Goal: Task Accomplishment & Management: Complete application form

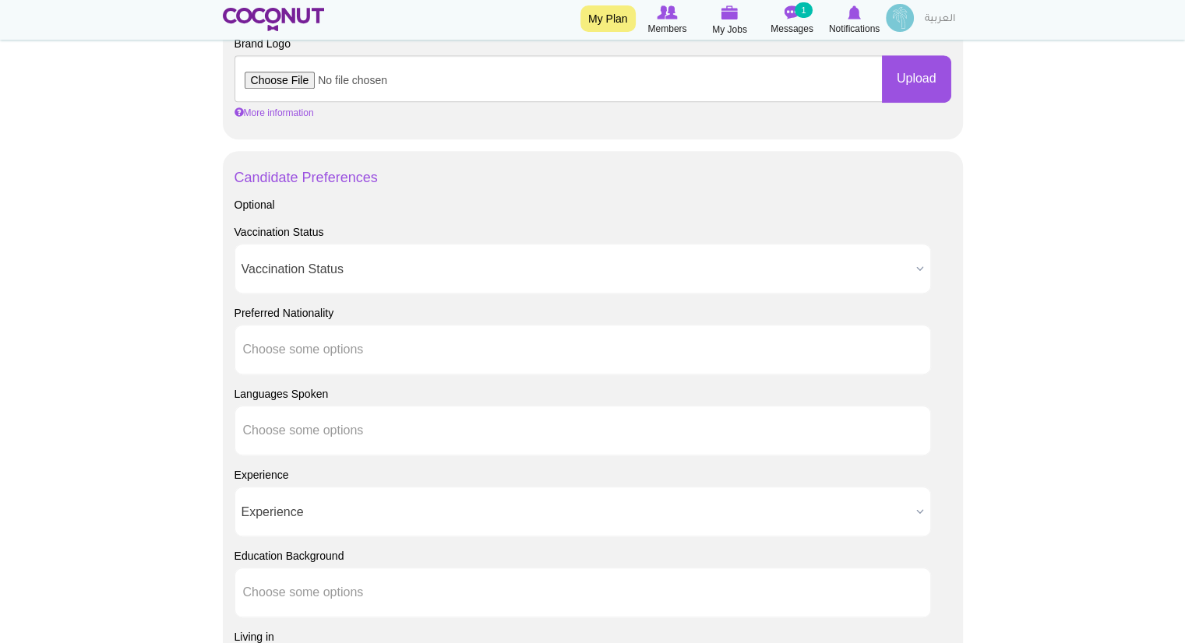
scroll to position [1041, 0]
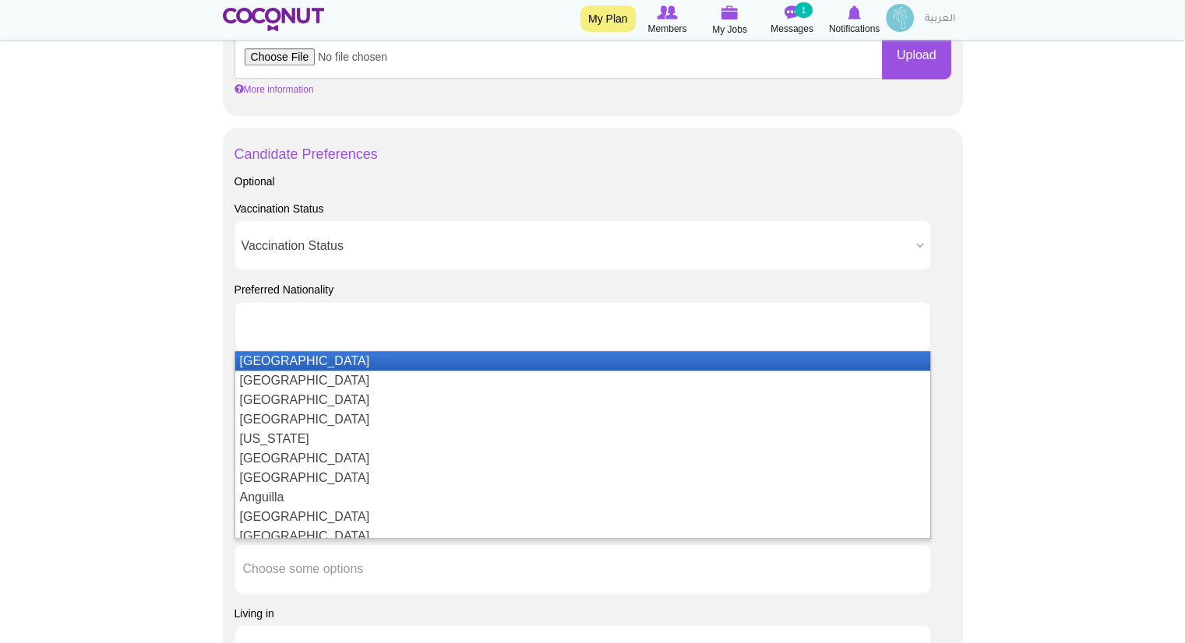
click at [704, 322] on ul at bounding box center [582, 326] width 696 height 50
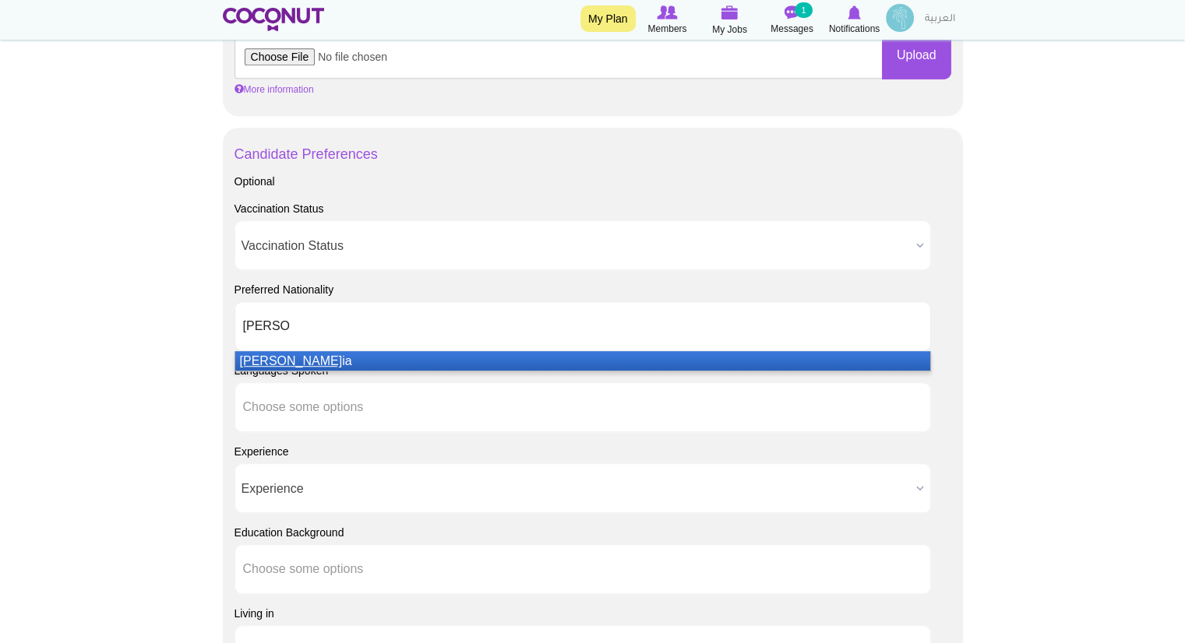
type input "Russ"
click at [583, 361] on li "Russ ia" at bounding box center [582, 360] width 695 height 19
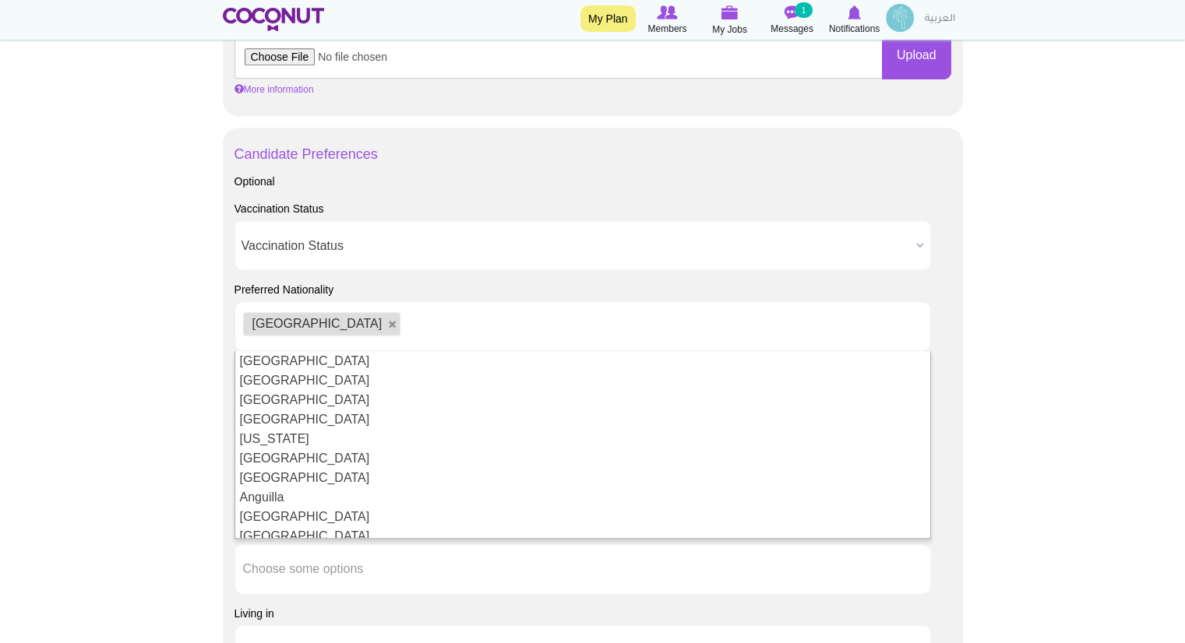
click at [1051, 333] on body "Toggle navigation My Plan Members My Jobs Post a Job Messages 1 Notifications R…" at bounding box center [592, 77] width 1185 height 2236
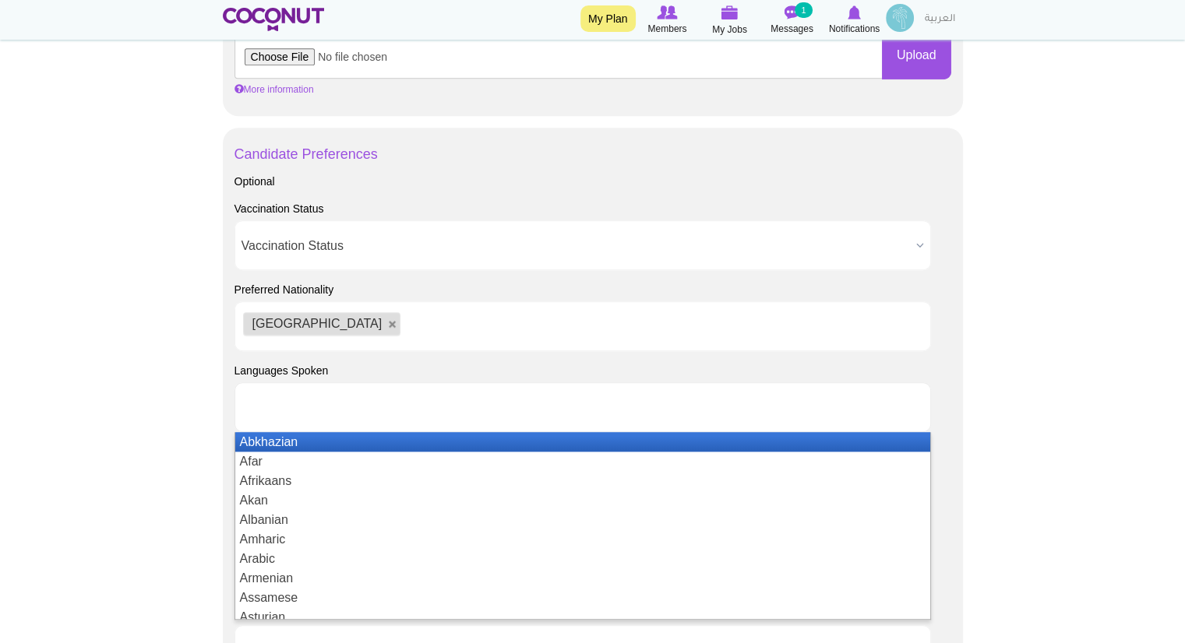
click at [449, 393] on ul at bounding box center [582, 407] width 696 height 50
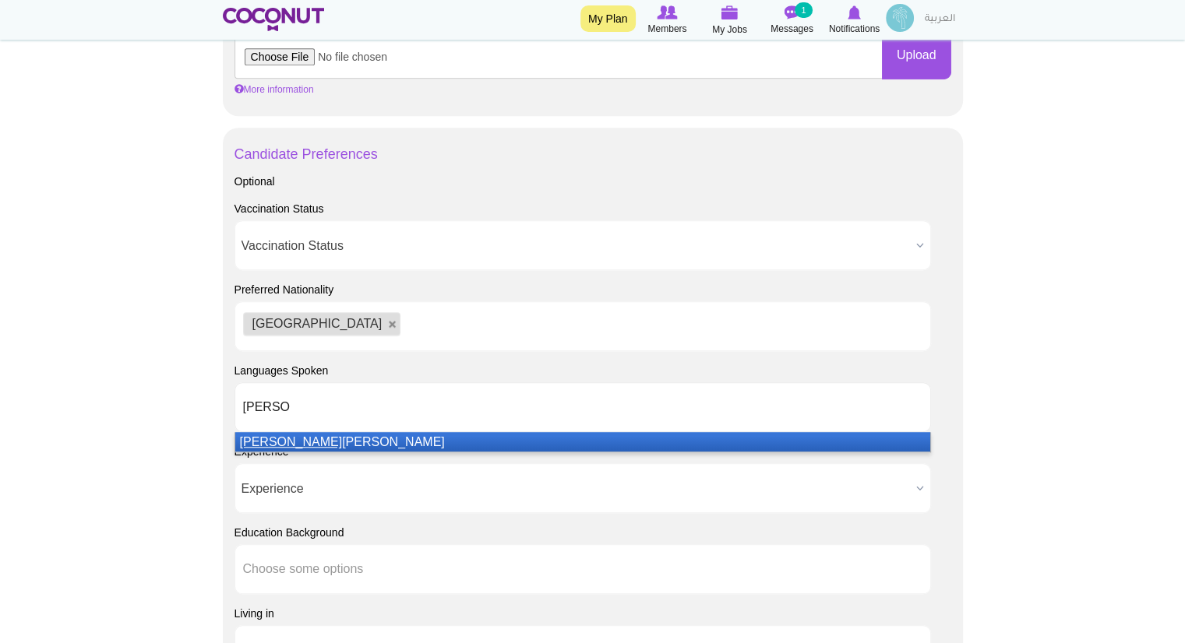
type input "Russ"
click at [403, 437] on li "Russ ian" at bounding box center [582, 441] width 695 height 19
type input "Eng"
click at [390, 436] on li "Eng lish" at bounding box center [582, 441] width 695 height 19
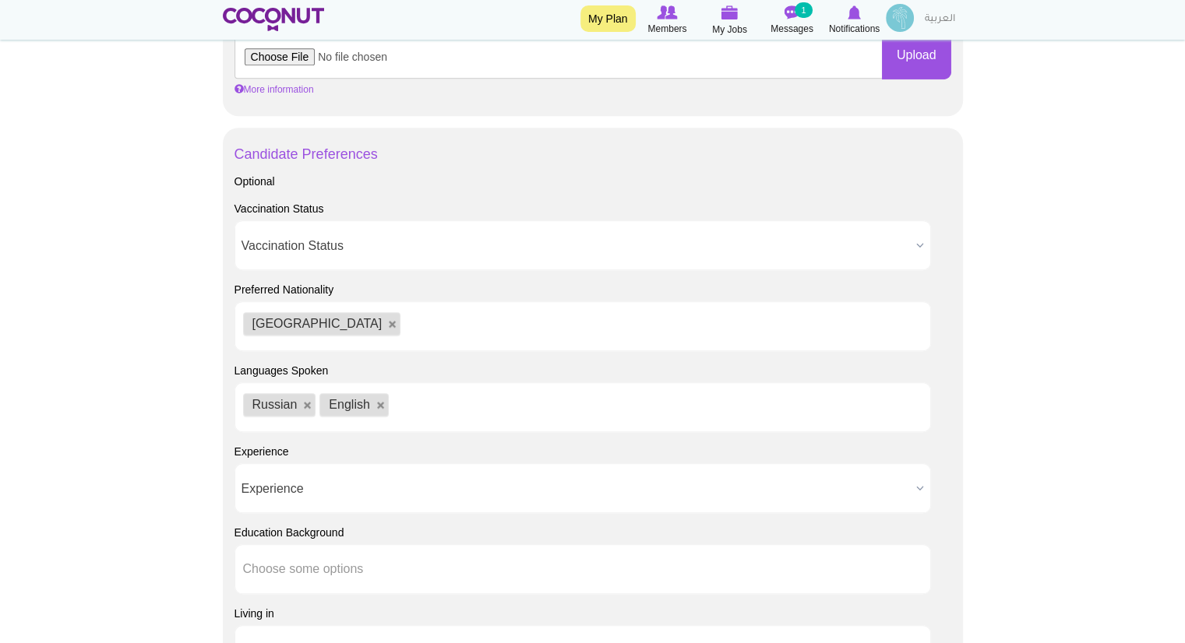
click at [1015, 379] on body "Toggle navigation My Plan Members My Jobs Post a Job Messages 1 Notifications R…" at bounding box center [592, 77] width 1185 height 2236
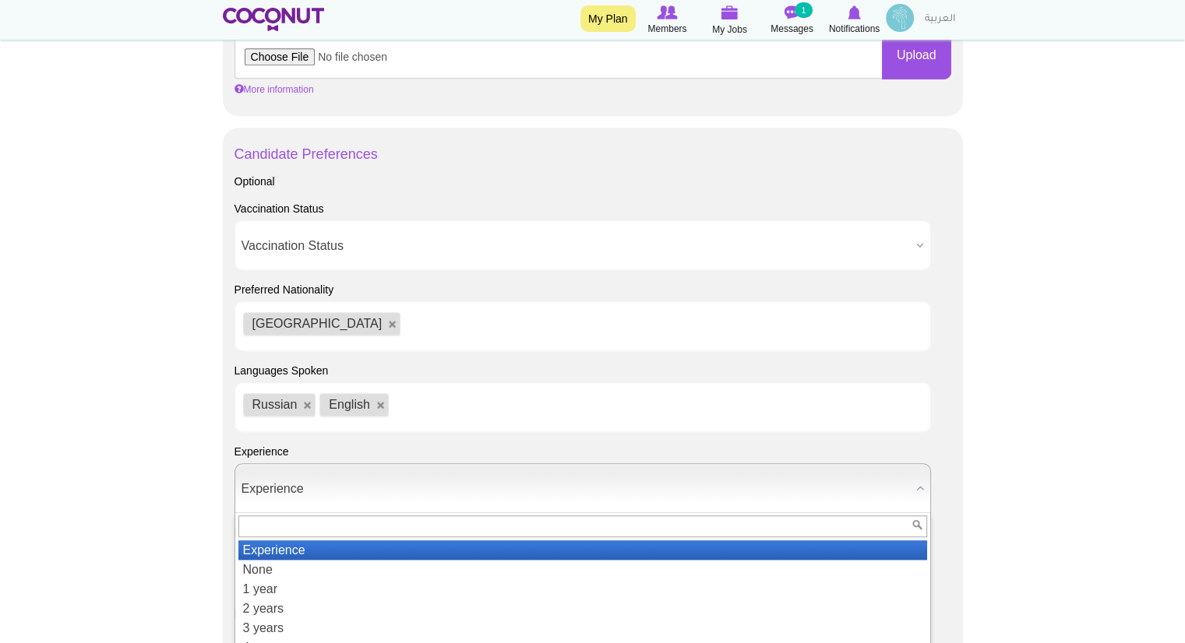
click at [439, 488] on span "Experience" at bounding box center [575, 489] width 668 height 50
click at [315, 487] on span "Experience" at bounding box center [575, 489] width 668 height 50
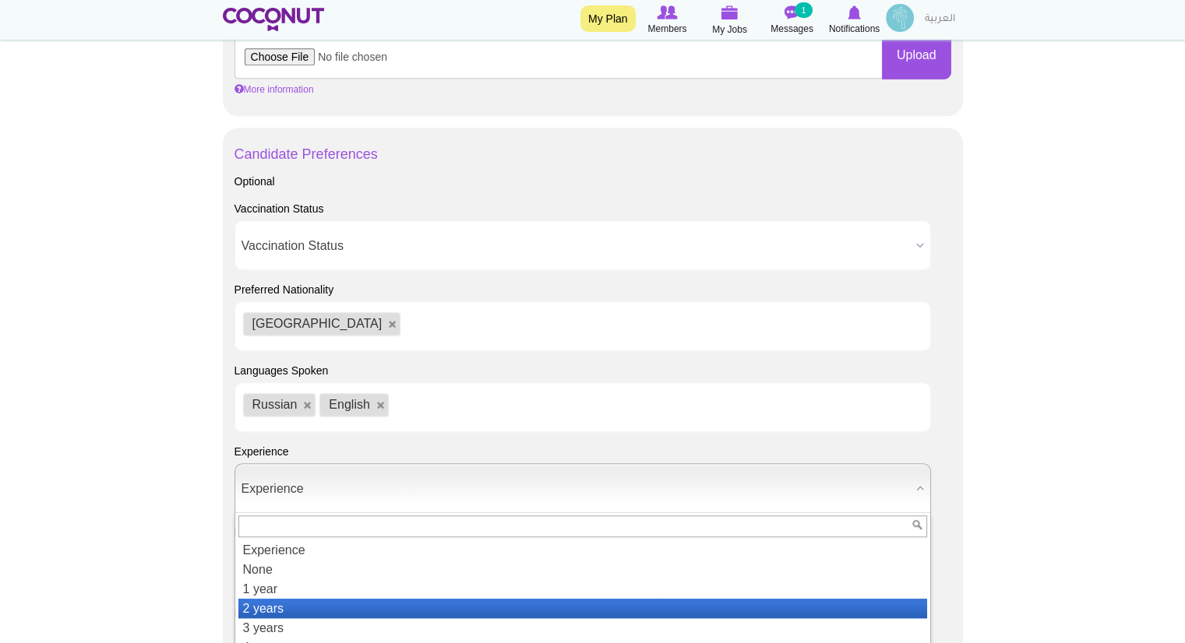
click at [286, 599] on li "2 years" at bounding box center [582, 608] width 689 height 19
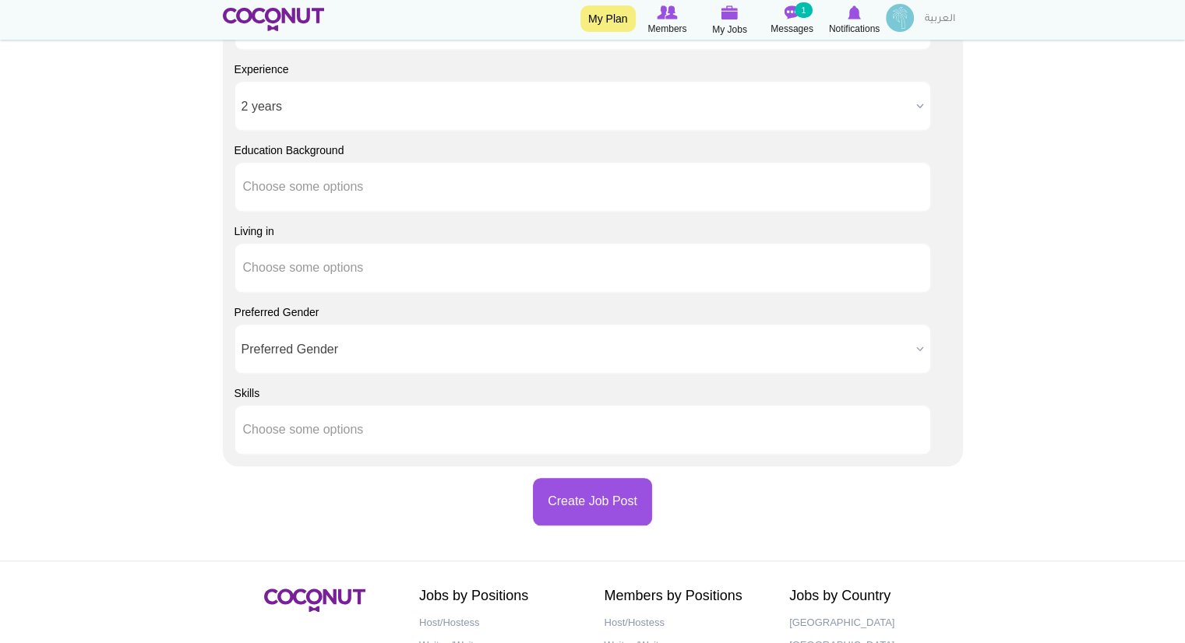
scroll to position [1425, 0]
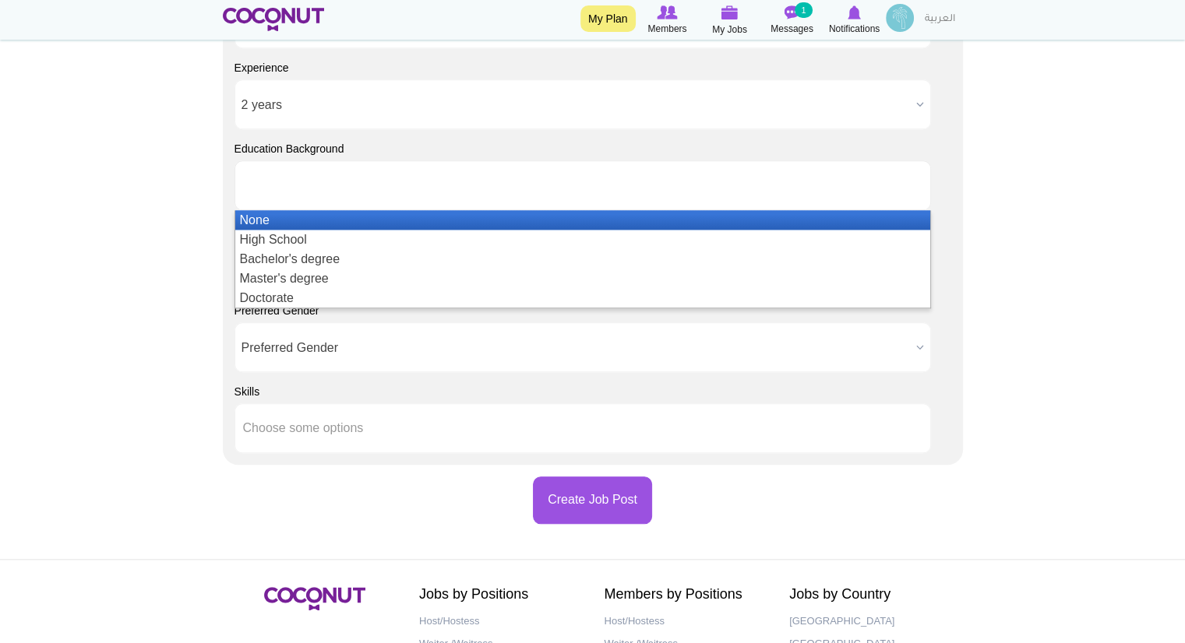
click at [385, 181] on ul at bounding box center [582, 185] width 696 height 50
click at [413, 222] on li "None" at bounding box center [582, 219] width 695 height 19
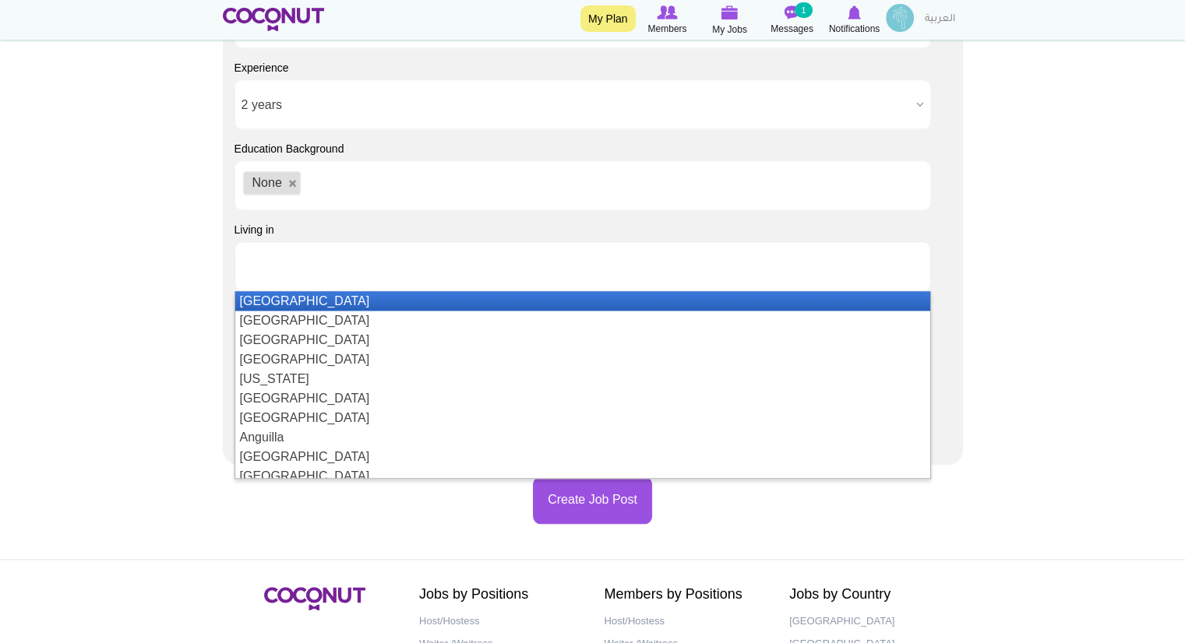
click at [466, 279] on ul at bounding box center [582, 266] width 696 height 50
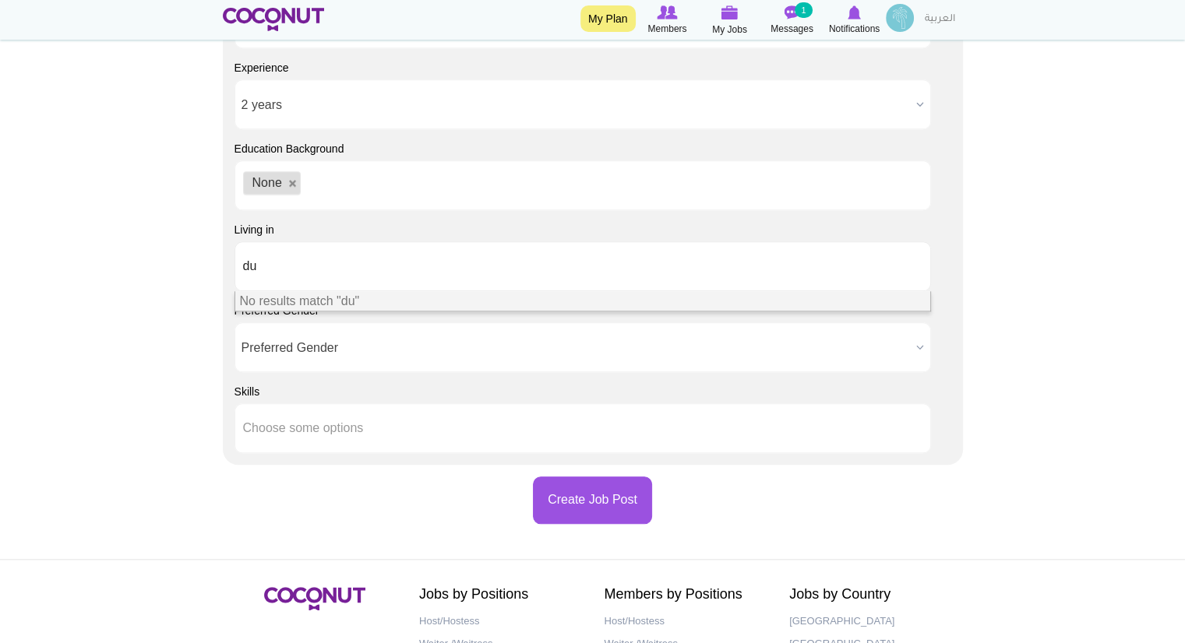
type input "d"
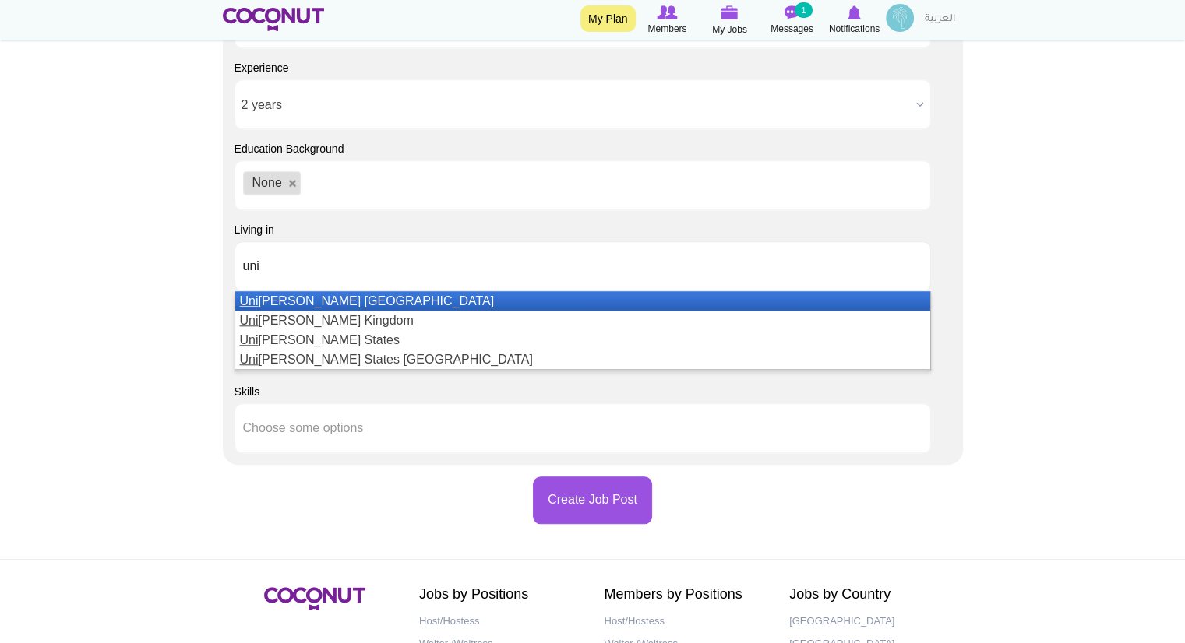
type input "uni"
click at [436, 301] on li "Uni ted Arab Emirates" at bounding box center [582, 300] width 695 height 19
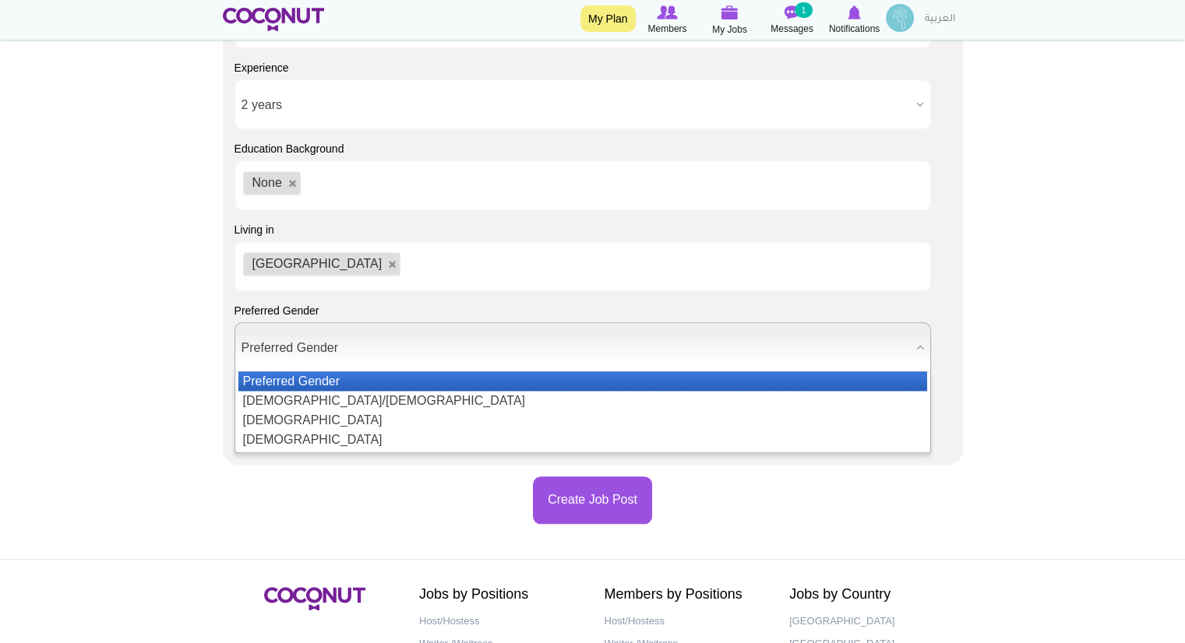
click at [438, 353] on span "Preferred Gender" at bounding box center [575, 348] width 668 height 50
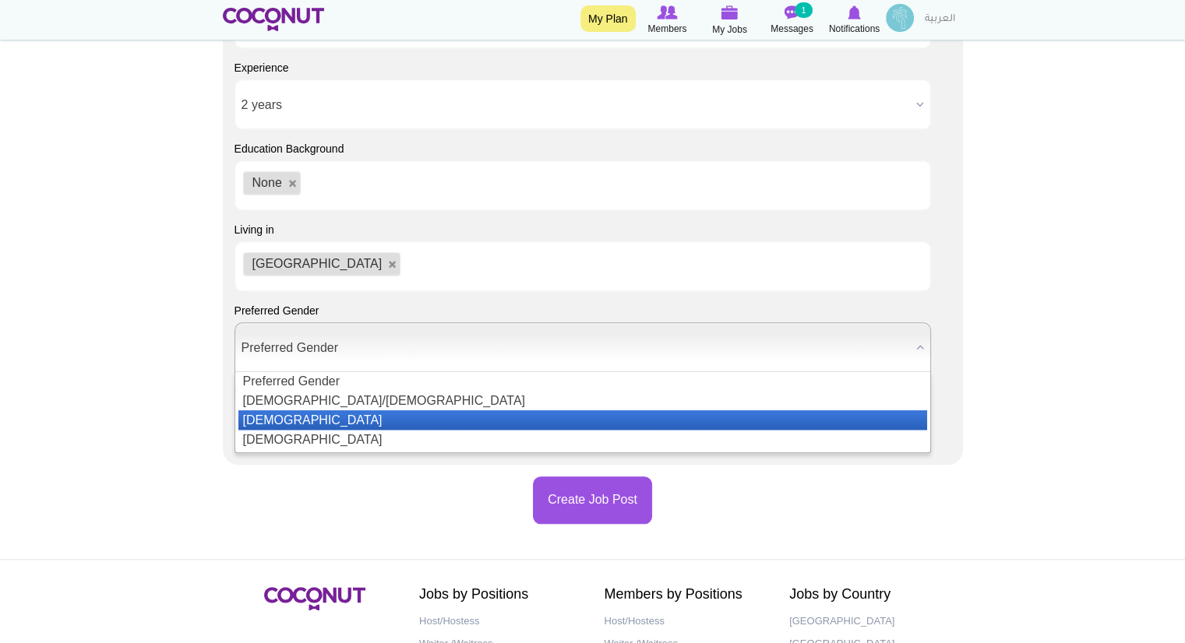
click at [368, 411] on li "Male" at bounding box center [582, 420] width 689 height 19
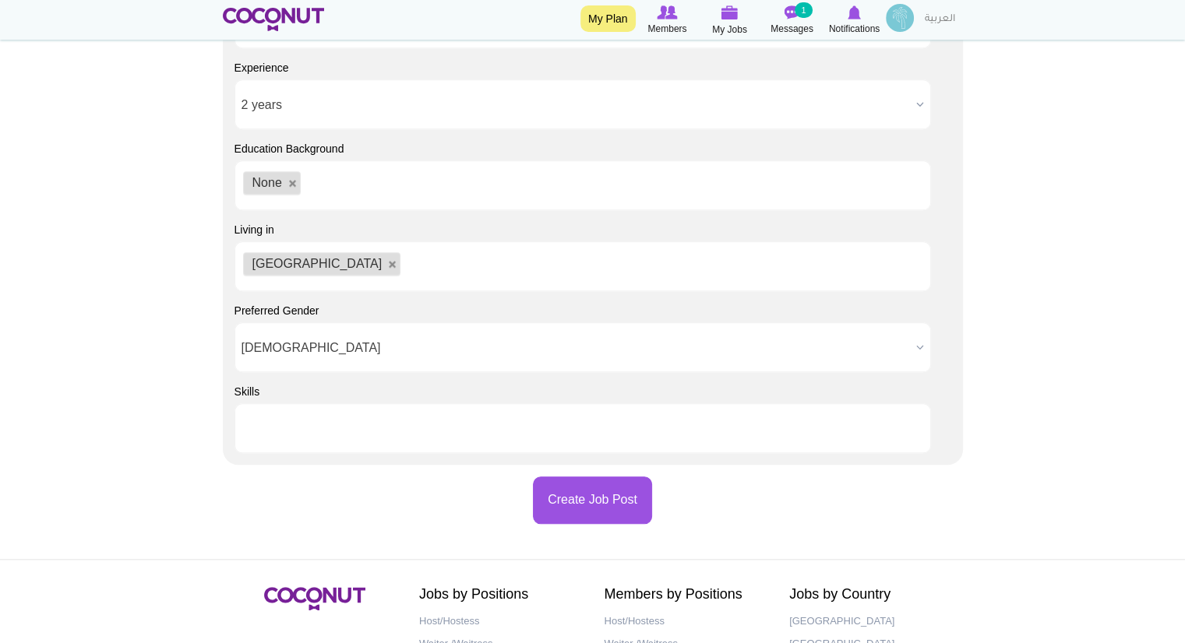
click at [444, 425] on ul at bounding box center [582, 429] width 696 height 50
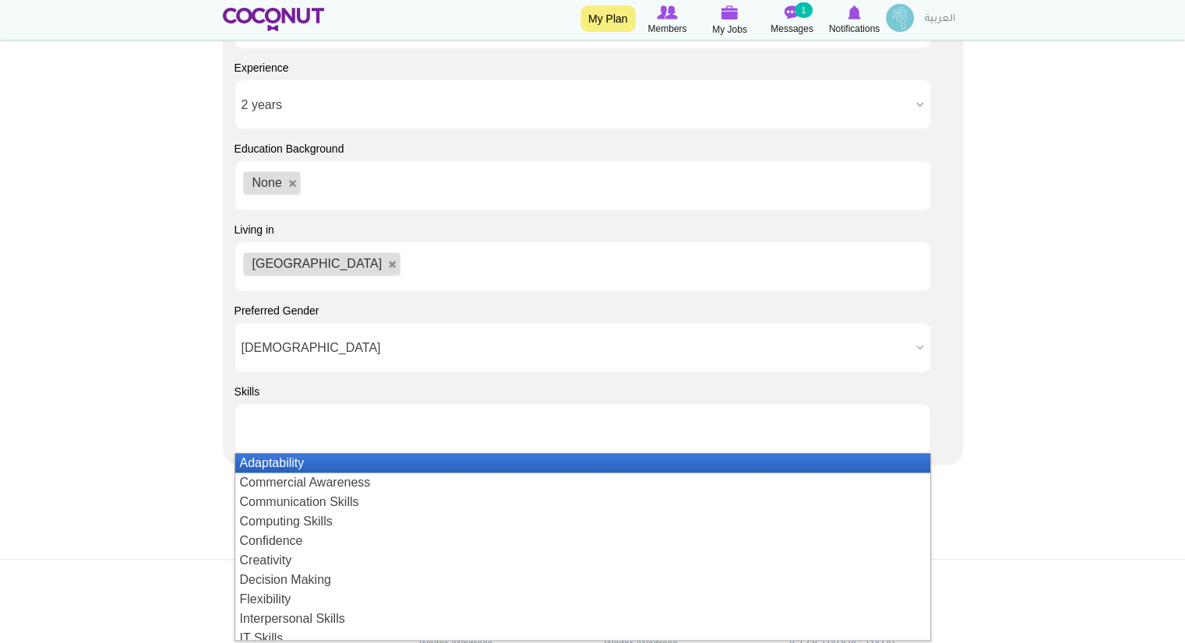
type input "Choose some options"
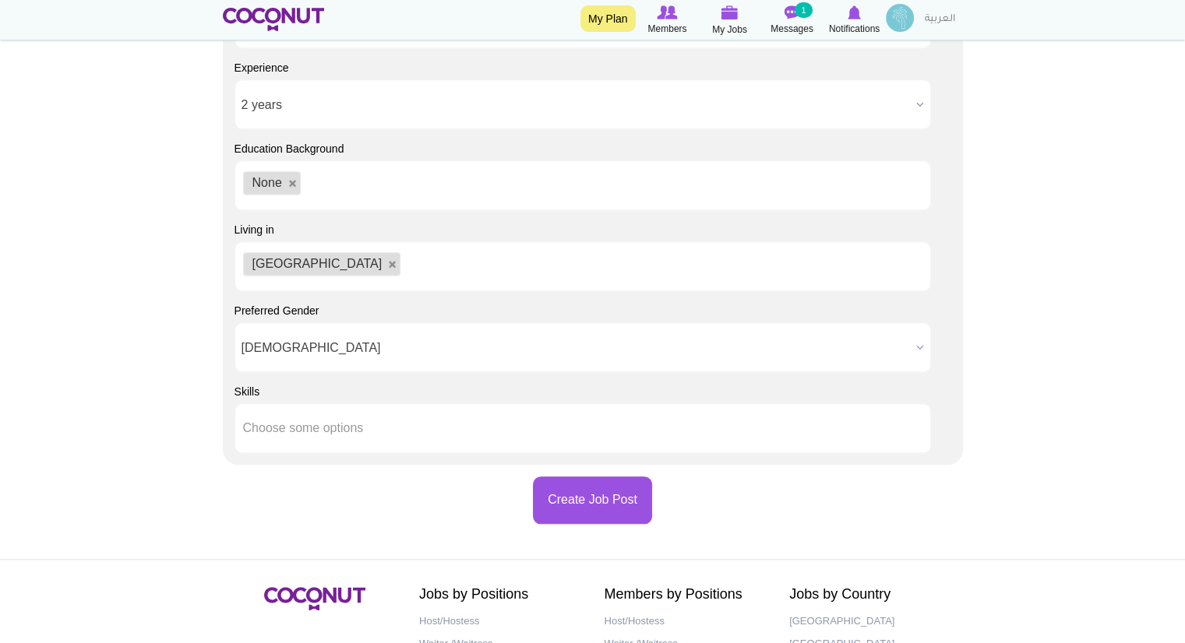
click at [629, 499] on button "Create Job Post" at bounding box center [592, 501] width 119 height 48
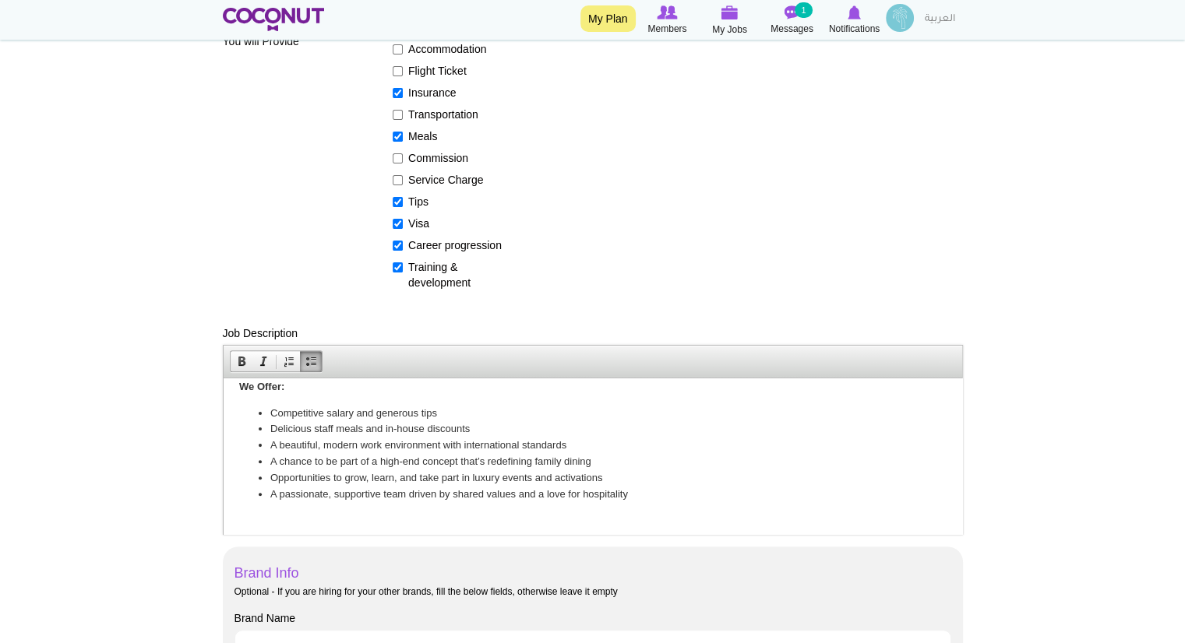
scroll to position [198, 0]
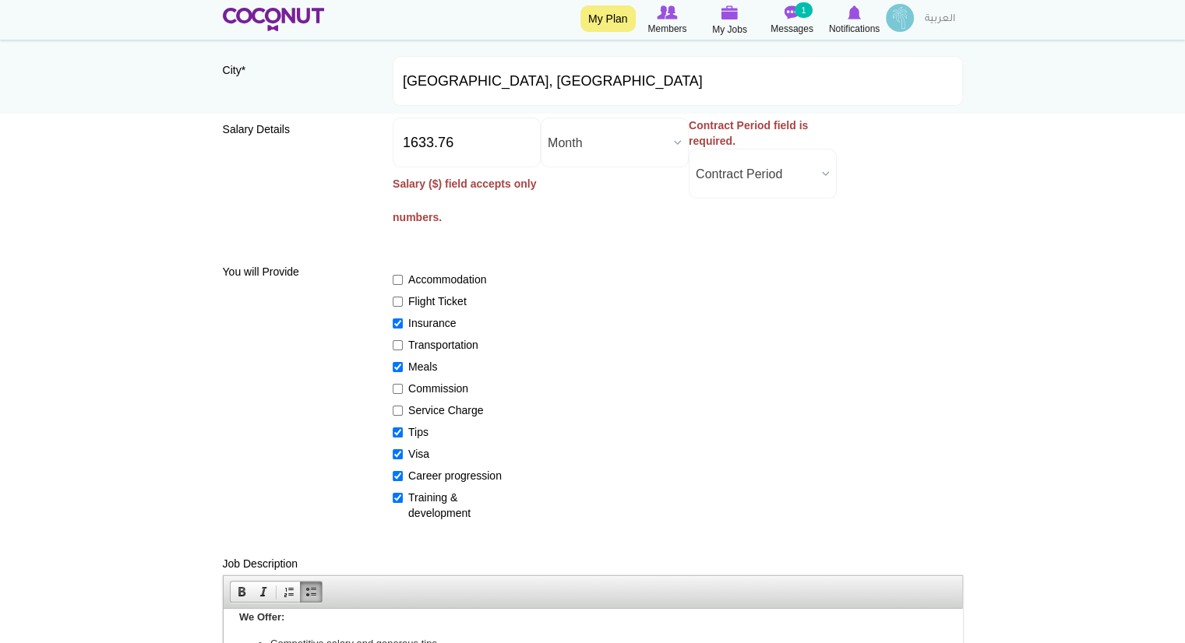
click at [745, 270] on div "Accommodation Flight Ticket Insurance Transportation Meals Commission Service C…" at bounding box center [678, 389] width 570 height 263
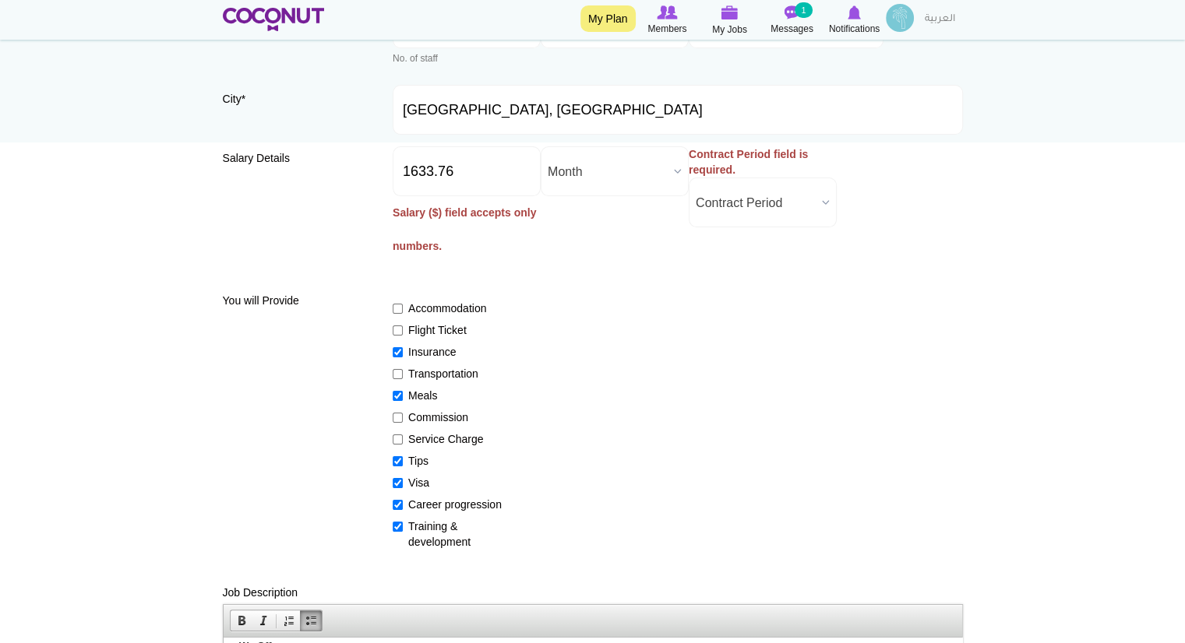
scroll to position [162, 0]
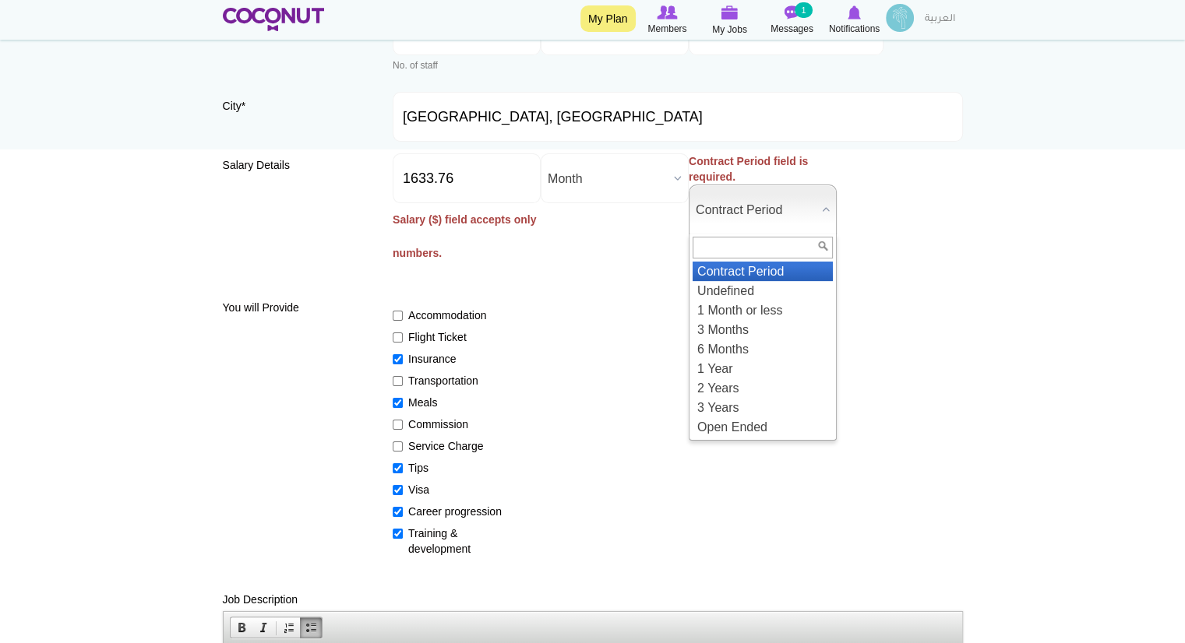
click at [760, 196] on span "Contract Period" at bounding box center [756, 210] width 120 height 50
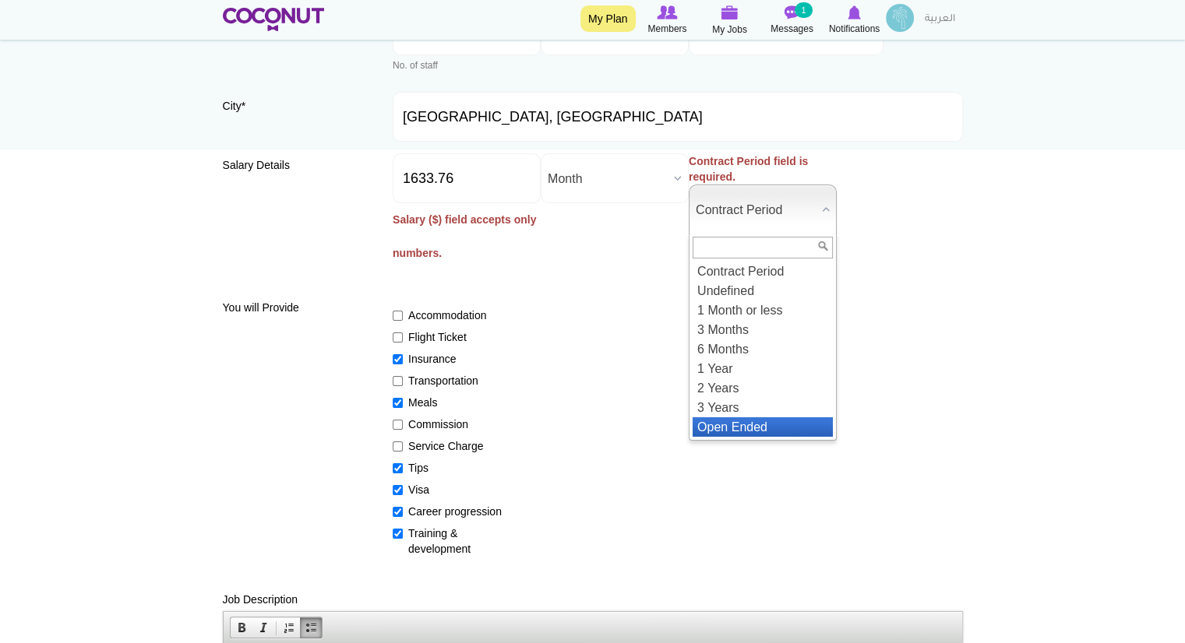
click at [724, 427] on li "Open Ended" at bounding box center [763, 427] width 140 height 19
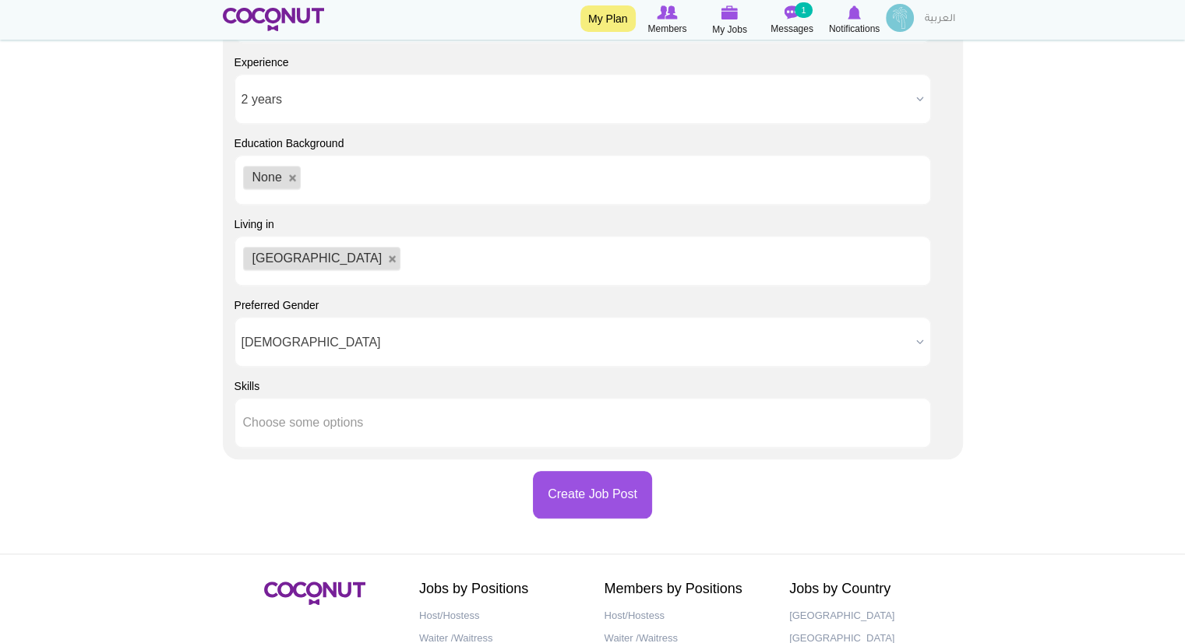
scroll to position [1528, 0]
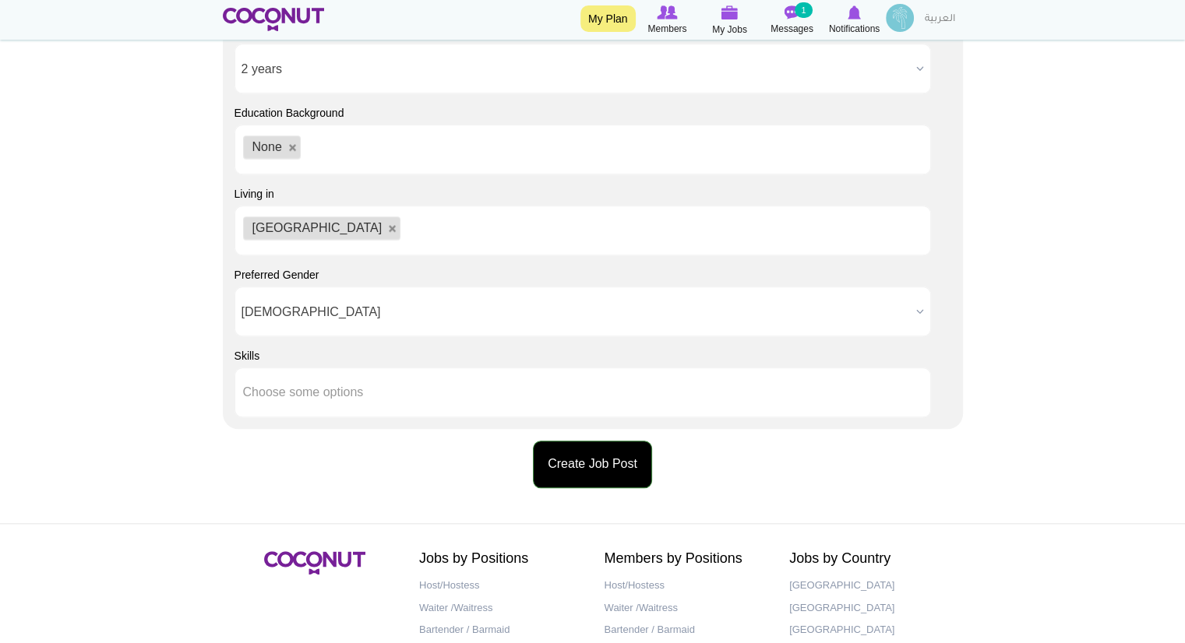
click at [627, 473] on button "Create Job Post" at bounding box center [592, 465] width 119 height 48
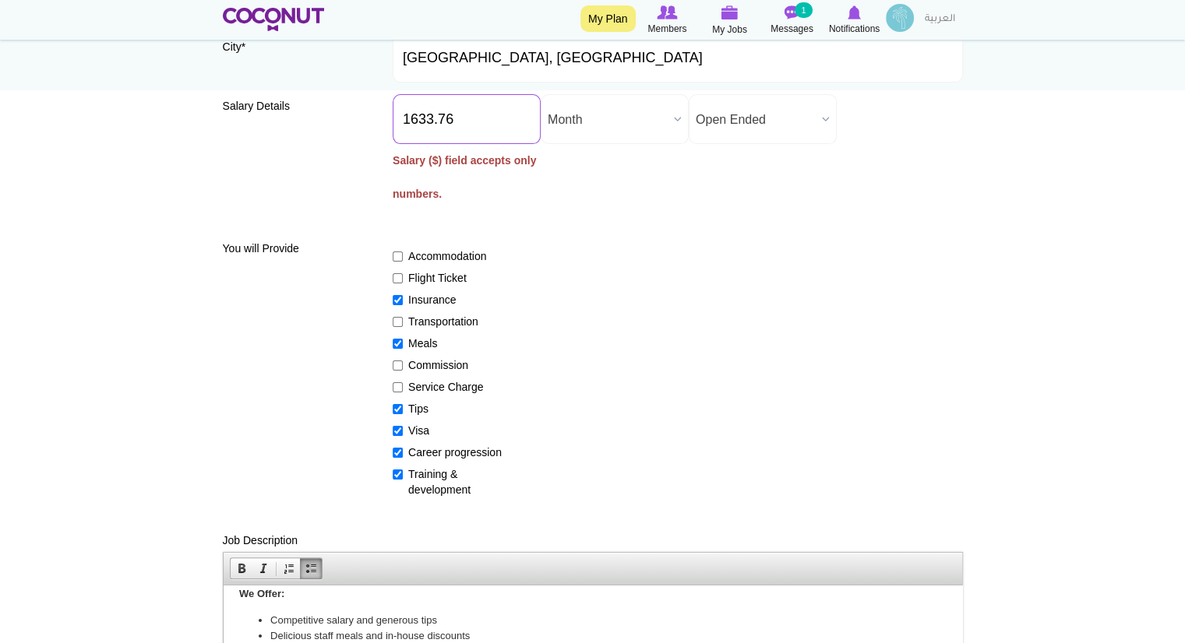
scroll to position [198, 0]
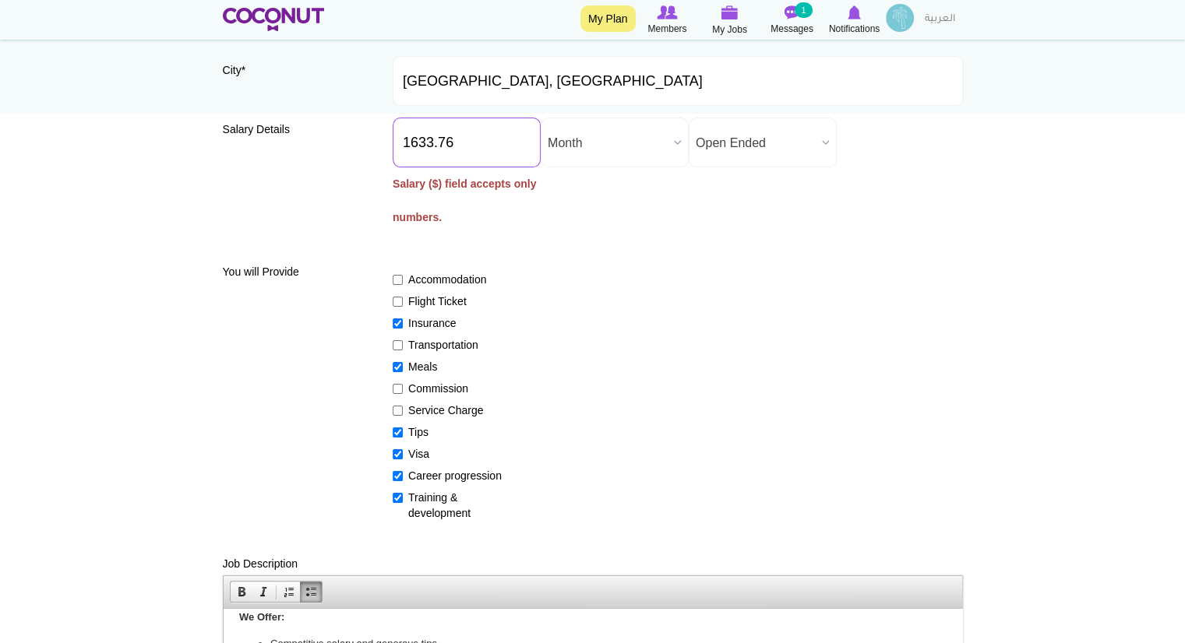
click at [471, 141] on input "1633.76" at bounding box center [467, 143] width 148 height 50
click at [404, 140] on input "1633.76" at bounding box center [467, 143] width 148 height 50
type input "$1633.76"
click at [587, 227] on div "Salary Details Salary ($) * $1633.76 Salary ($) field accepts only numbers. Sal…" at bounding box center [593, 182] width 740 height 129
drag, startPoint x: 472, startPoint y: 150, endPoint x: 348, endPoint y: 147, distance: 123.9
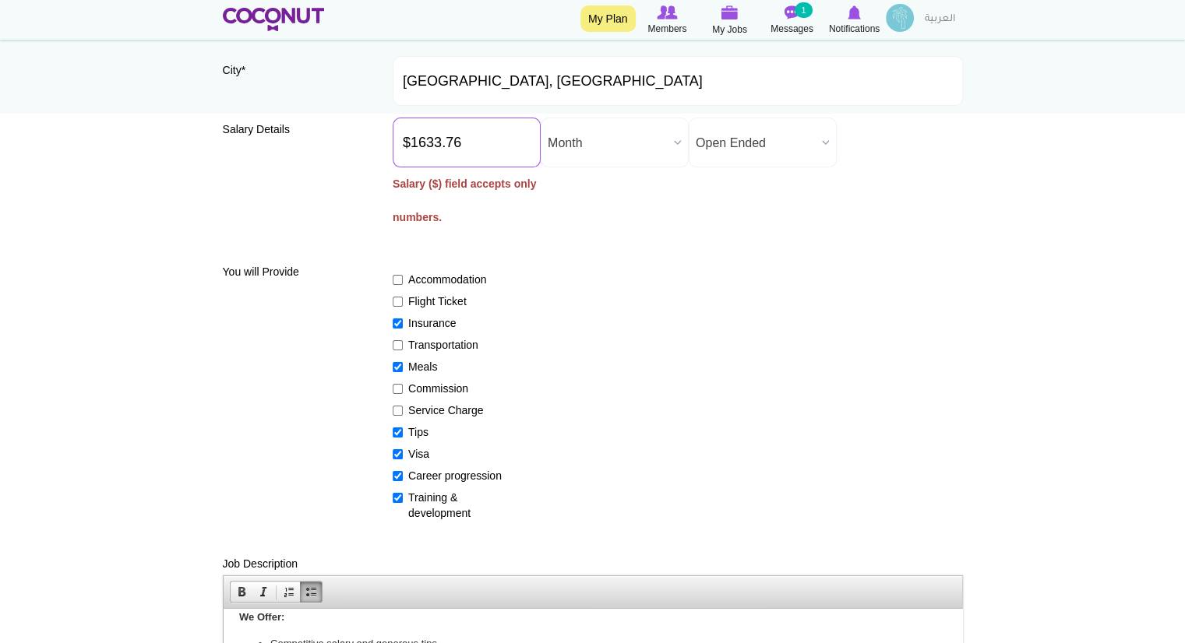
click at [348, 147] on div "Salary Details Salary ($) * $1633.76 Salary ($) field accepts only numbers. Sal…" at bounding box center [593, 182] width 740 height 129
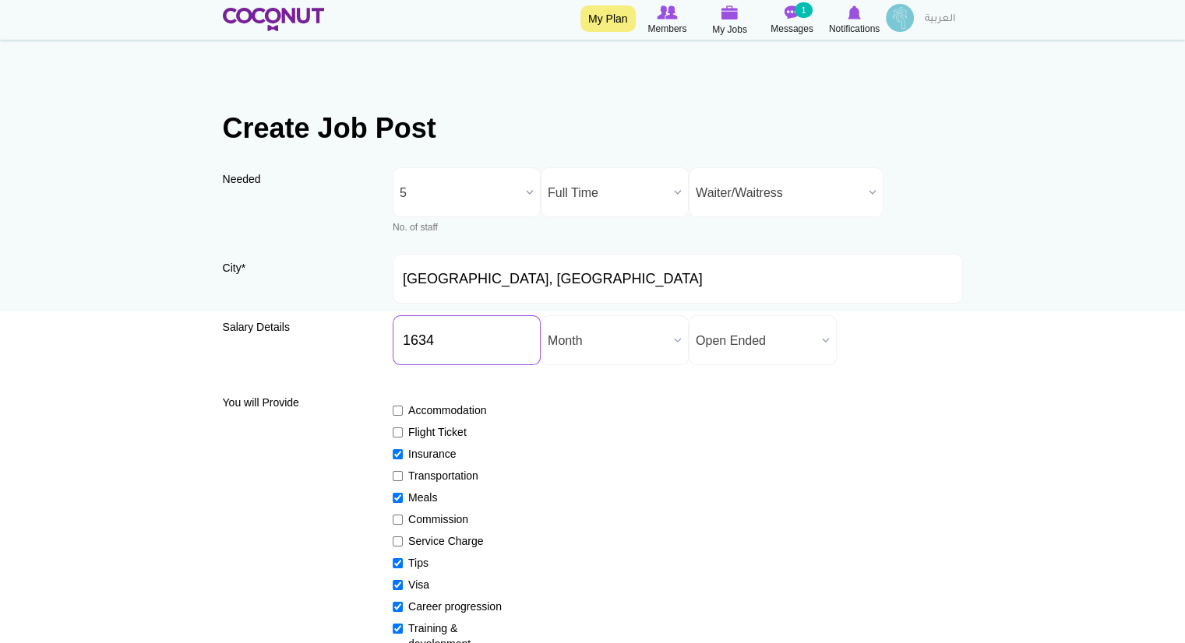
scroll to position [28, 0]
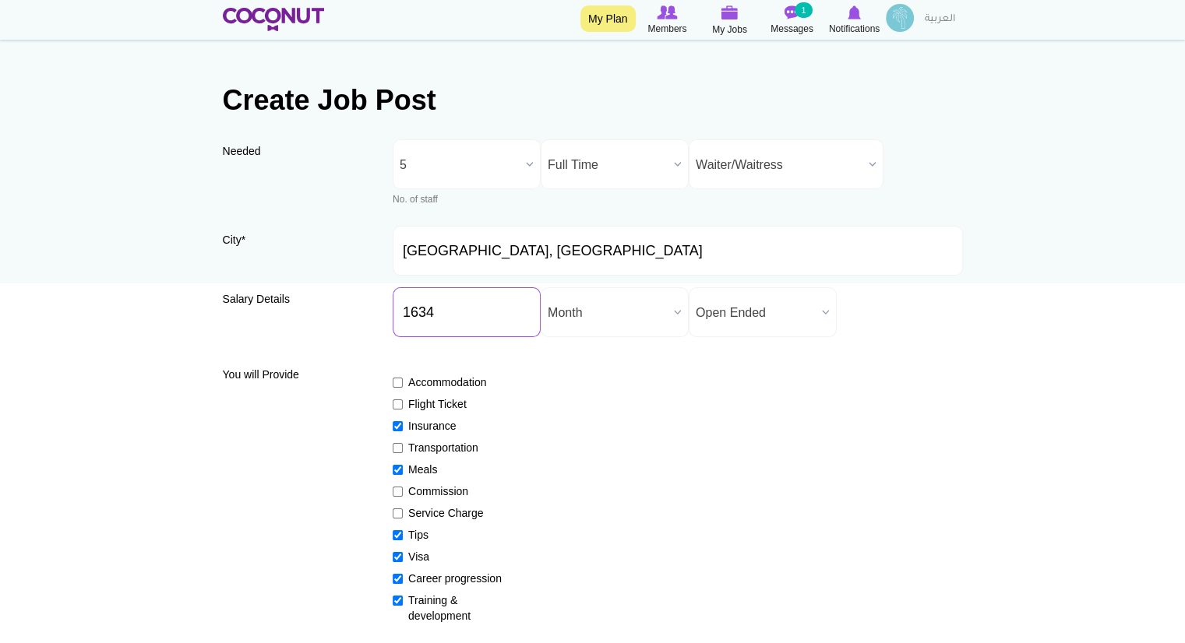
click at [411, 304] on input "1634" at bounding box center [467, 312] width 148 height 50
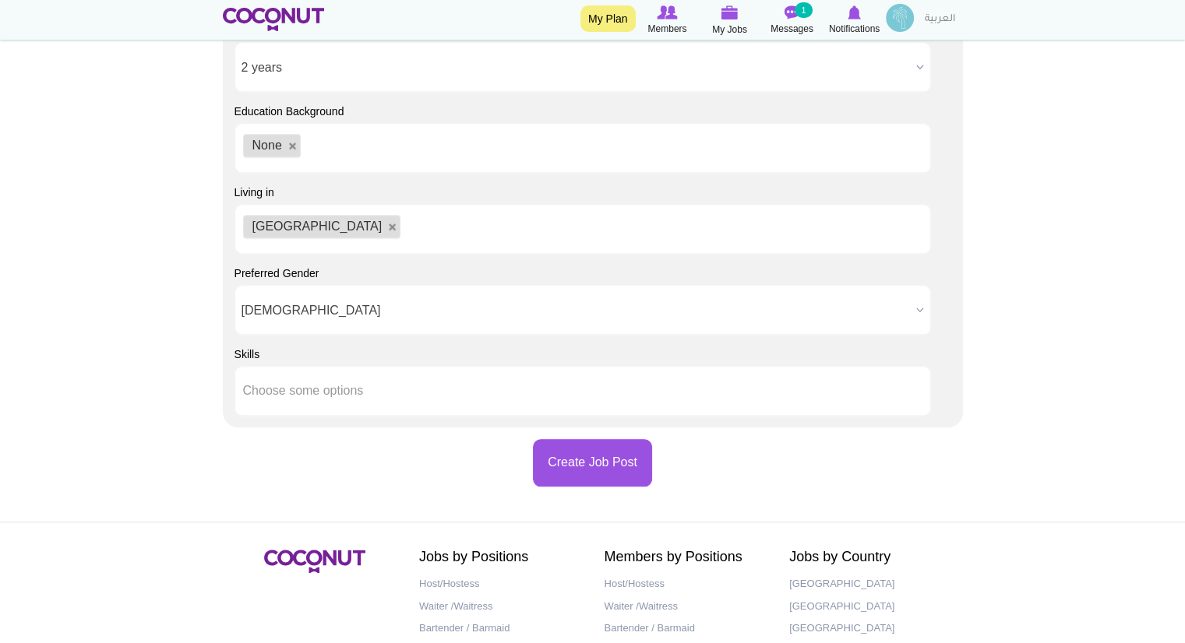
scroll to position [1574, 0]
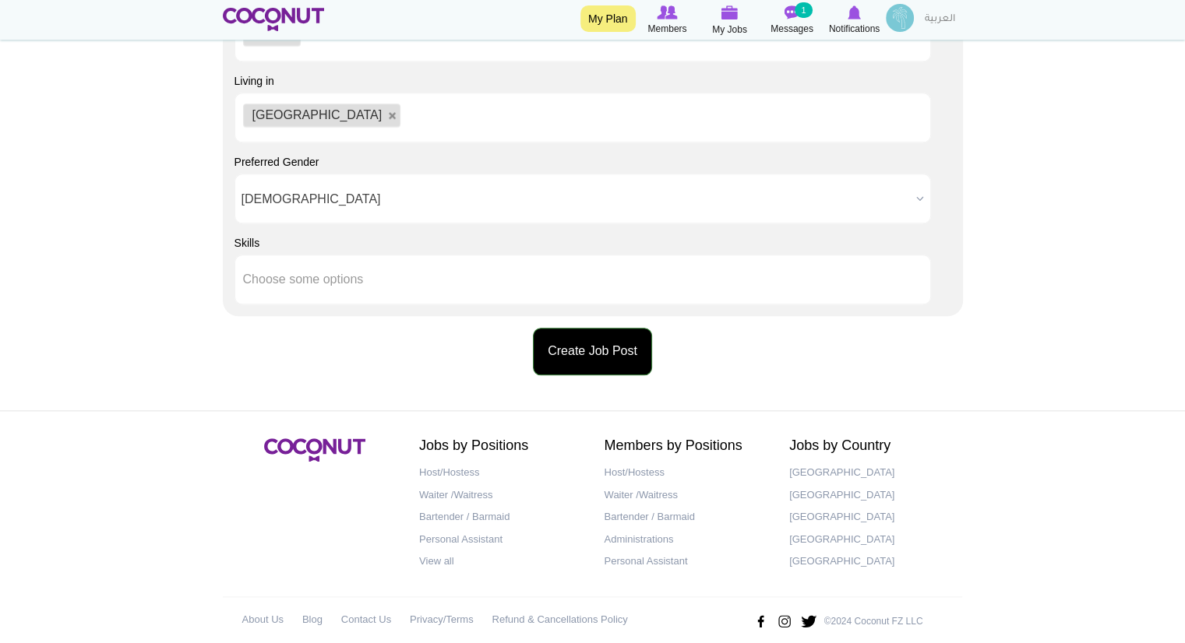
type input "1634"
click at [605, 339] on button "Create Job Post" at bounding box center [592, 352] width 119 height 48
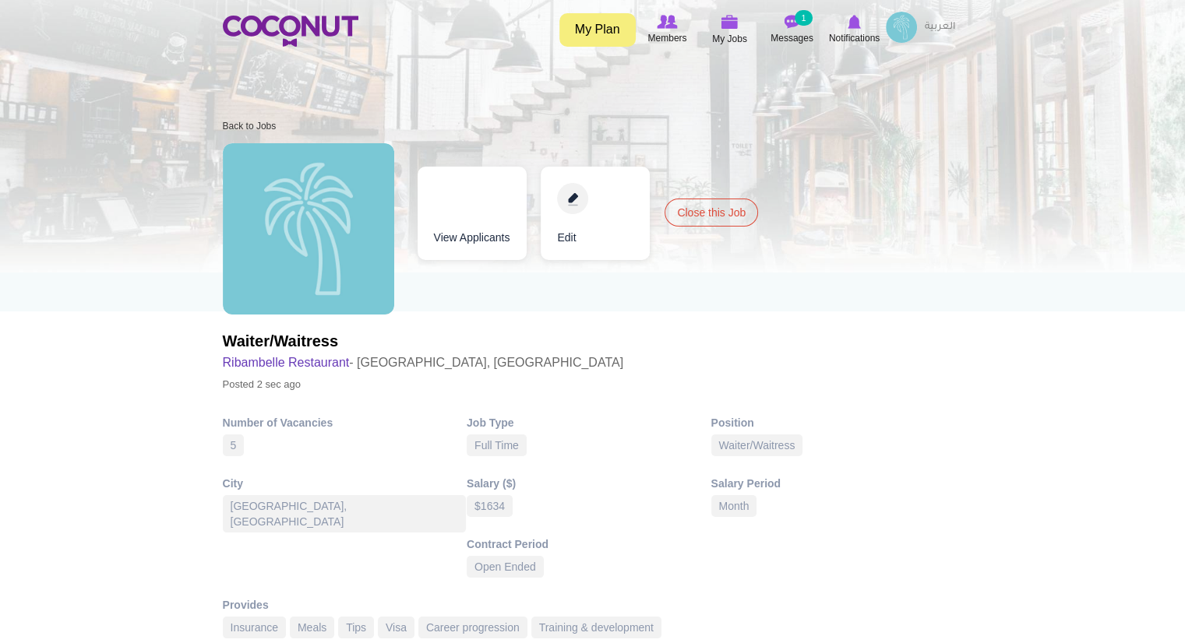
click at [491, 203] on link "View Applicants" at bounding box center [472, 213] width 109 height 93
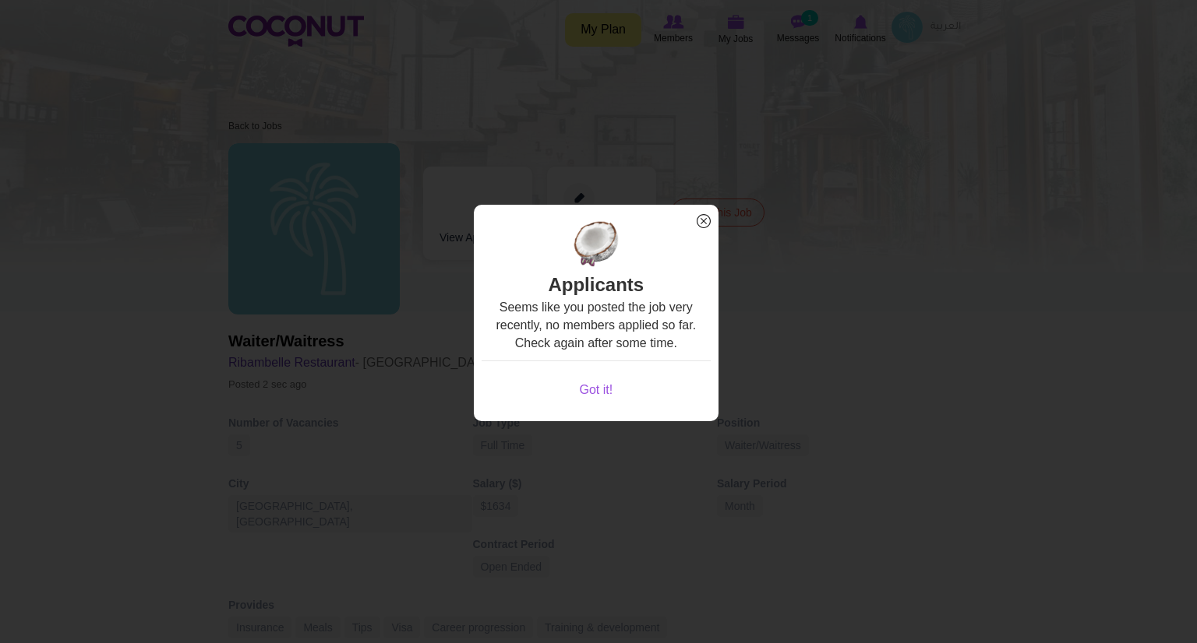
click at [702, 222] on span "x" at bounding box center [703, 221] width 20 height 20
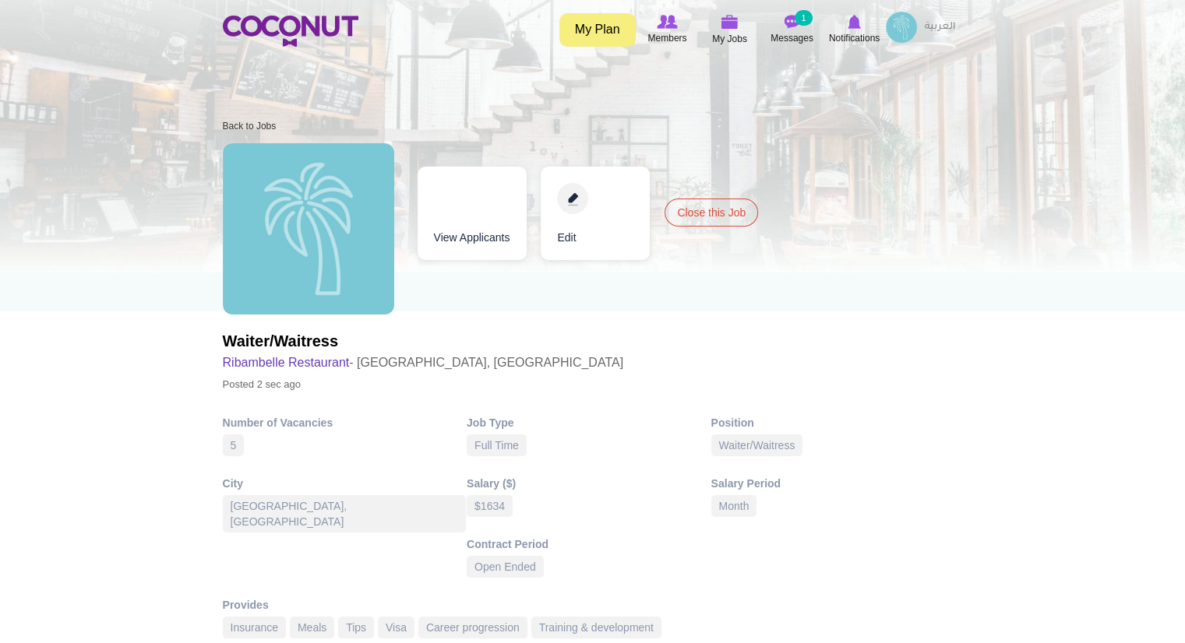
click at [913, 26] on img at bounding box center [901, 27] width 31 height 31
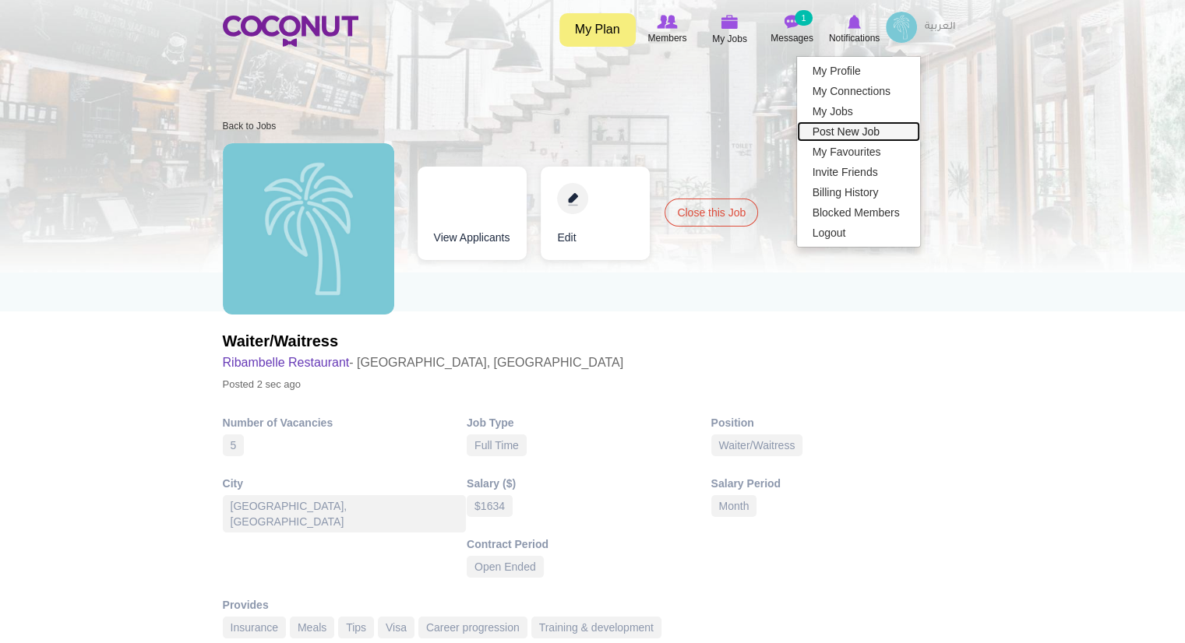
click at [852, 127] on link "Post New Job" at bounding box center [858, 132] width 123 height 20
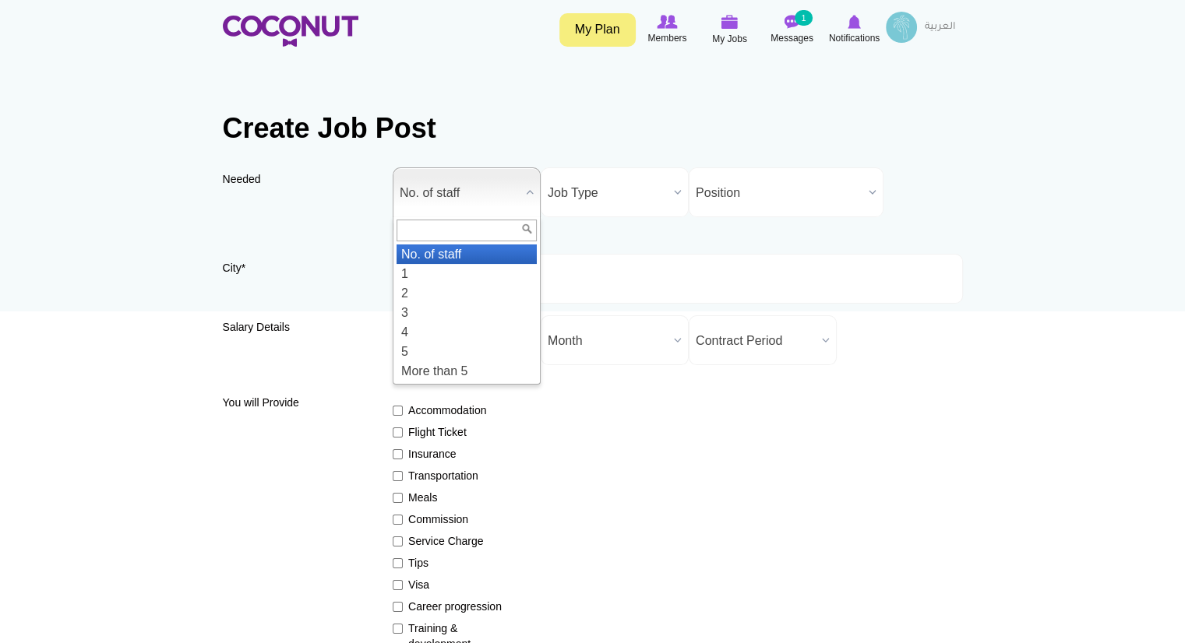
click at [459, 197] on span "No. of staff" at bounding box center [460, 193] width 120 height 50
click at [433, 291] on li "2" at bounding box center [467, 293] width 140 height 19
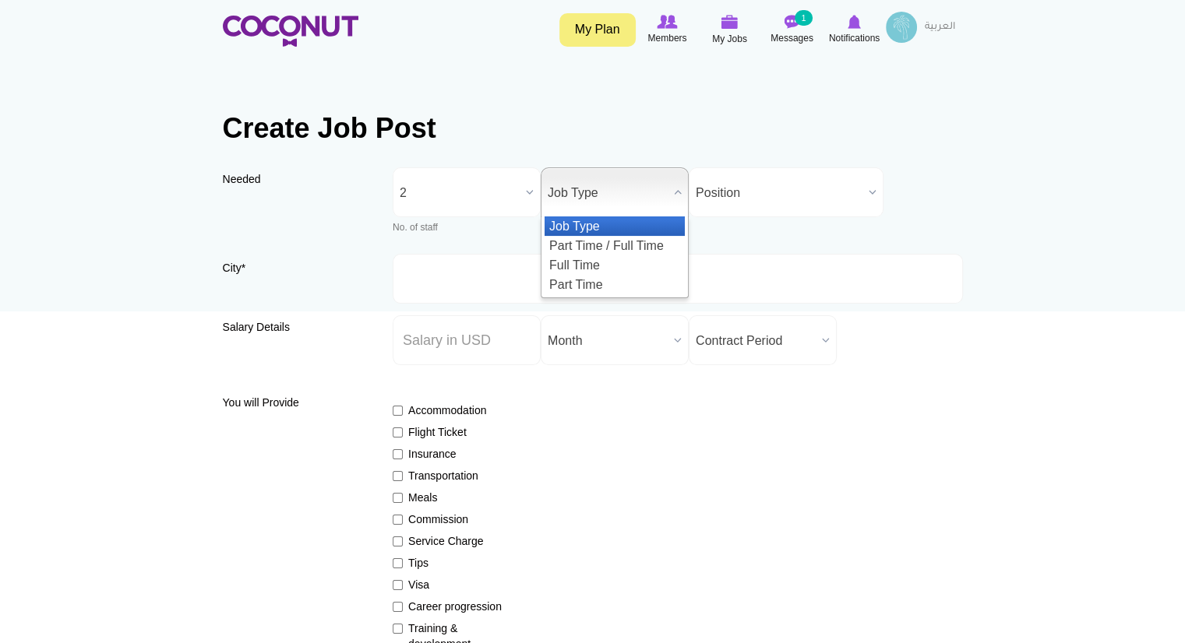
click at [589, 189] on span "Job Type" at bounding box center [608, 193] width 120 height 50
click at [580, 259] on li "Full Time" at bounding box center [615, 265] width 140 height 19
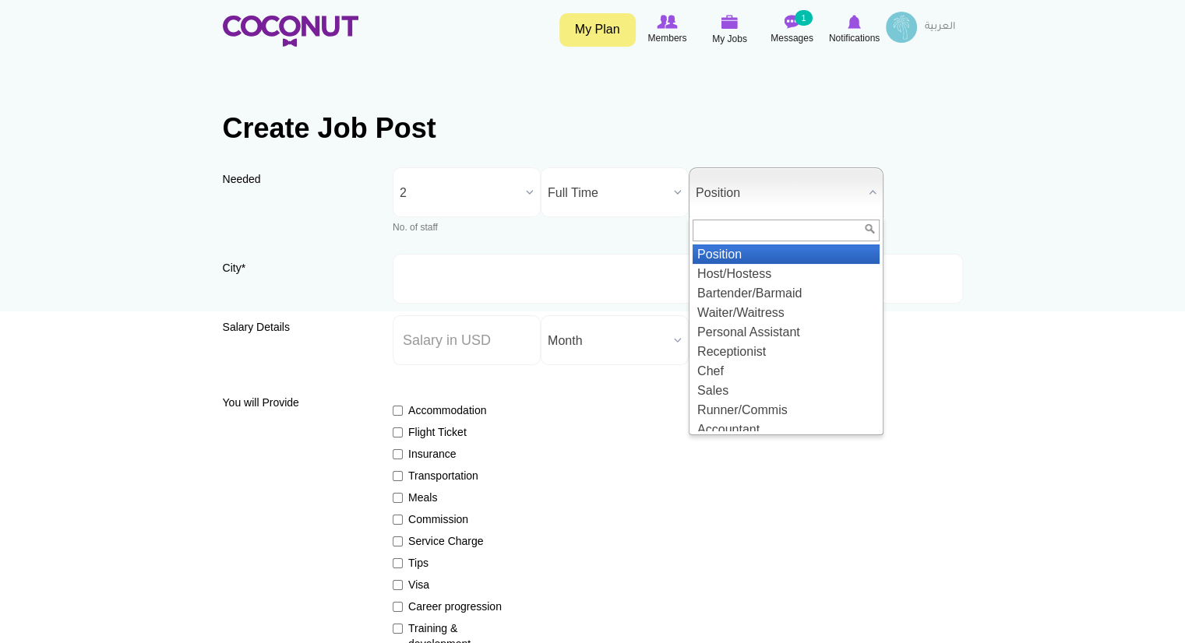
click at [792, 199] on span "Position" at bounding box center [779, 193] width 167 height 50
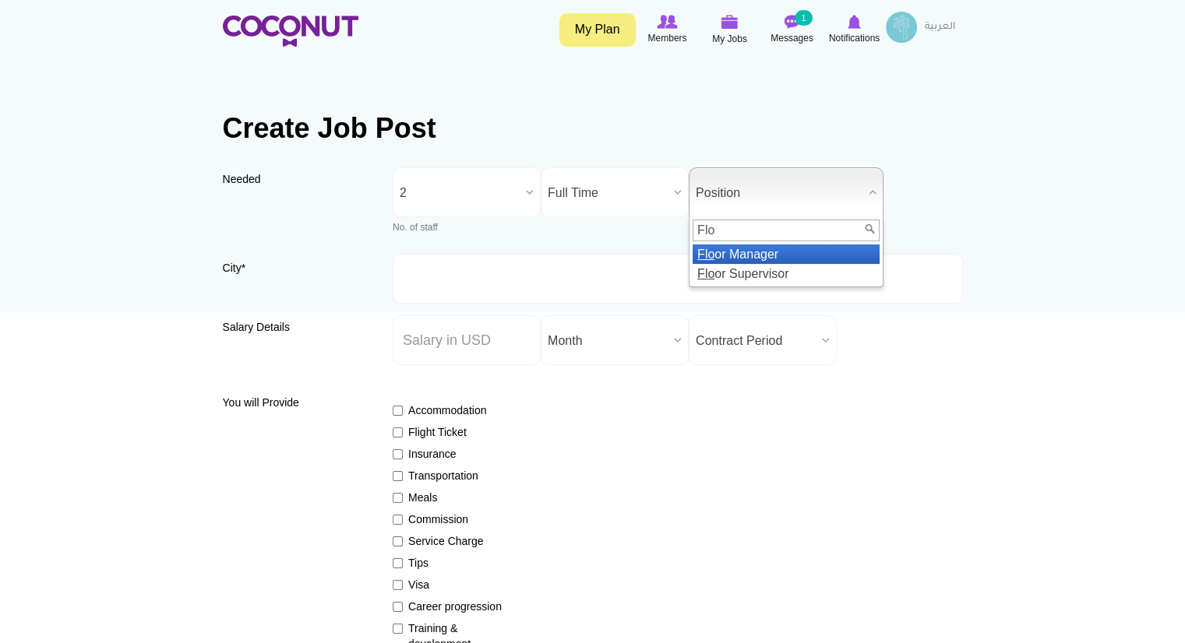
type input "Flo"
click at [785, 261] on li "Flo or Manager" at bounding box center [786, 254] width 187 height 19
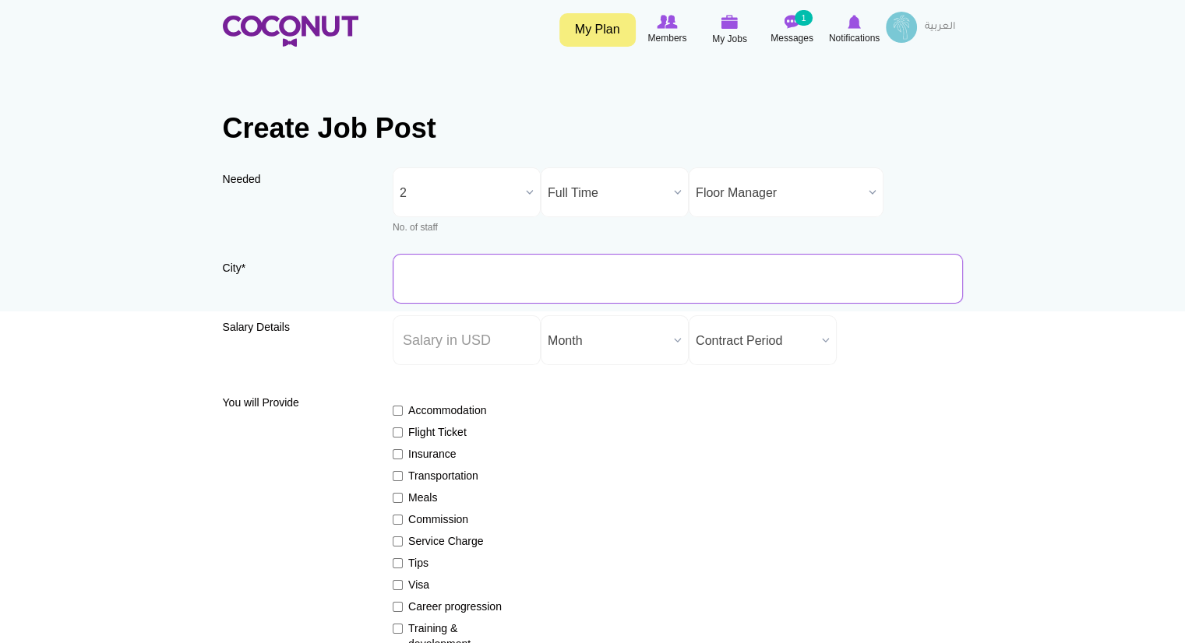
click at [592, 293] on input "City *" at bounding box center [678, 279] width 570 height 50
type input "[GEOGRAPHIC_DATA], [GEOGRAPHIC_DATA]"
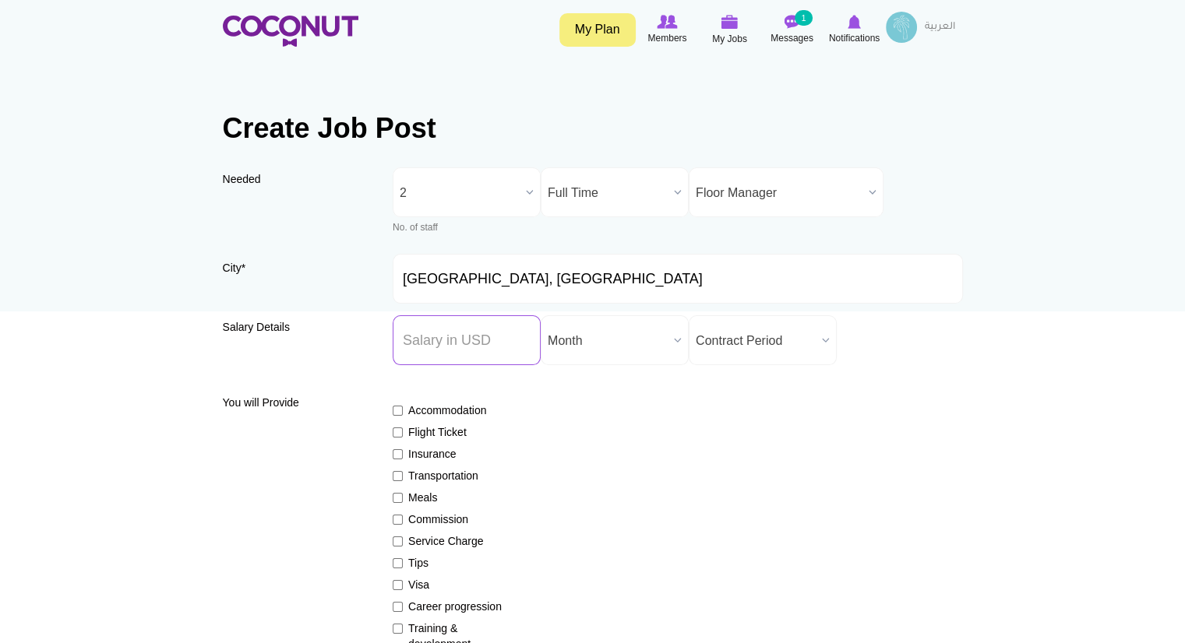
click at [505, 341] on input "Salary ($) *" at bounding box center [467, 340] width 148 height 50
click at [452, 346] on input "Salary ($) *" at bounding box center [467, 340] width 148 height 50
type input "2723"
click at [578, 419] on div "Accommodation Flight Ticket Insurance Transportation Meals Commission Service C…" at bounding box center [678, 520] width 570 height 263
click at [756, 319] on span "Contract Period" at bounding box center [756, 341] width 120 height 50
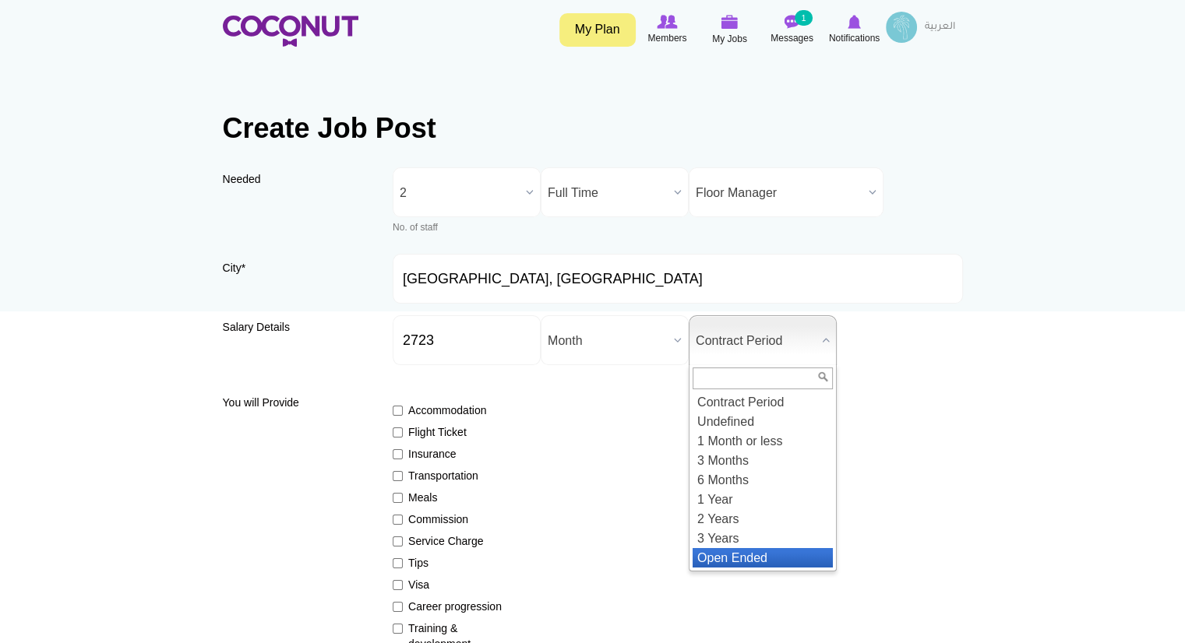
click at [729, 560] on li "Open Ended" at bounding box center [763, 557] width 140 height 19
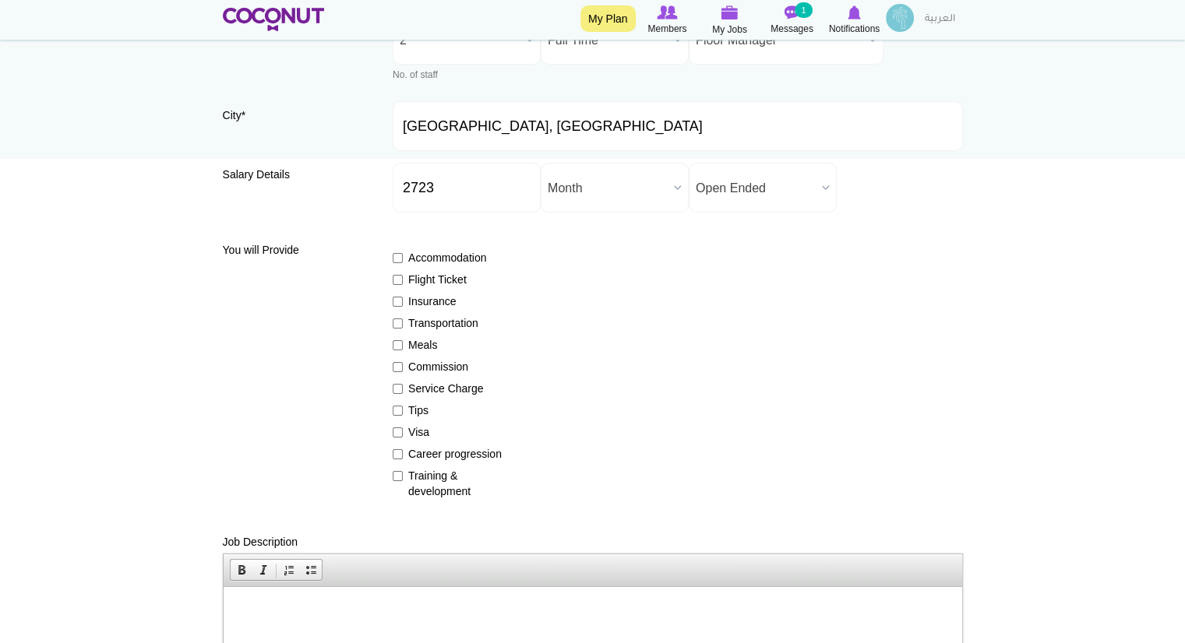
scroll to position [203, 0]
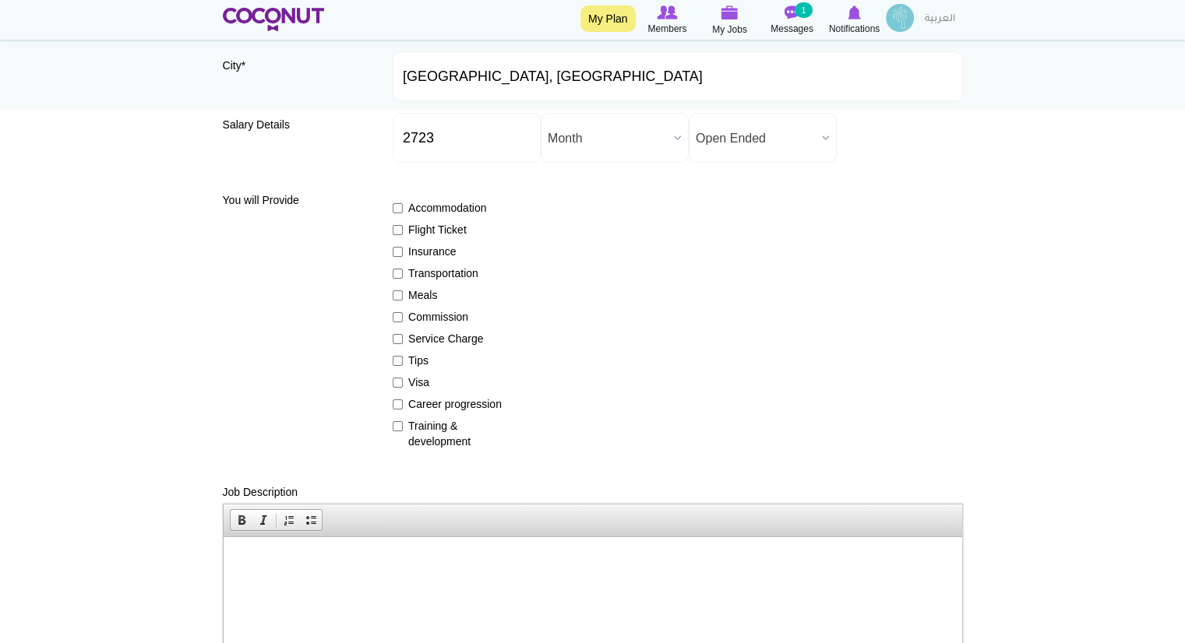
click at [442, 247] on label "Insurance" at bounding box center [450, 252] width 114 height 16
click at [403, 247] on input "Insurance" at bounding box center [398, 252] width 10 height 10
checkbox input "true"
click at [436, 270] on label "Transportation" at bounding box center [450, 274] width 114 height 16
click at [403, 270] on input "Transportation" at bounding box center [398, 274] width 10 height 10
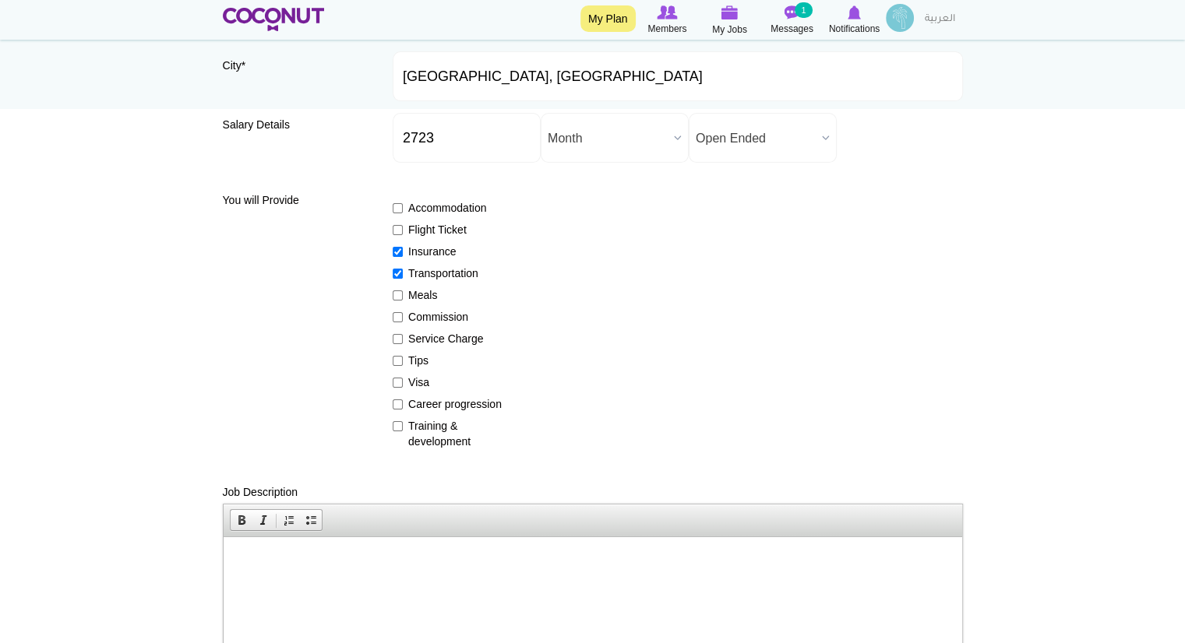
click at [436, 270] on label "Transportation" at bounding box center [450, 274] width 114 height 16
click at [403, 270] on input "Transportation" at bounding box center [398, 274] width 10 height 10
checkbox input "false"
click at [423, 296] on label "Meals" at bounding box center [450, 295] width 114 height 16
click at [403, 296] on input "Meals" at bounding box center [398, 296] width 10 height 10
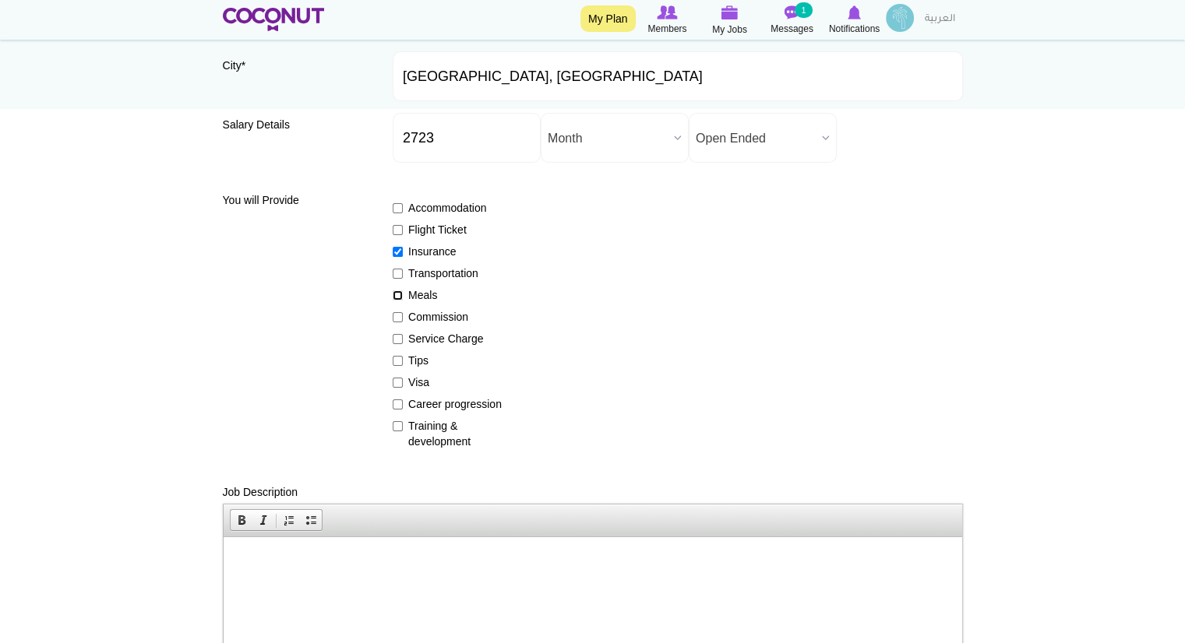
checkbox input "true"
click at [426, 333] on label "Service Charge" at bounding box center [450, 339] width 114 height 16
click at [403, 334] on input "Service Charge" at bounding box center [398, 339] width 10 height 10
click at [426, 333] on label "Service Charge" at bounding box center [450, 339] width 114 height 16
click at [403, 334] on input "Service Charge" at bounding box center [398, 339] width 10 height 10
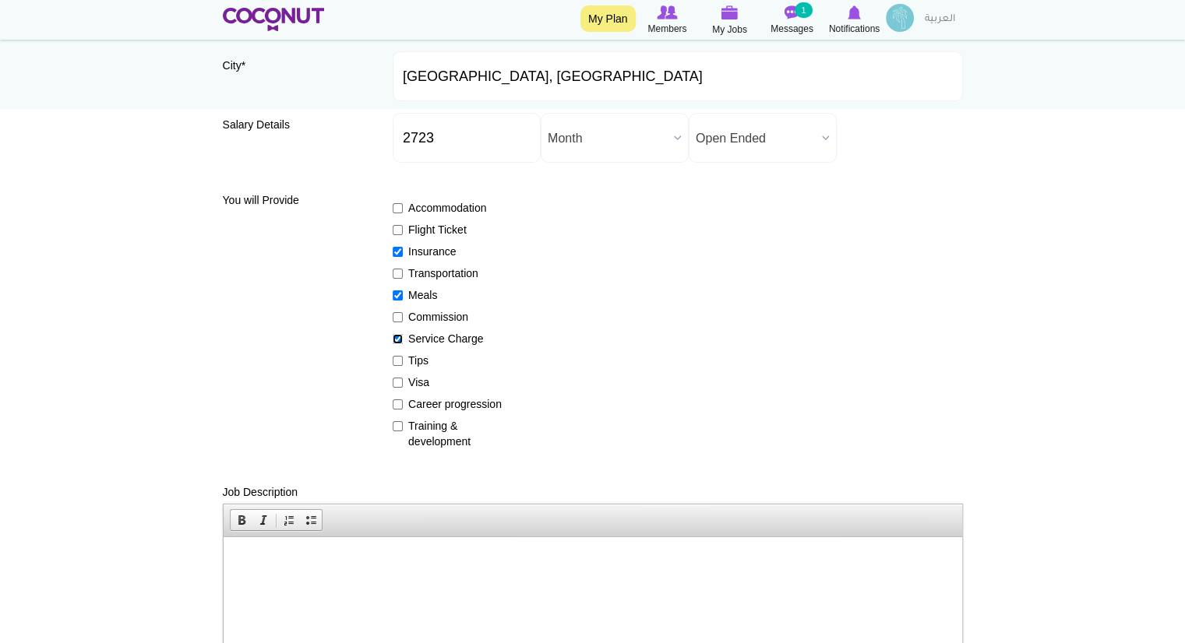
checkbox input "false"
click at [413, 359] on label "Tips" at bounding box center [450, 361] width 114 height 16
click at [403, 359] on input "Tips" at bounding box center [398, 361] width 10 height 10
checkbox input "true"
click at [413, 379] on label "Visa" at bounding box center [450, 383] width 114 height 16
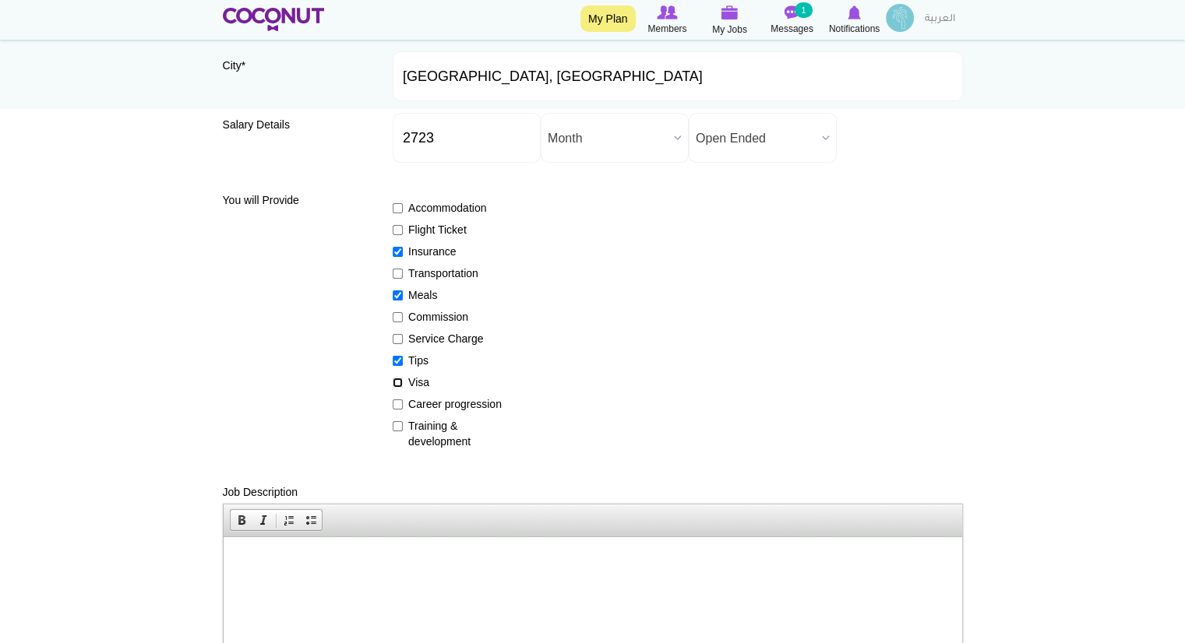
click at [403, 379] on input "Visa" at bounding box center [398, 383] width 10 height 10
checkbox input "true"
click at [418, 399] on label "Career progression" at bounding box center [450, 405] width 114 height 16
click at [403, 400] on input "Career progression" at bounding box center [398, 405] width 10 height 10
checkbox input "true"
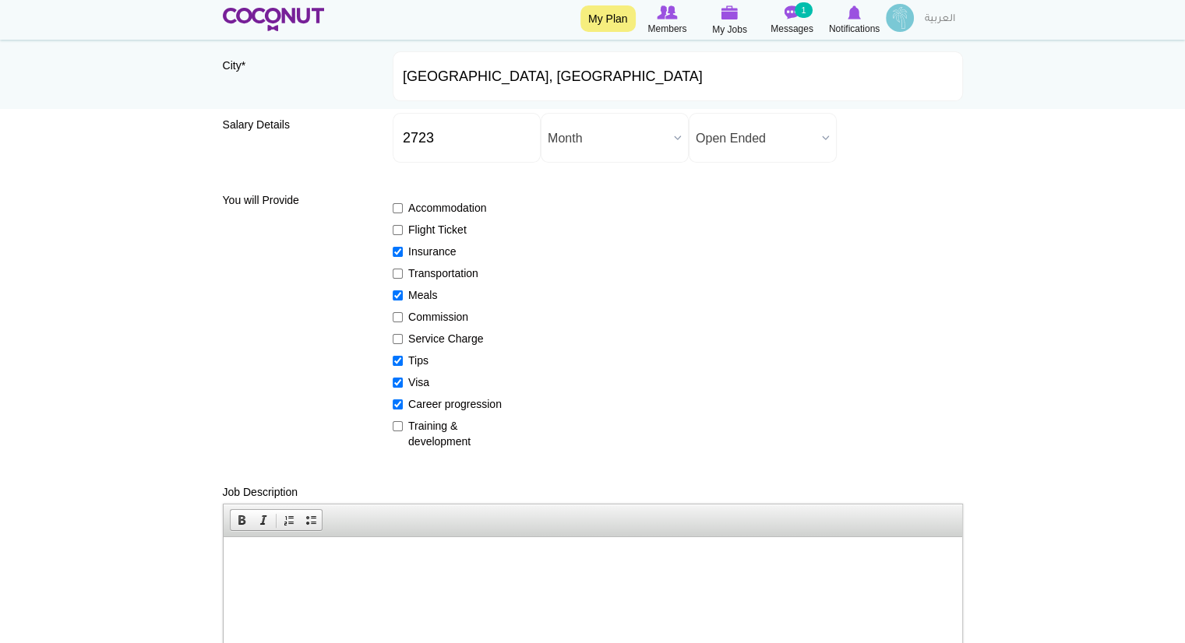
click at [417, 424] on label "Training & development" at bounding box center [450, 433] width 114 height 31
click at [403, 424] on input "Training & development" at bounding box center [398, 426] width 10 height 10
checkbox input "true"
click at [454, 562] on p at bounding box center [591, 560] width 707 height 16
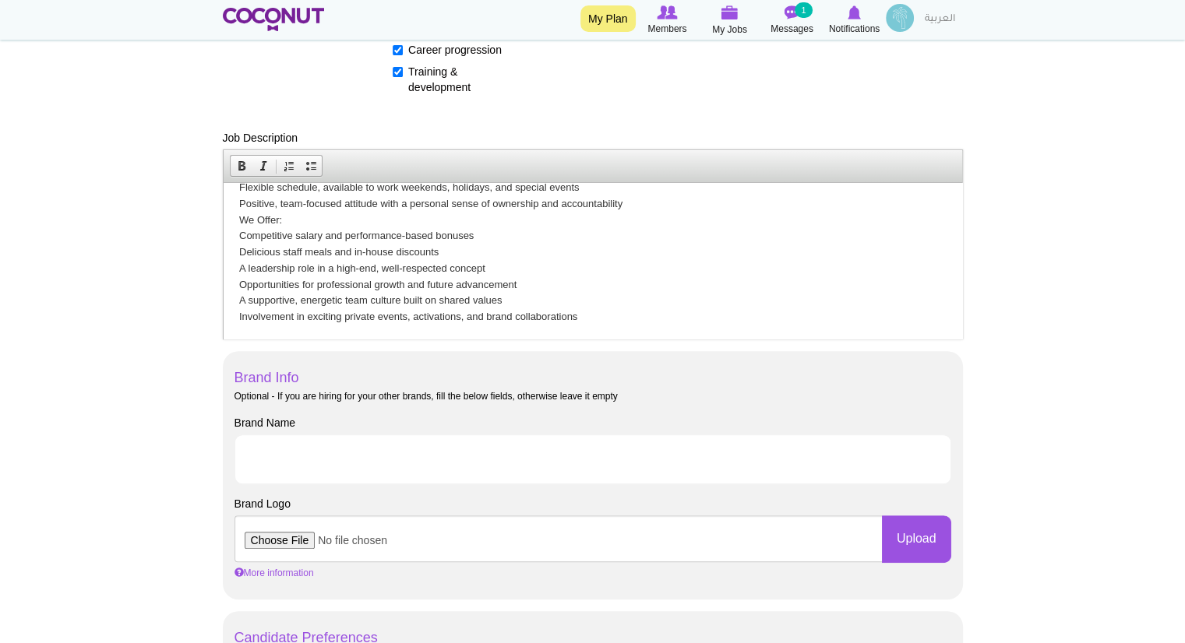
scroll to position [532, 0]
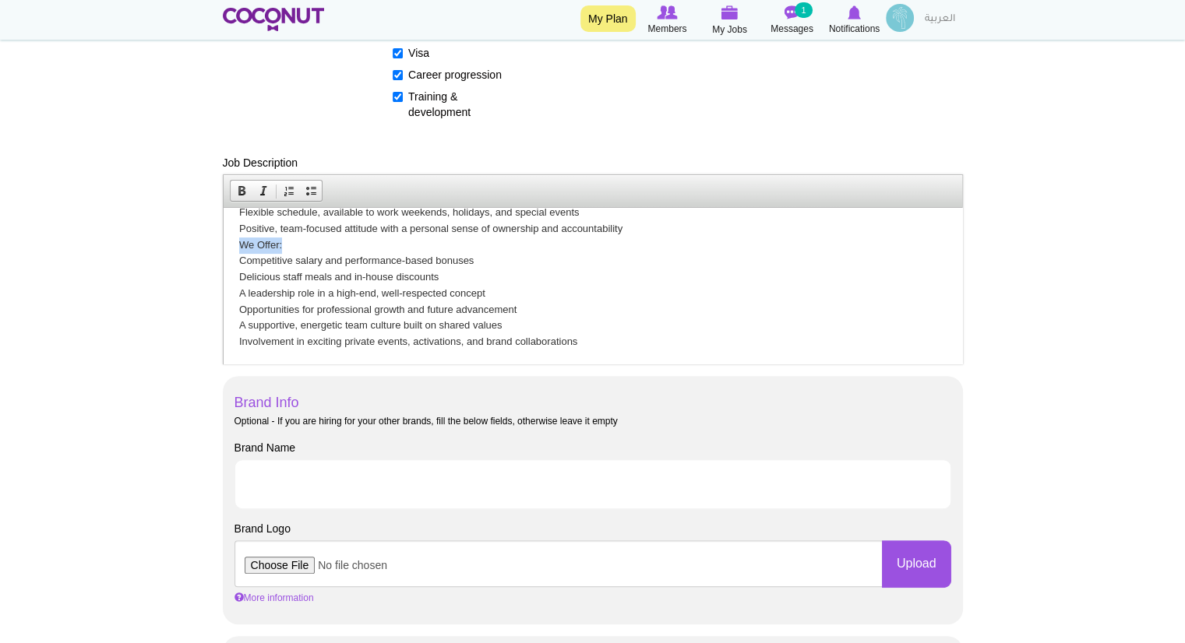
drag, startPoint x: 291, startPoint y: 257, endPoint x: 233, endPoint y: 257, distance: 57.6
click at [233, 257] on html "About Ribambelle: Ribambelle is a premium family restaurant that merges high-en…" at bounding box center [592, 18] width 738 height 693
click at [626, 241] on p "Key Responsibilities: Oversee daily floor operations, ensuring consistency, eff…" at bounding box center [591, 122] width 707 height 453
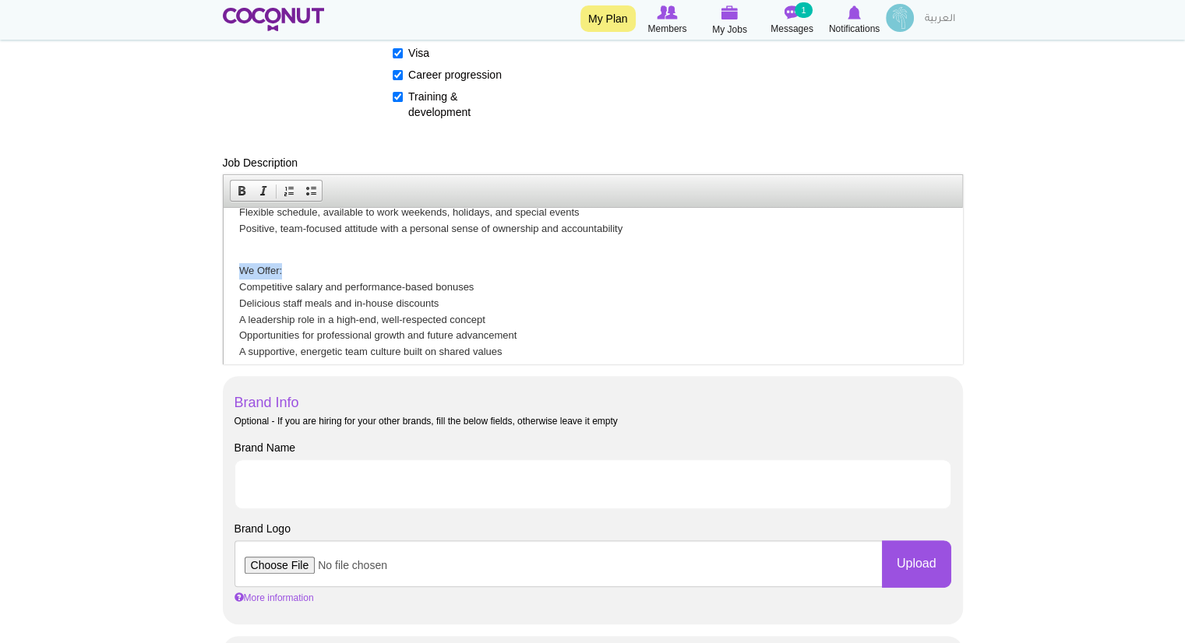
drag, startPoint x: 289, startPoint y: 290, endPoint x: 223, endPoint y: 283, distance: 66.6
click at [223, 283] on html "About Ribambelle: Ribambelle is a premium family restaurant that merges high-en…" at bounding box center [592, 32] width 738 height 720
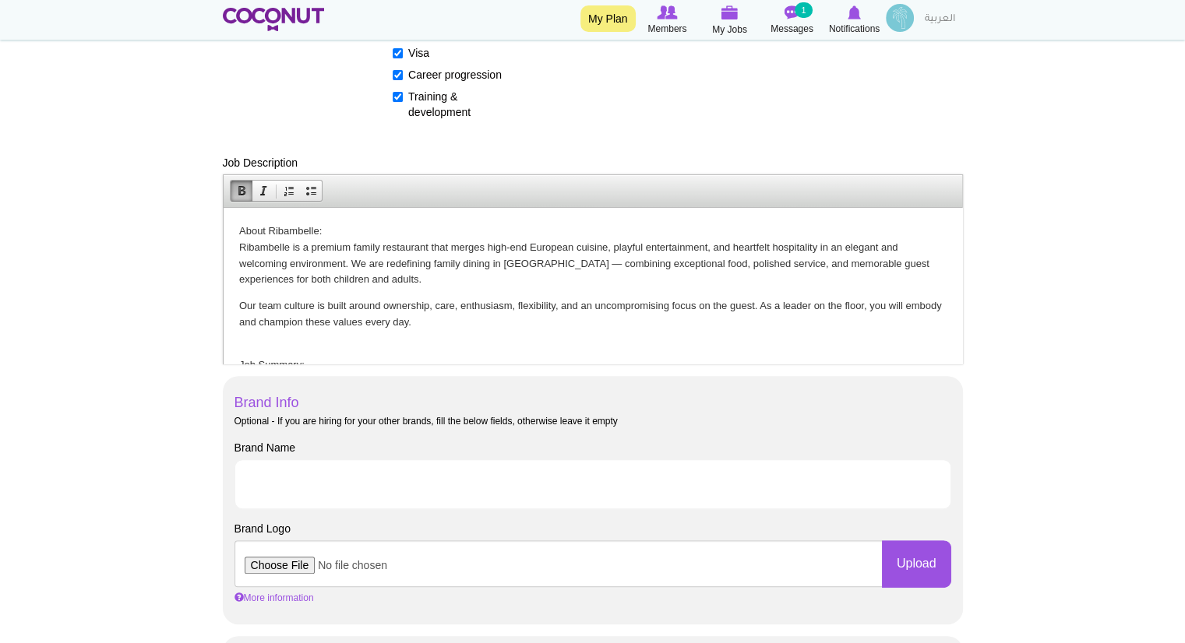
drag, startPoint x: 957, startPoint y: 319, endPoint x: 1177, endPoint y: 411, distance: 237.8
drag, startPoint x: 322, startPoint y: 227, endPoint x: 434, endPoint y: 429, distance: 230.8
click at [223, 223] on html "About Ribambelle: Ribambelle is a premium family restaurant that merges high-en…" at bounding box center [592, 567] width 738 height 720
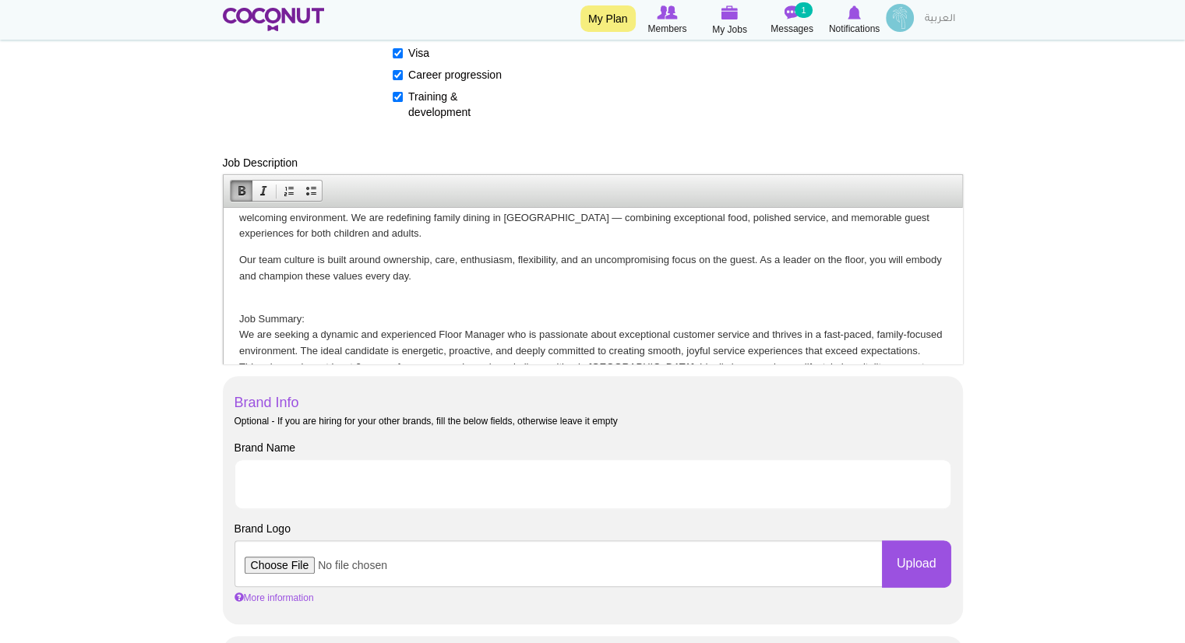
scroll to position [56, 0]
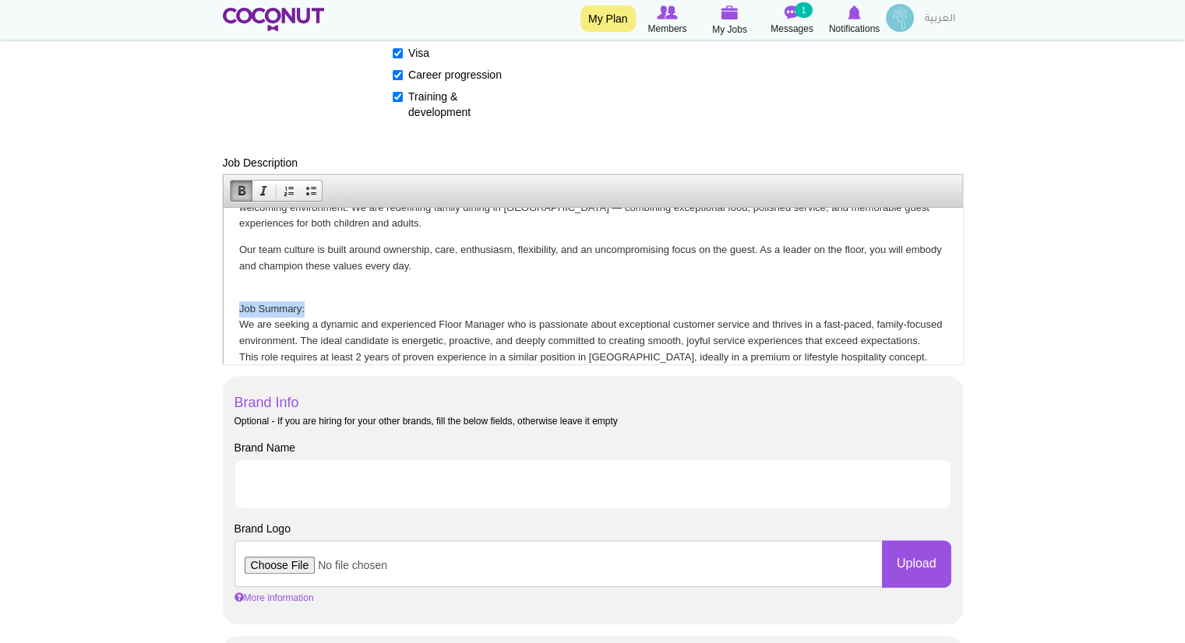
drag, startPoint x: 301, startPoint y: 308, endPoint x: 231, endPoint y: 308, distance: 70.9
click at [231, 308] on html "About Ribambelle: Ribambelle is a premium family restaurant that merges high-en…" at bounding box center [592, 511] width 738 height 720
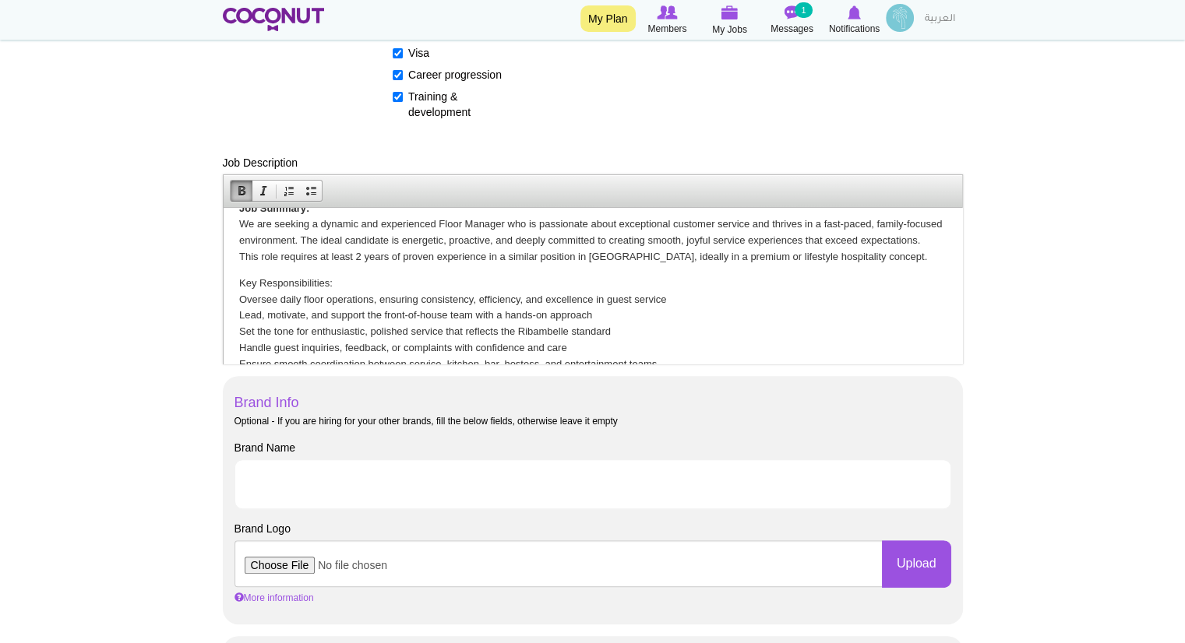
scroll to position [160, 0]
drag, startPoint x: 342, startPoint y: 294, endPoint x: 171, endPoint y: 301, distance: 171.5
click at [223, 301] on html "About Ribambelle: Ribambelle is a premium family restaurant that merges high-en…" at bounding box center [592, 408] width 738 height 720
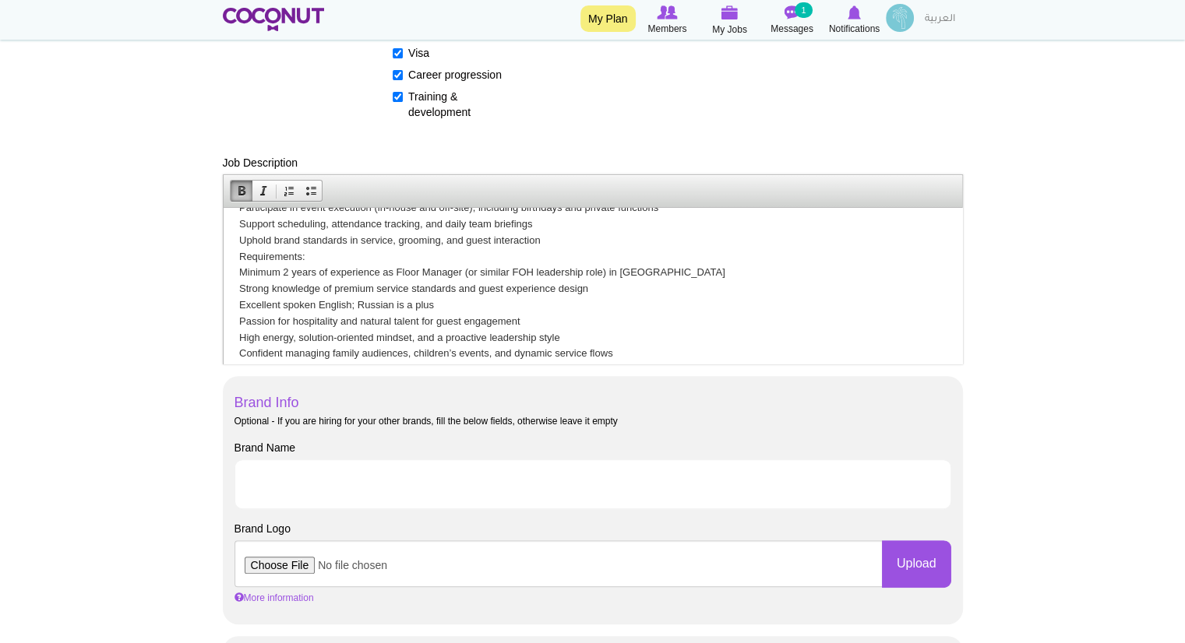
scroll to position [368, 0]
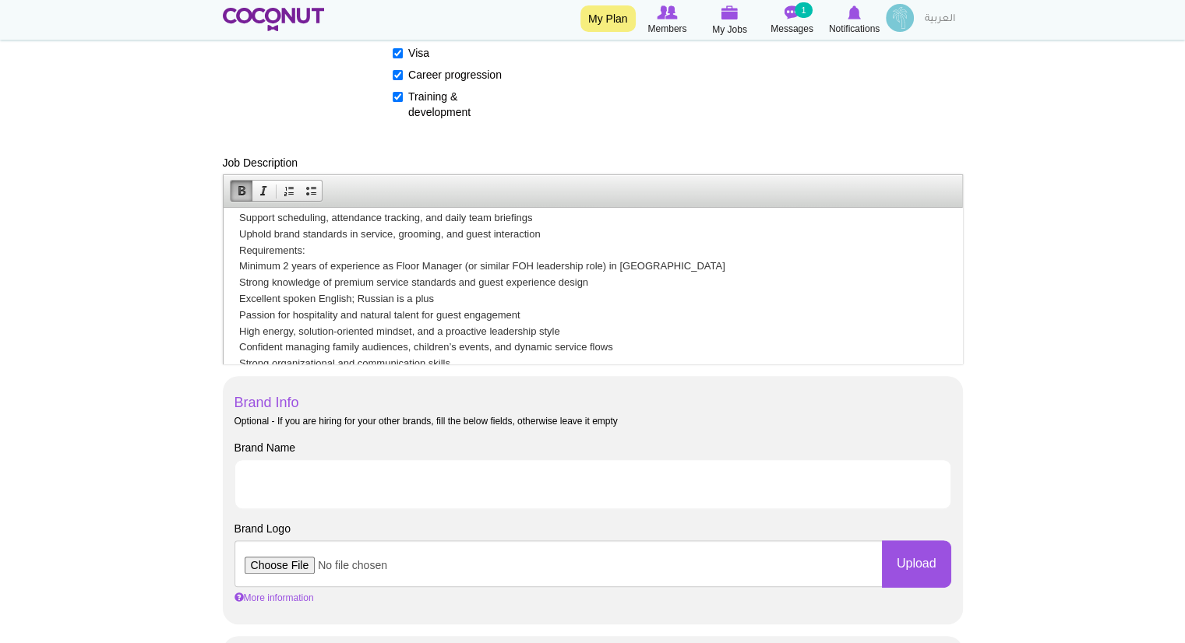
click at [541, 256] on p "Key Responsibilities: Oversee daily floor operations, ensuring consistency, eff…" at bounding box center [591, 234] width 707 height 340
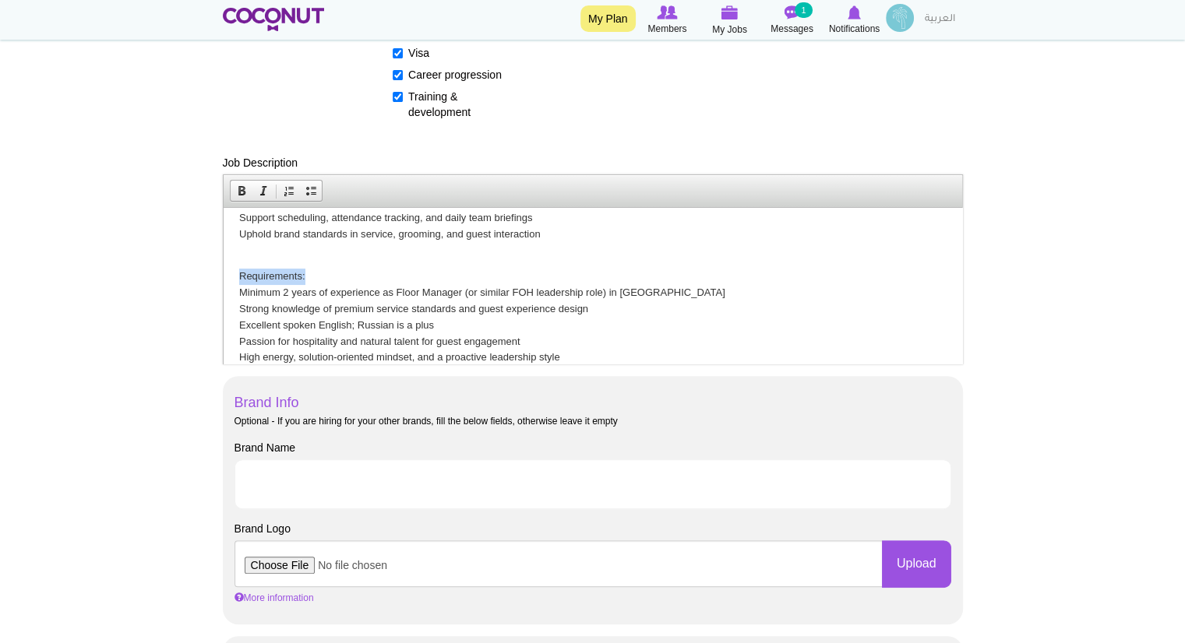
drag, startPoint x: 316, startPoint y: 288, endPoint x: 195, endPoint y: 291, distance: 121.5
click at [223, 291] on html "About Ribambelle: Ribambelle is a premium family restaurant that merges high-en…" at bounding box center [592, 213] width 738 height 746
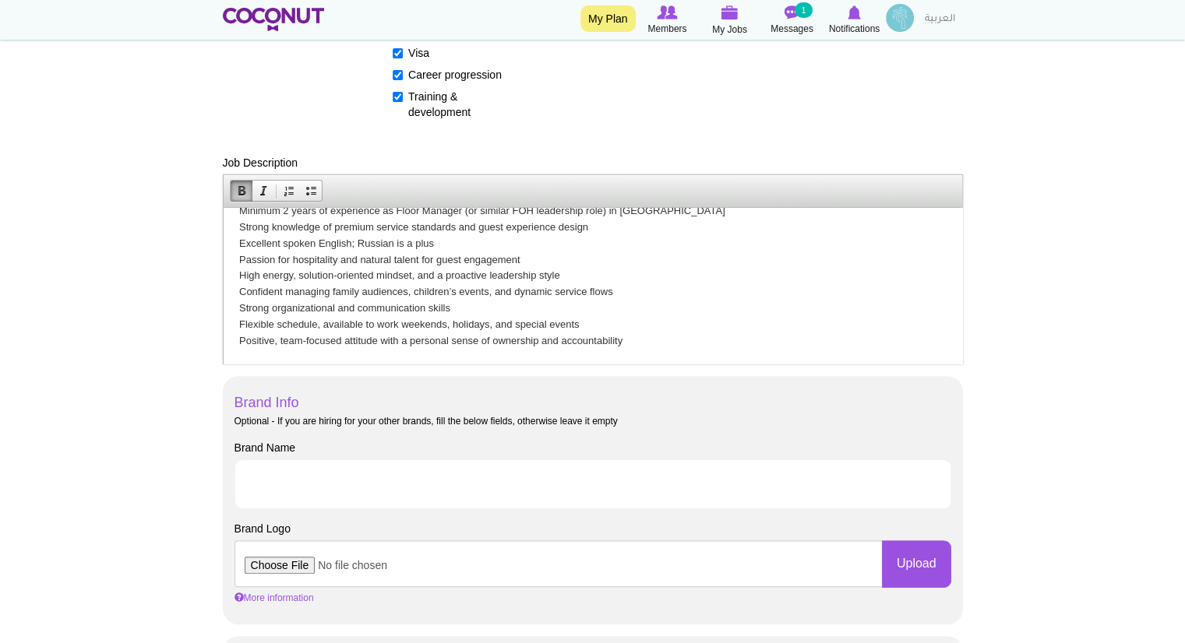
scroll to position [449, 0]
click at [583, 483] on input "Brand Name" at bounding box center [592, 485] width 717 height 50
type input "Ribambelle Restaurant"
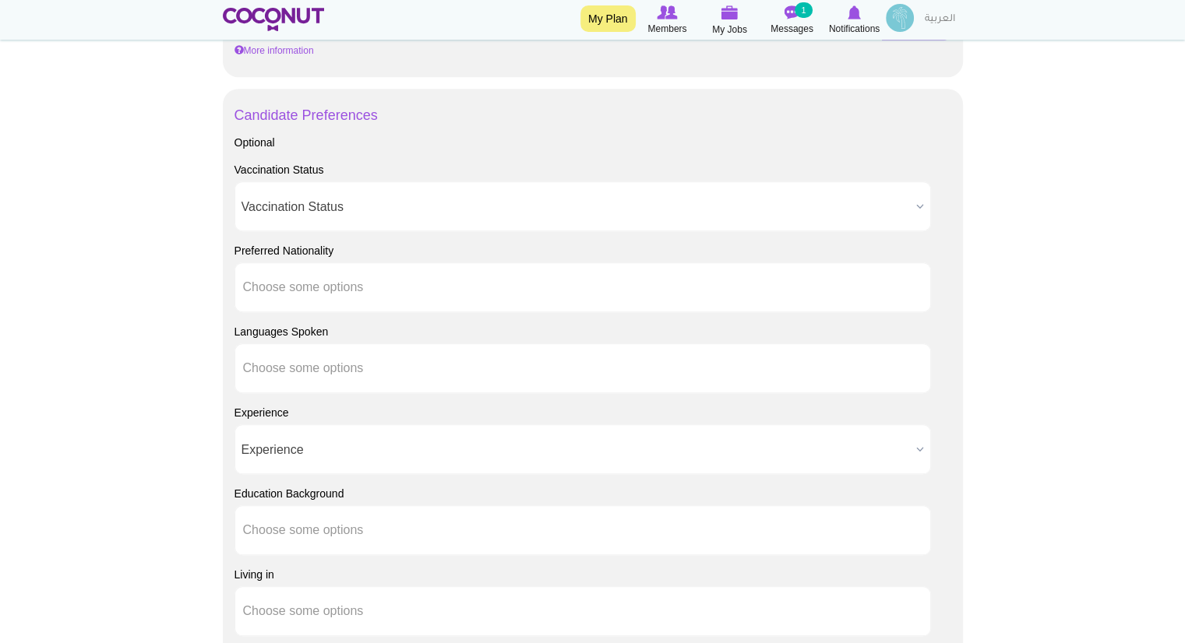
scroll to position [1077, 0]
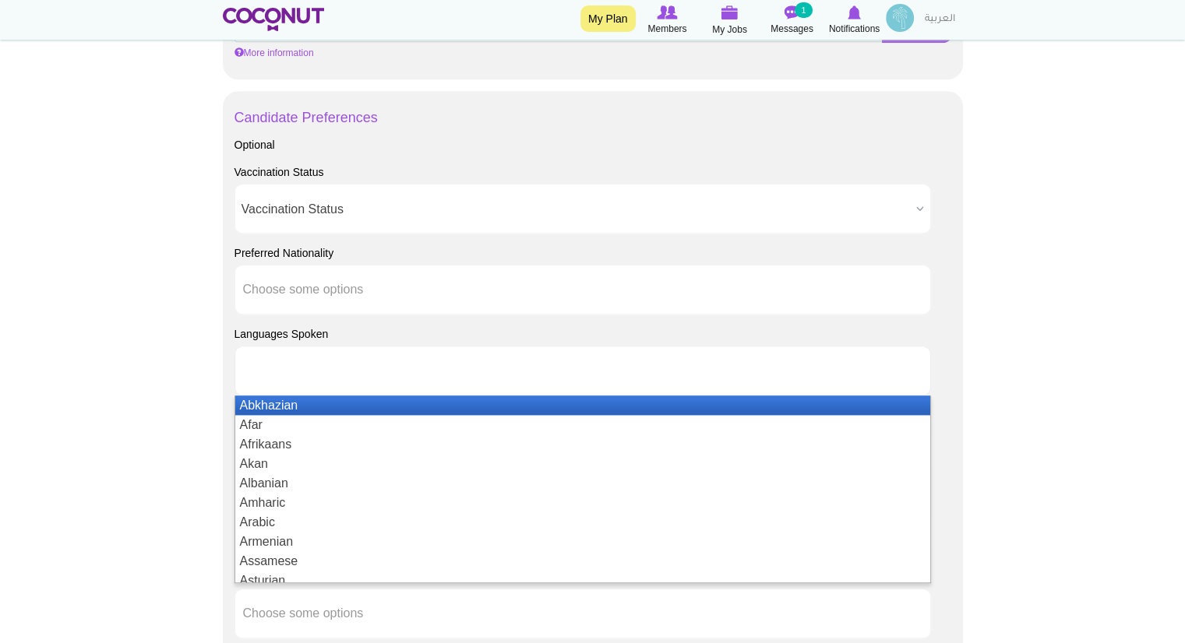
click at [404, 372] on ul at bounding box center [582, 371] width 696 height 50
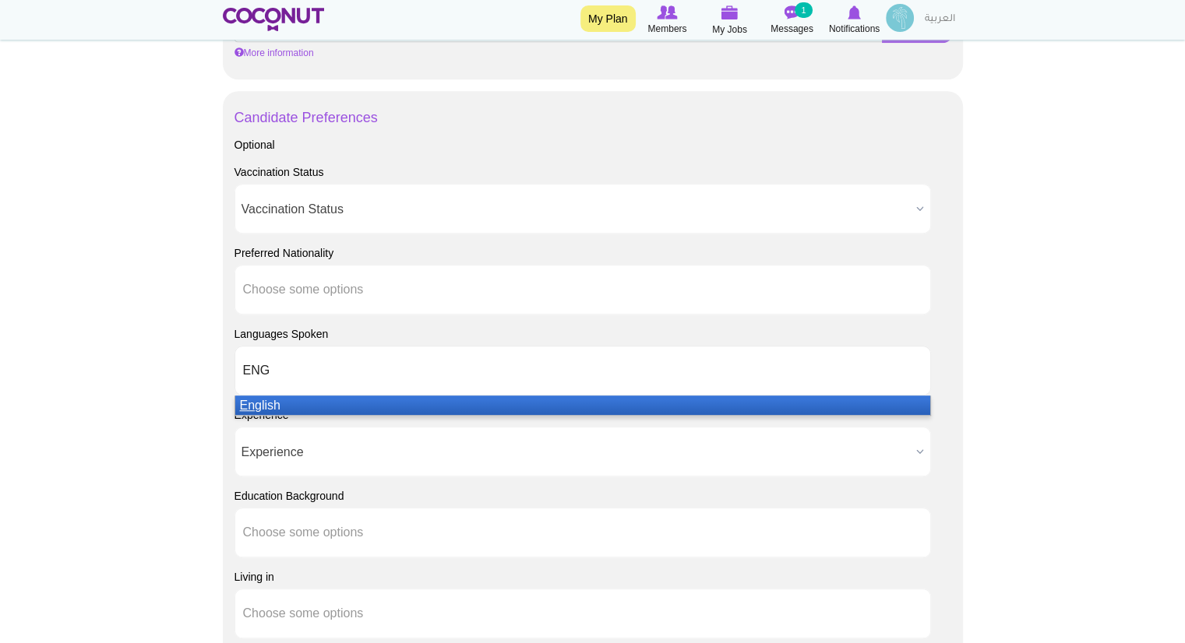
type input "ENG"
click at [392, 412] on li "Eng lish" at bounding box center [582, 405] width 695 height 19
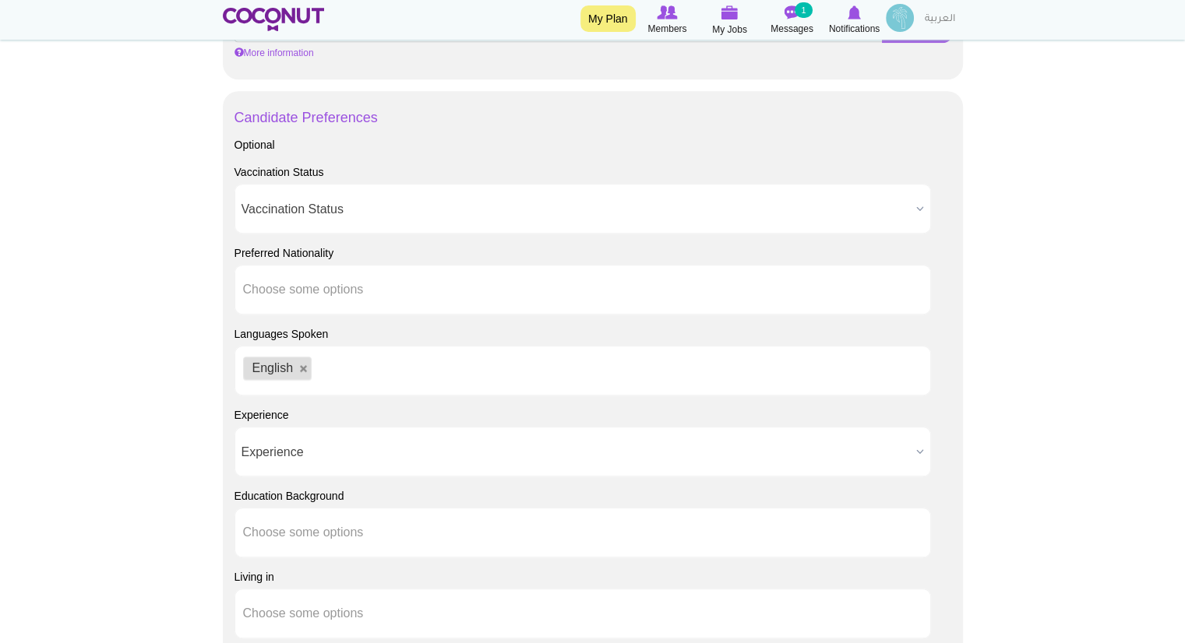
click at [1028, 340] on body "Toggle navigation My Plan Members My Jobs Post a Job Messages 1 Notifications R…" at bounding box center [592, 41] width 1185 height 2236
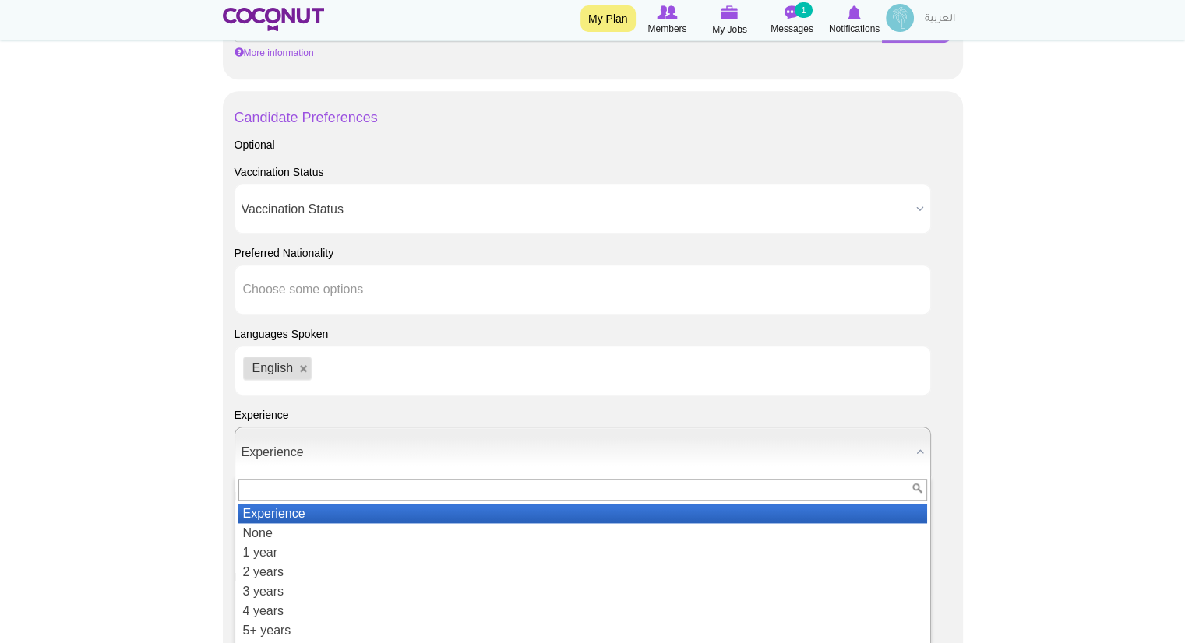
click at [896, 442] on span "Experience" at bounding box center [575, 453] width 668 height 50
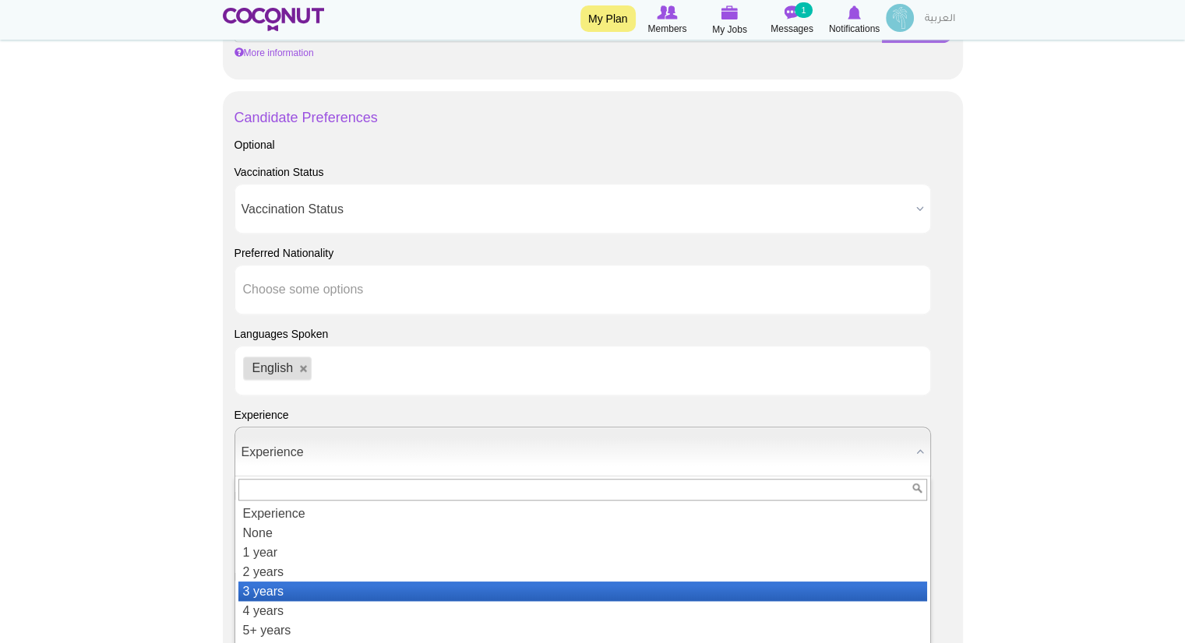
click at [335, 596] on li "3 years" at bounding box center [582, 591] width 689 height 19
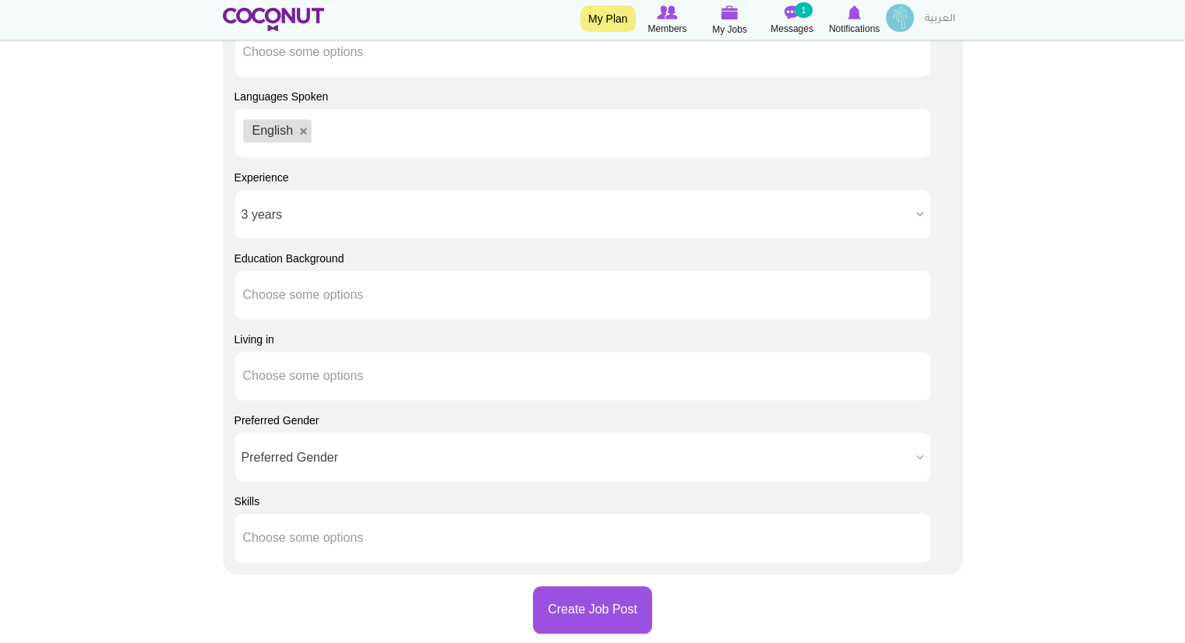
scroll to position [1319, 0]
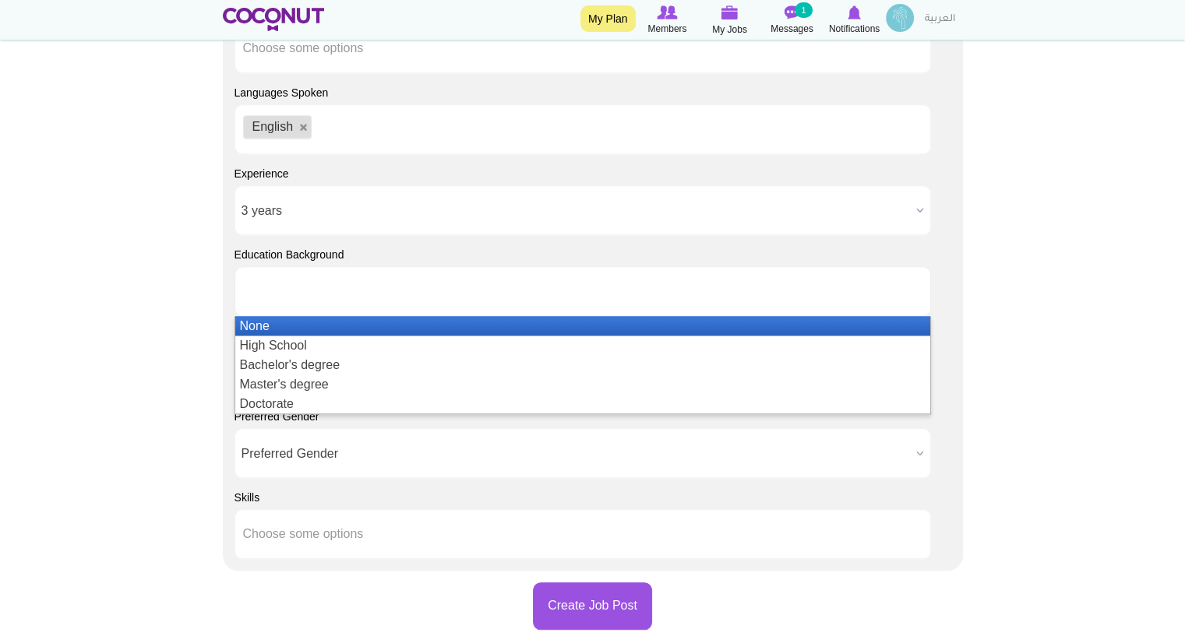
click at [434, 301] on ul at bounding box center [582, 291] width 696 height 50
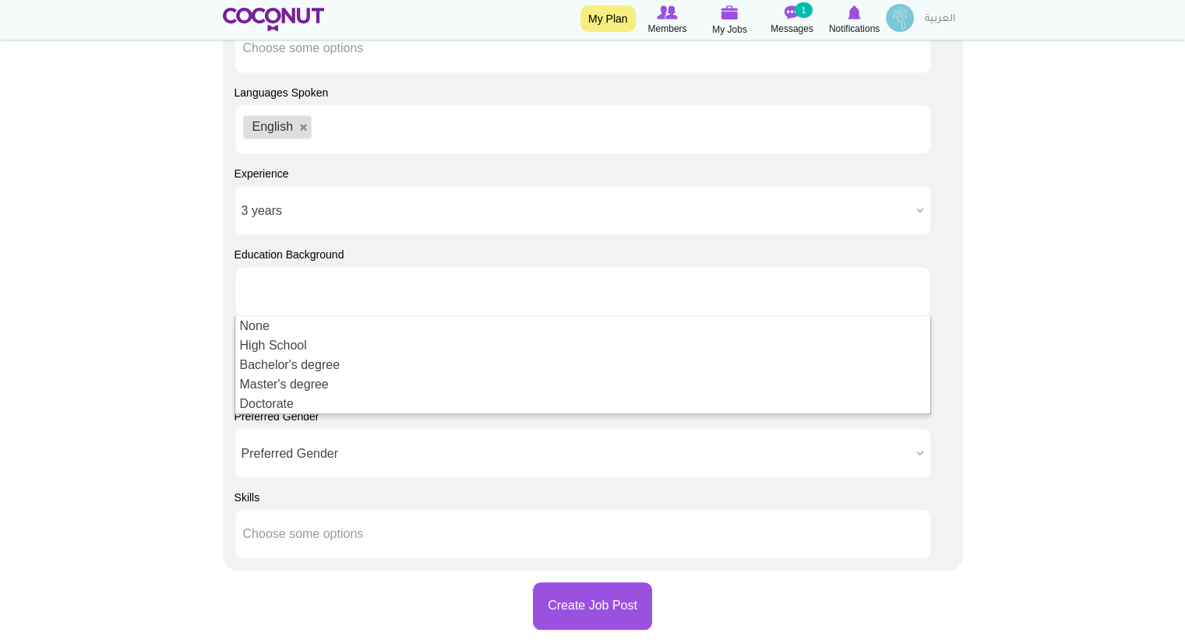
type input "Choose some options"
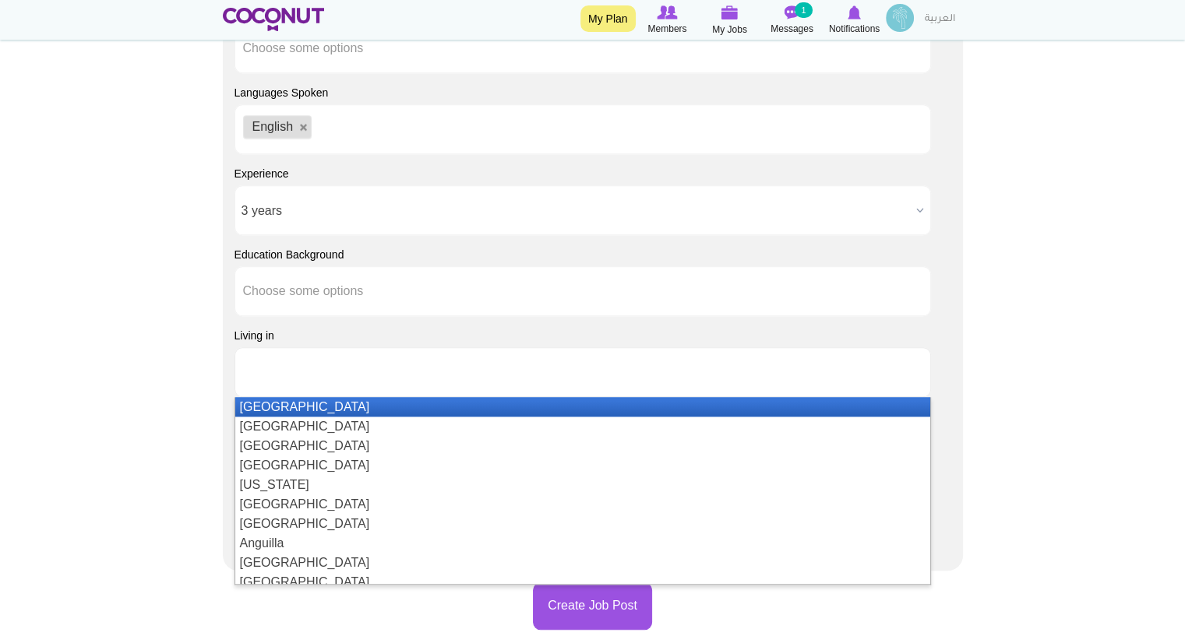
click at [459, 379] on ul at bounding box center [582, 372] width 696 height 50
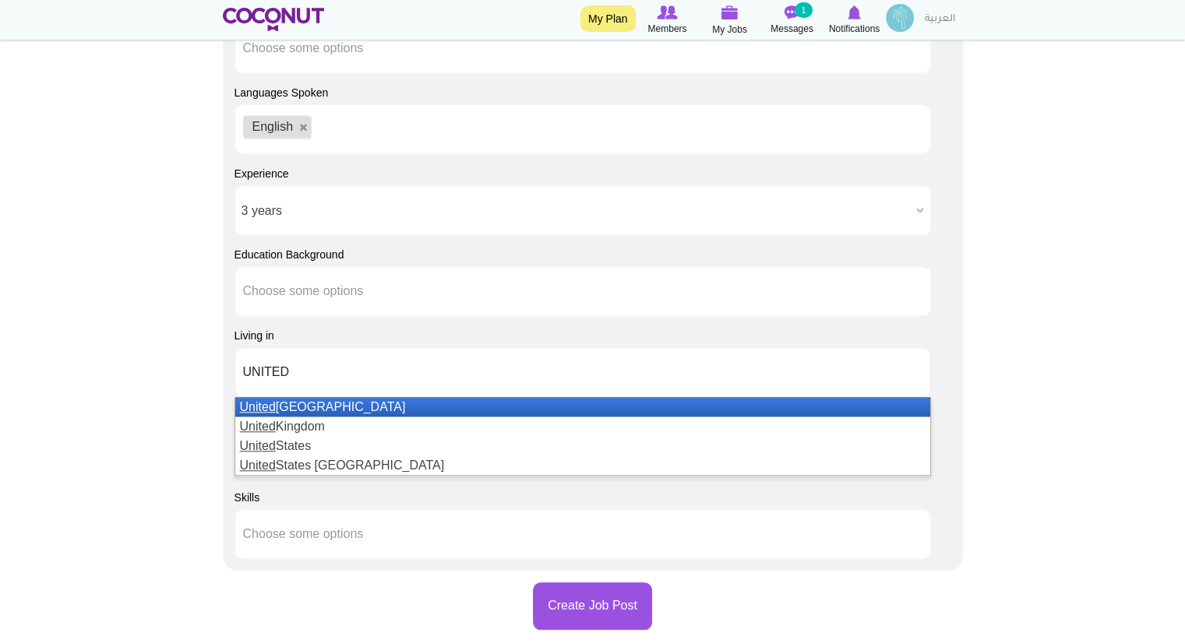
type input "UNITED"
click at [422, 407] on li "United Arab Emirates" at bounding box center [582, 406] width 695 height 19
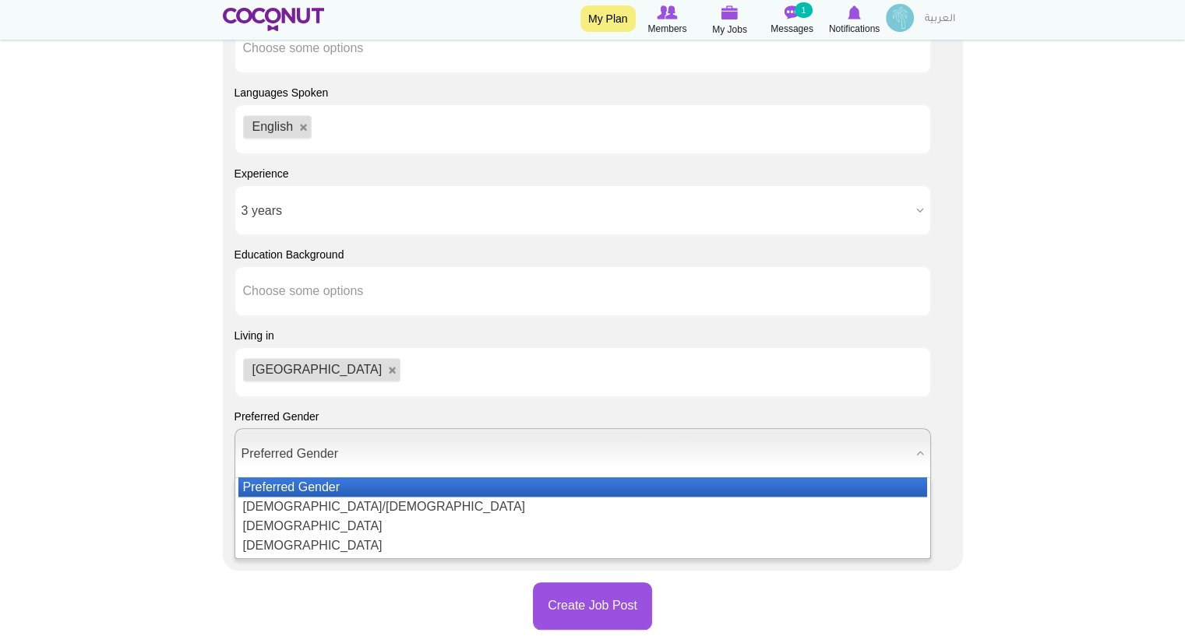
click at [626, 435] on span "Preferred Gender" at bounding box center [575, 454] width 668 height 50
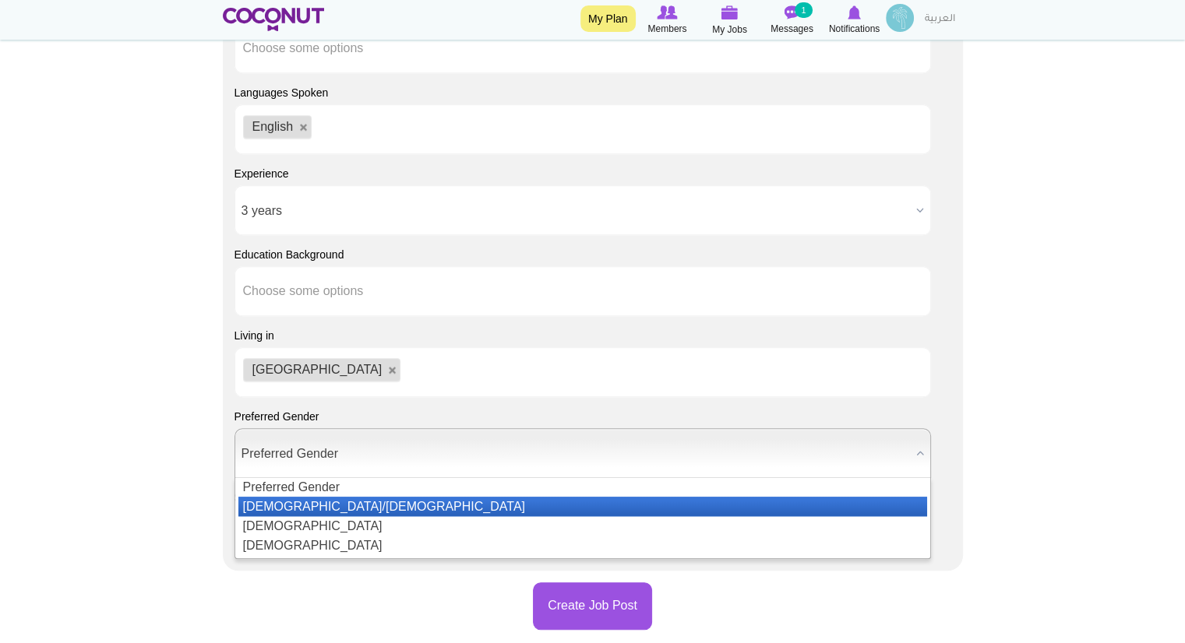
click at [432, 500] on li "Male/Female" at bounding box center [582, 506] width 689 height 19
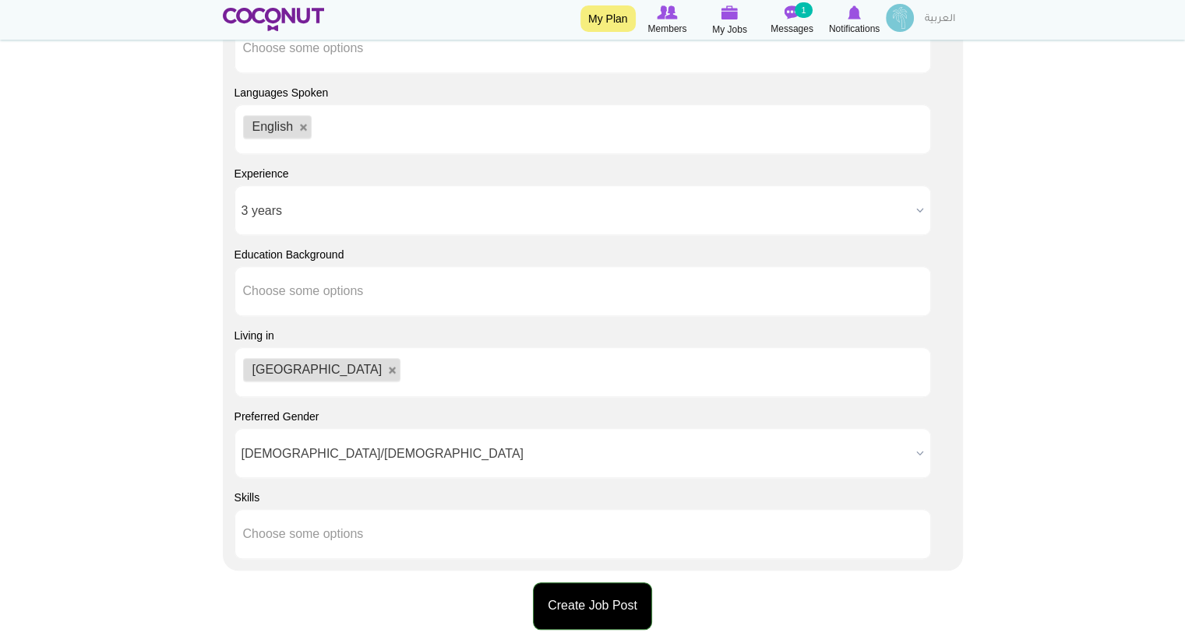
click at [600, 587] on button "Create Job Post" at bounding box center [592, 607] width 119 height 48
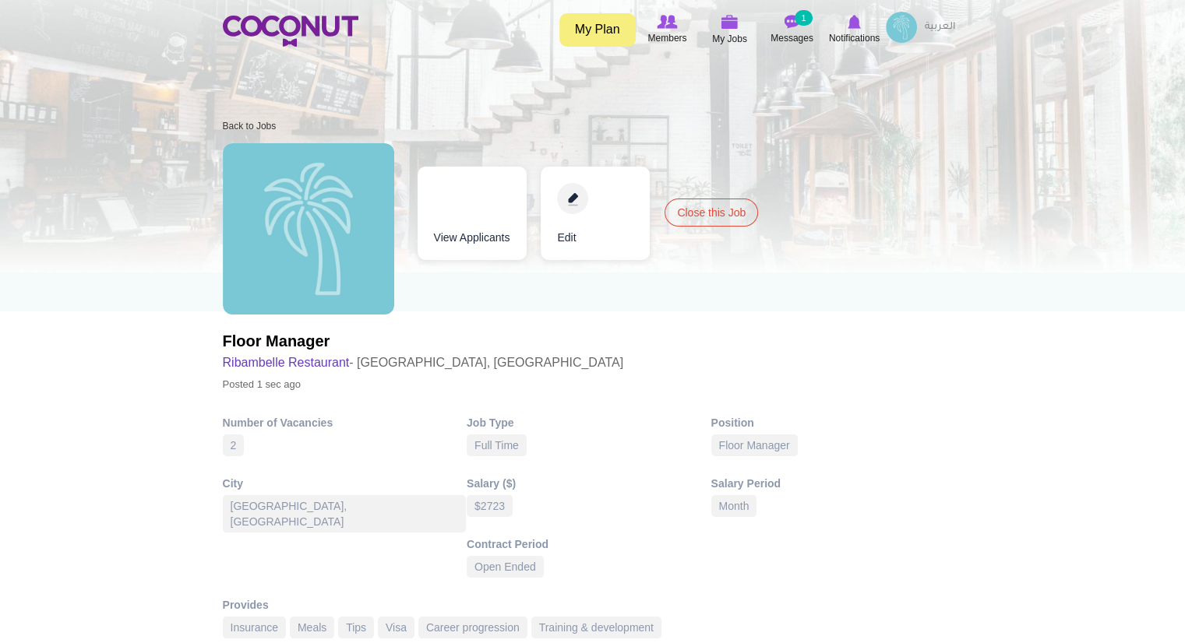
click at [453, 219] on link "View Applicants" at bounding box center [472, 213] width 109 height 93
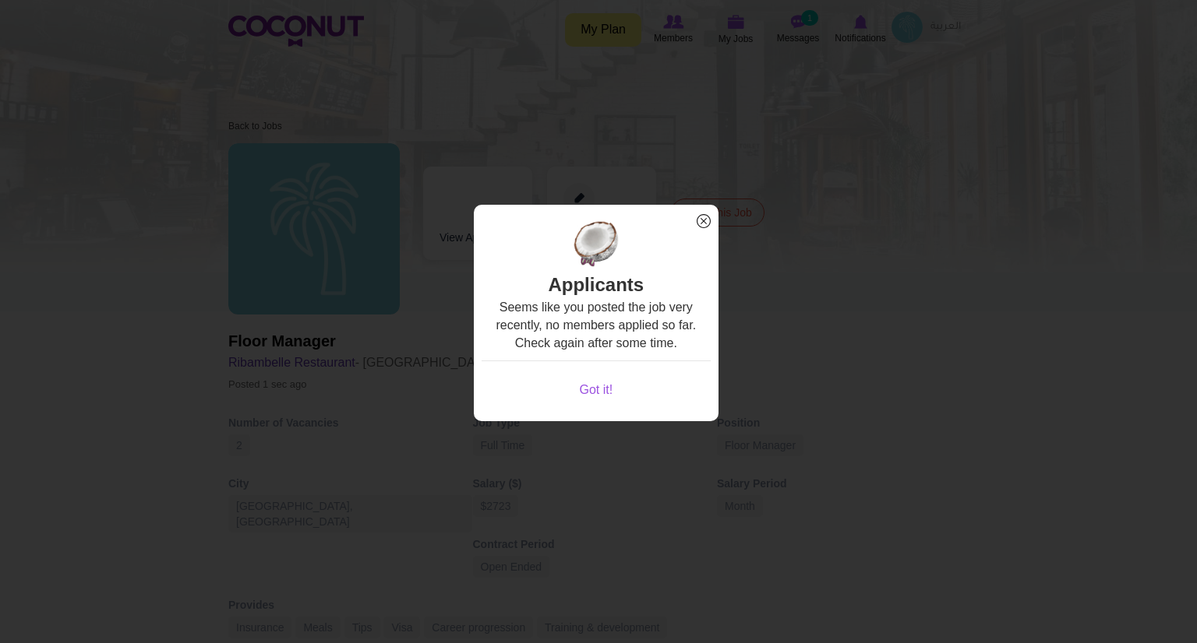
click at [705, 218] on span "x" at bounding box center [703, 221] width 20 height 20
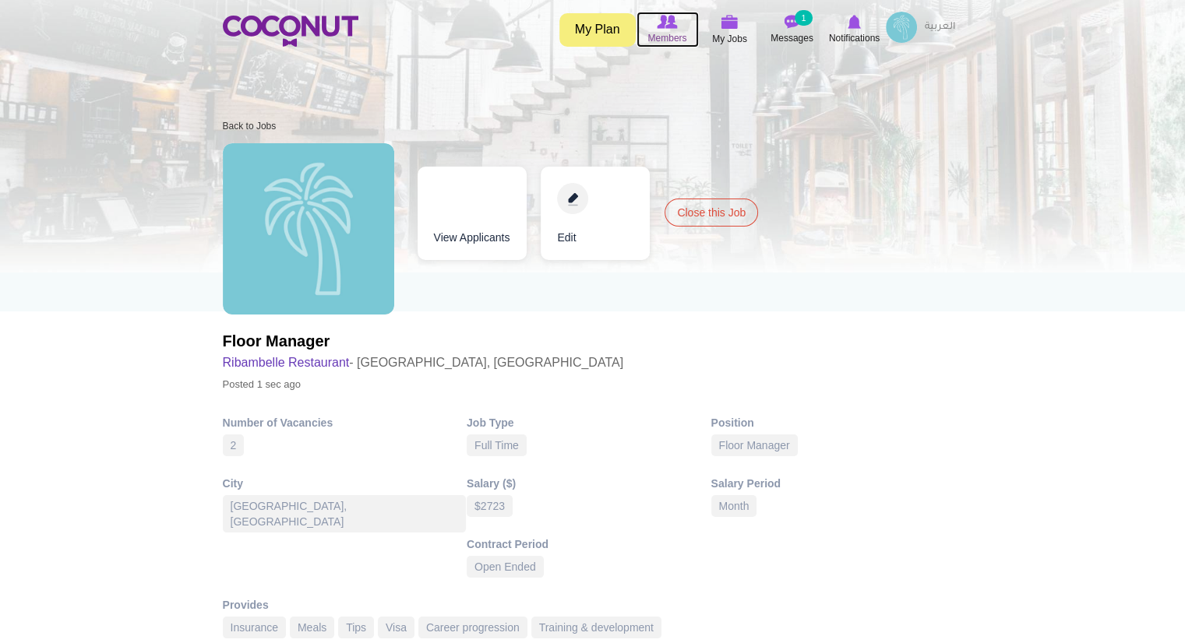
click at [680, 39] on span "Members" at bounding box center [666, 38] width 39 height 16
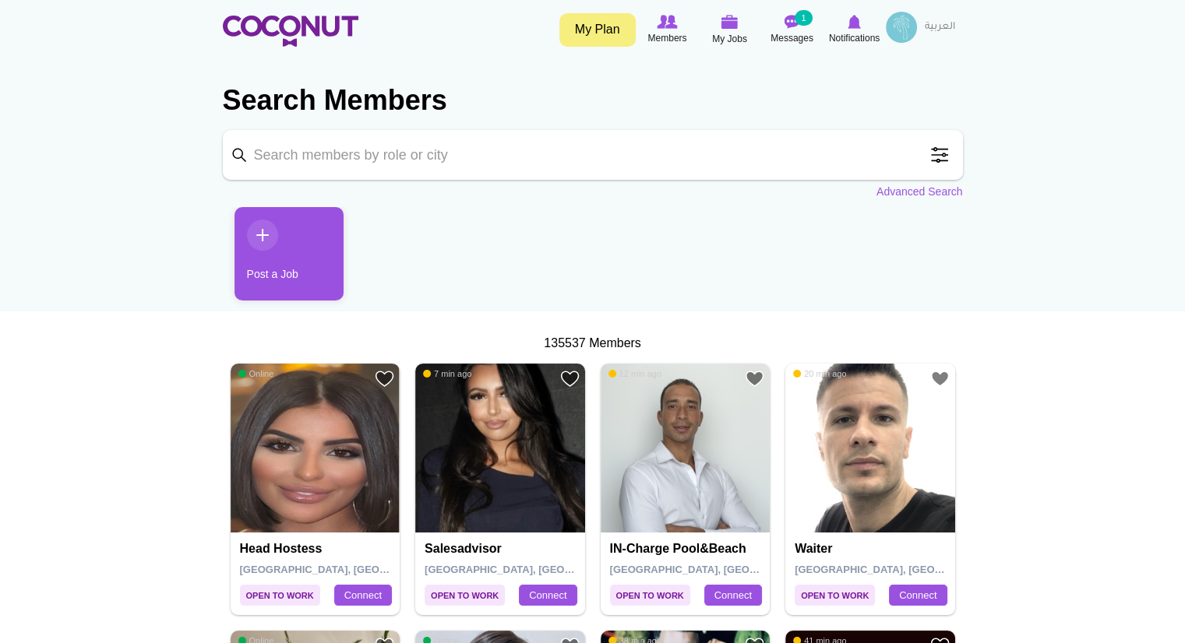
click at [486, 146] on input "Keyword" at bounding box center [593, 155] width 740 height 50
type input "WAITER"
click button "Search" at bounding box center [0, 0] width 0 height 0
click at [939, 157] on span at bounding box center [939, 154] width 31 height 31
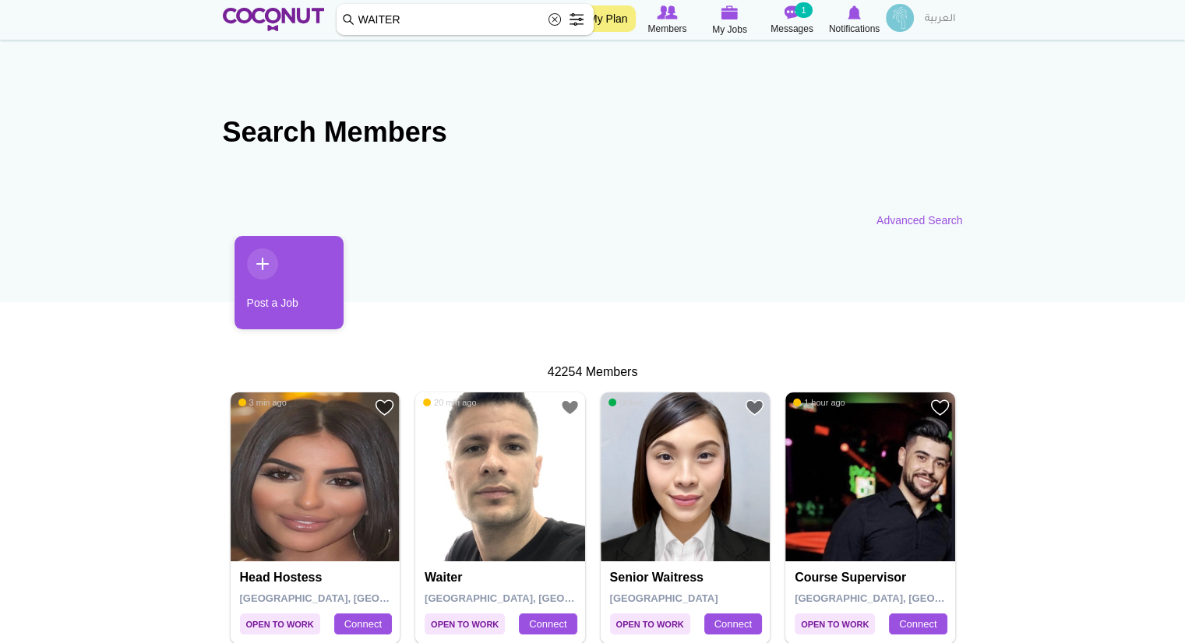
scroll to position [6, 0]
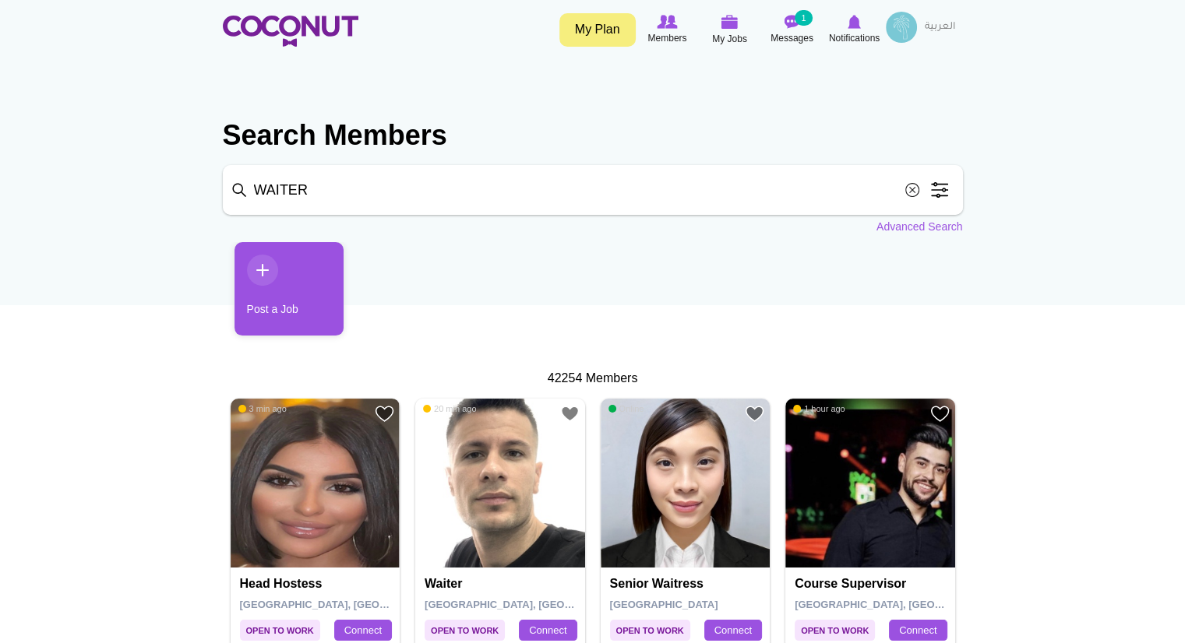
click at [936, 191] on span at bounding box center [939, 189] width 31 height 31
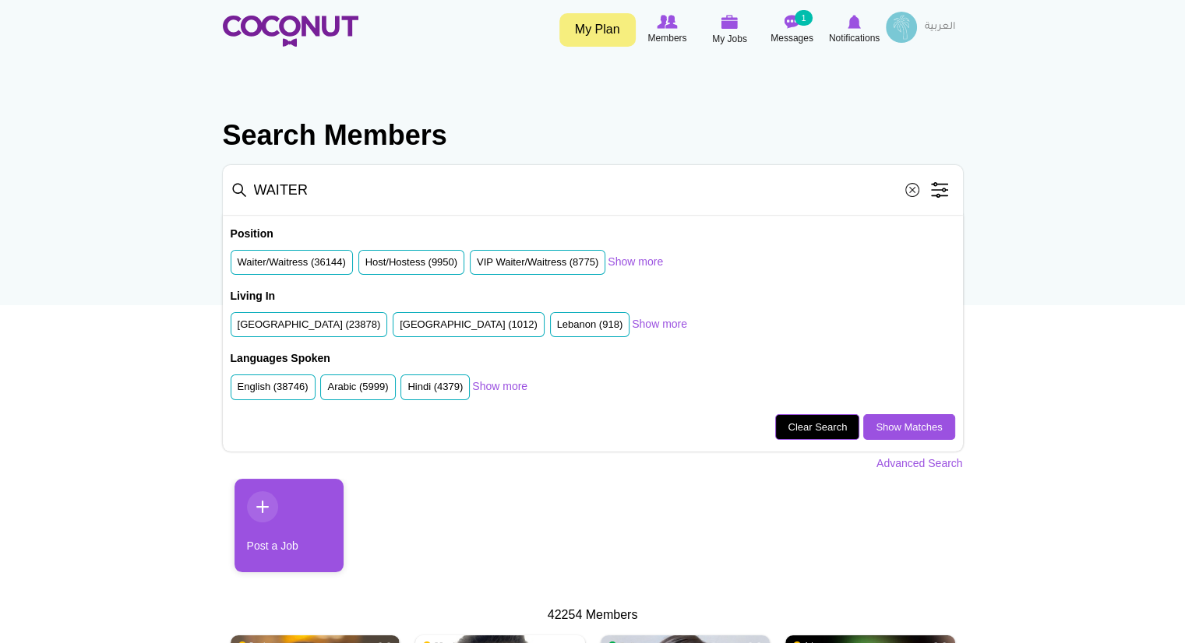
click at [808, 418] on link "Clear Search" at bounding box center [817, 427] width 84 height 26
click at [802, 418] on link "Clear Search" at bounding box center [817, 427] width 84 height 26
click at [914, 456] on link "Advanced Search" at bounding box center [919, 464] width 86 height 16
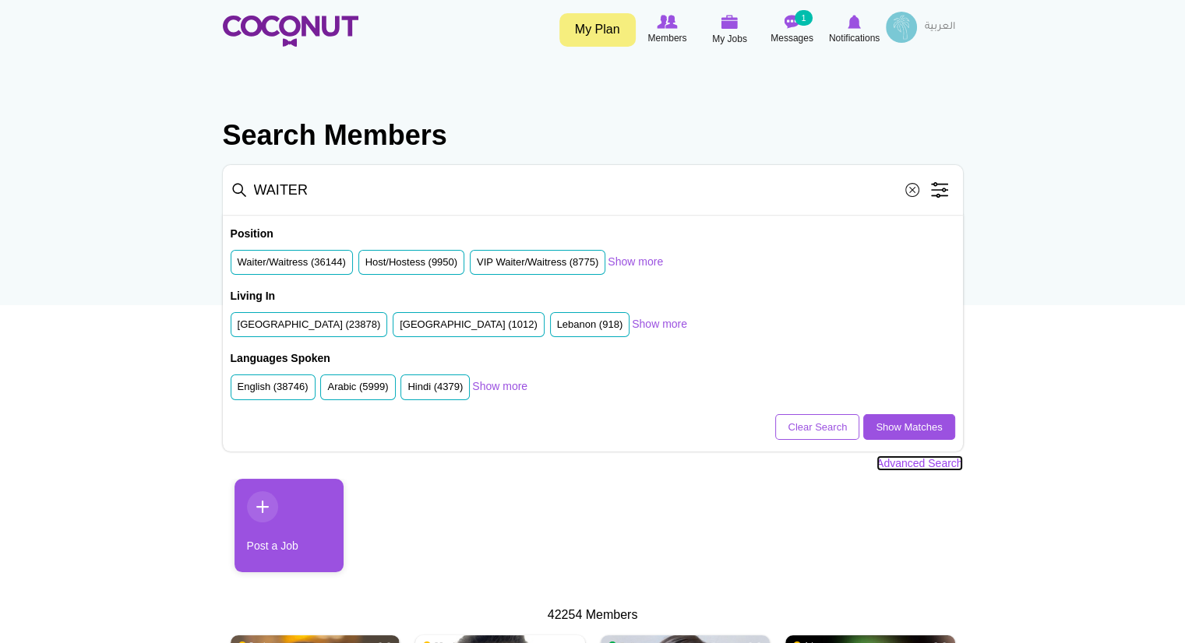
click at [907, 459] on link "Advanced Search" at bounding box center [919, 464] width 86 height 16
click at [922, 460] on link "Advanced Search" at bounding box center [919, 464] width 86 height 16
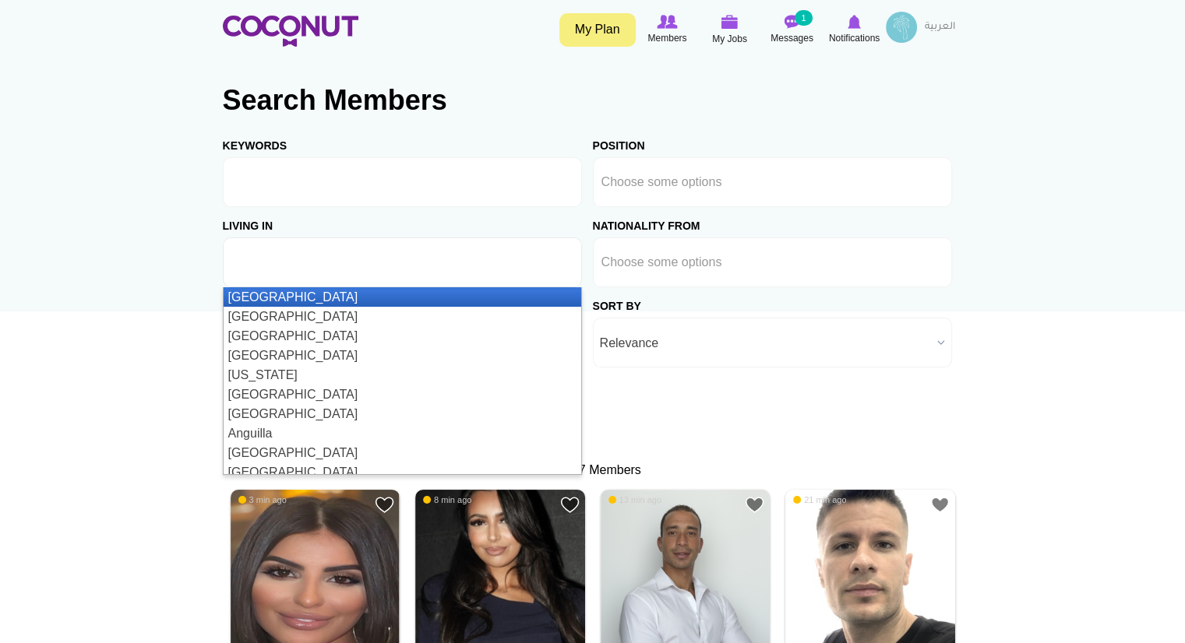
click at [430, 257] on ul at bounding box center [402, 263] width 359 height 50
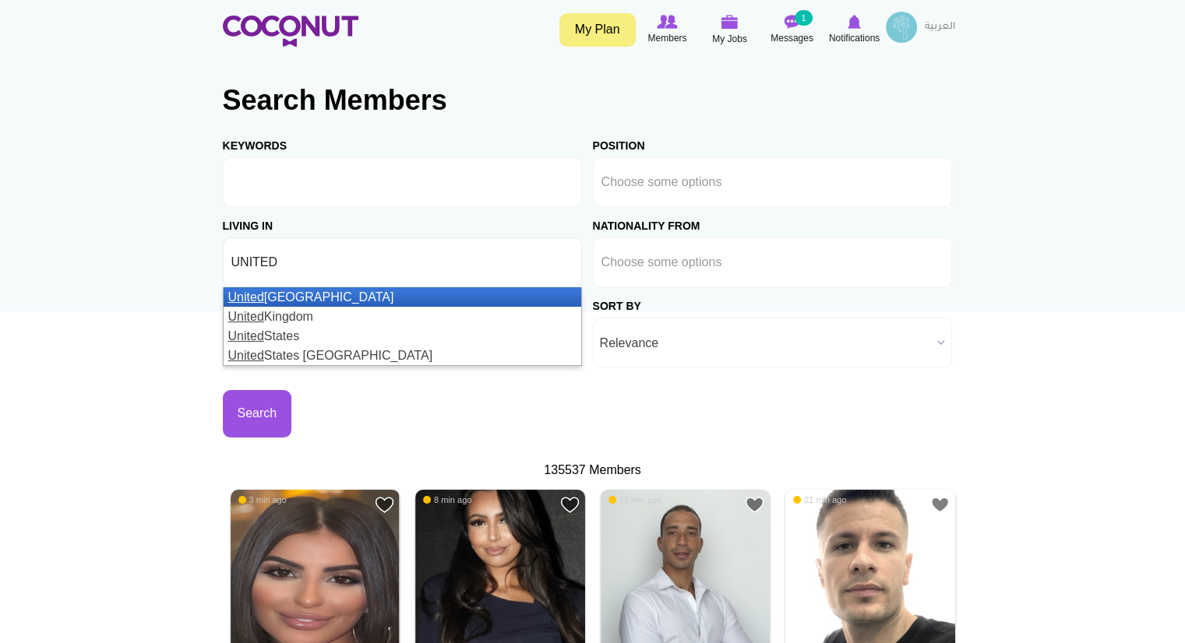
type input "UNITED"
click at [404, 305] on li "[GEOGRAPHIC_DATA]" at bounding box center [403, 296] width 358 height 19
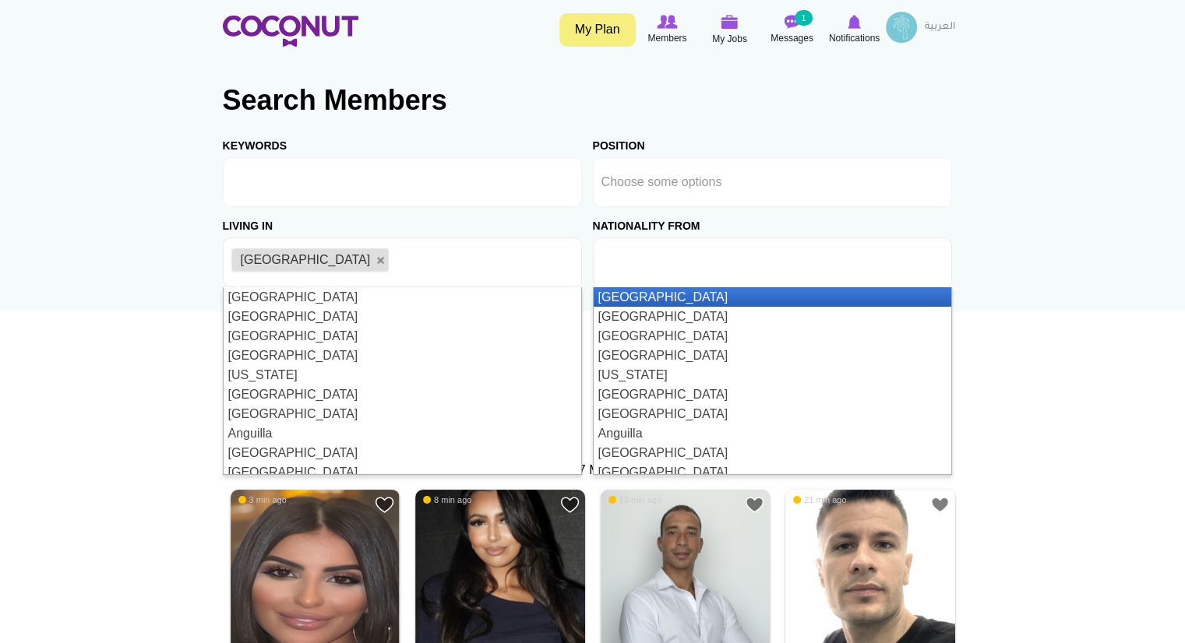
click at [729, 264] on input "text" at bounding box center [671, 263] width 140 height 14
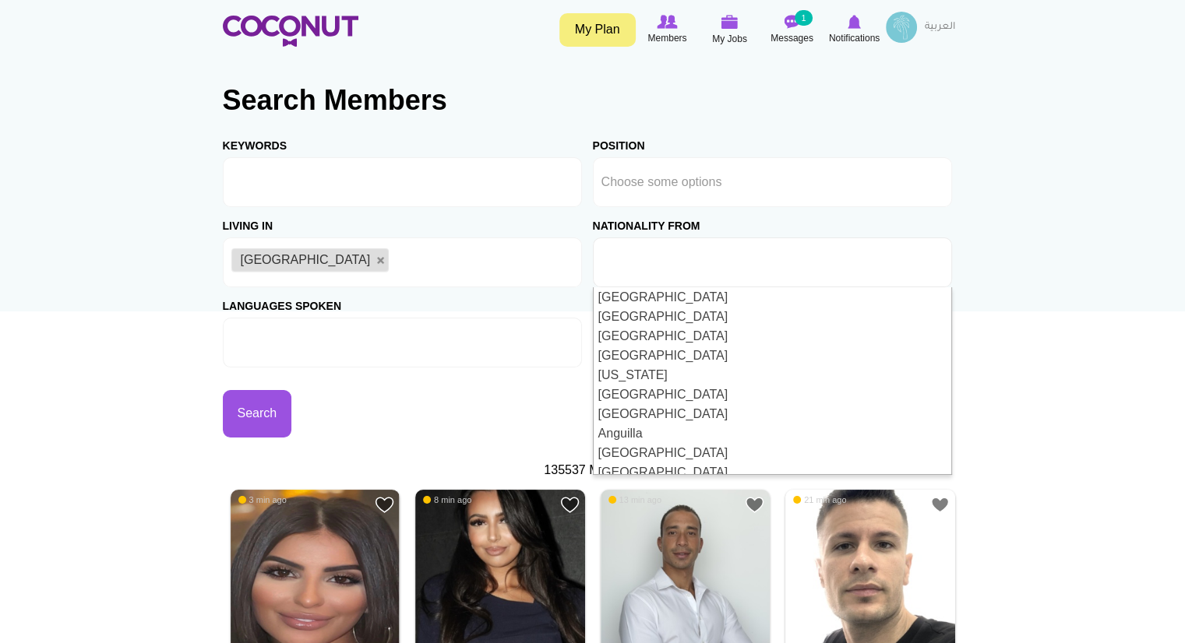
type input "Choose some options"
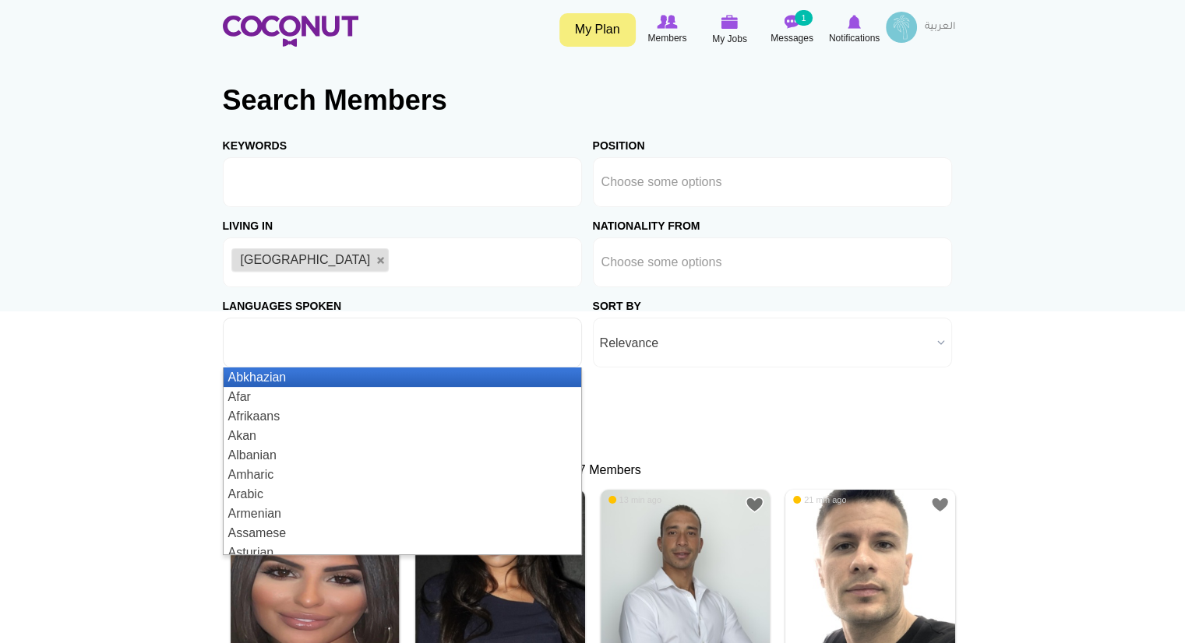
click at [504, 337] on ul at bounding box center [402, 343] width 359 height 50
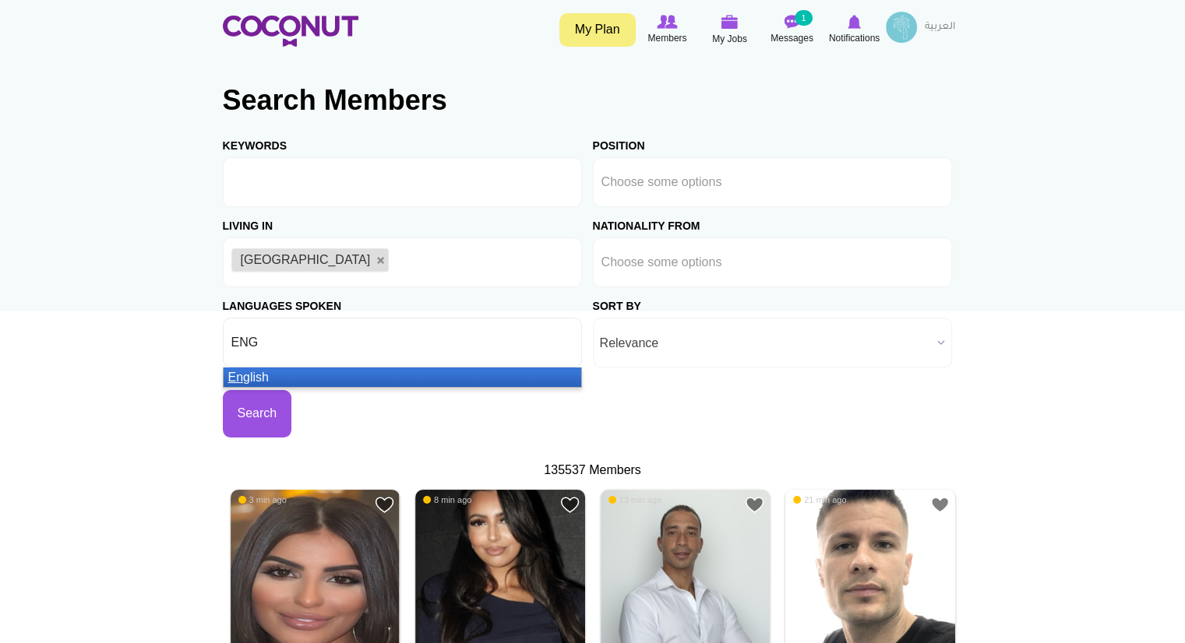
type input "ENG"
click at [485, 377] on li "Eng lish" at bounding box center [403, 377] width 358 height 19
type input "[PERSON_NAME]"
click at [464, 378] on li "[PERSON_NAME]" at bounding box center [403, 377] width 358 height 19
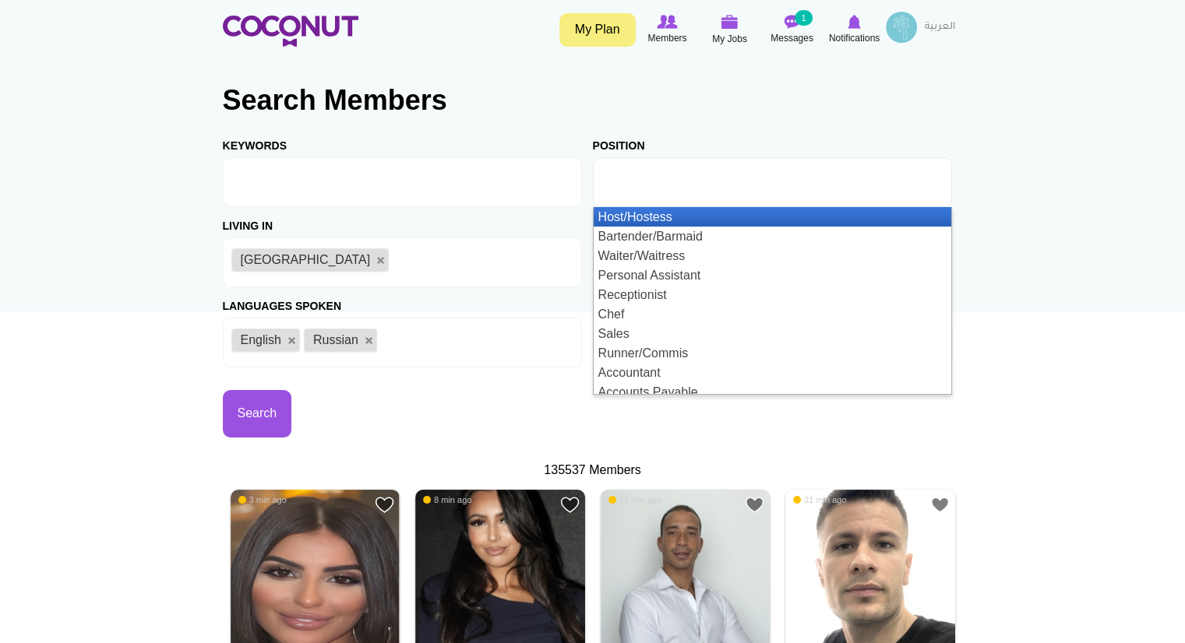
click at [686, 167] on li at bounding box center [671, 182] width 140 height 33
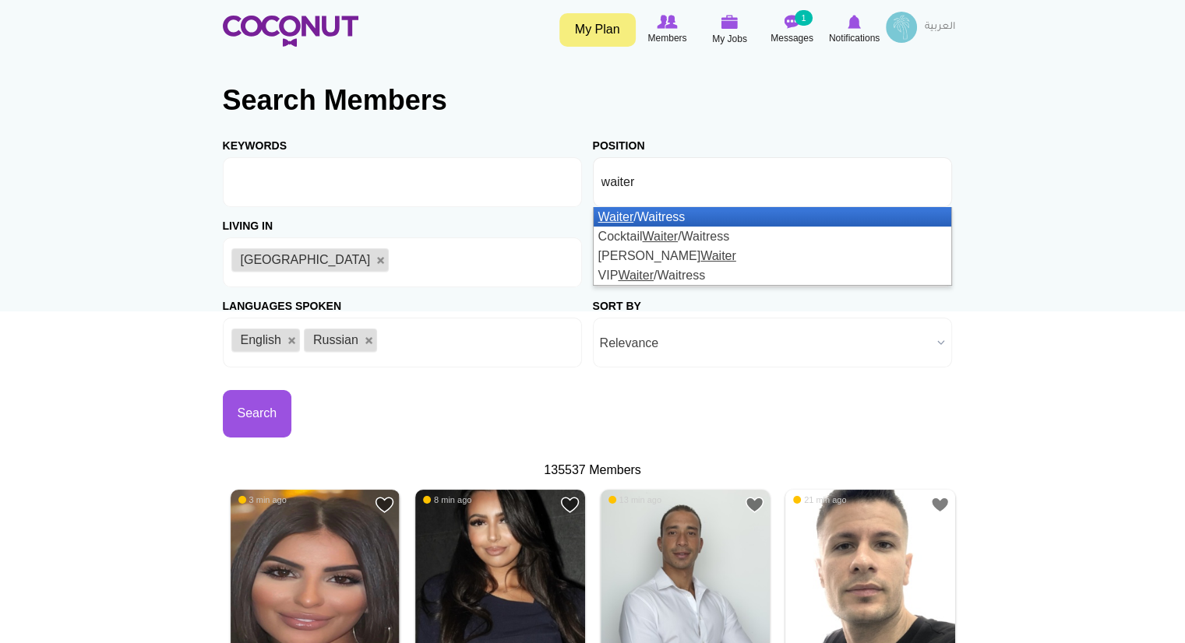
type input "waiter"
click at [702, 211] on li "Waiter /Waitress" at bounding box center [773, 216] width 358 height 19
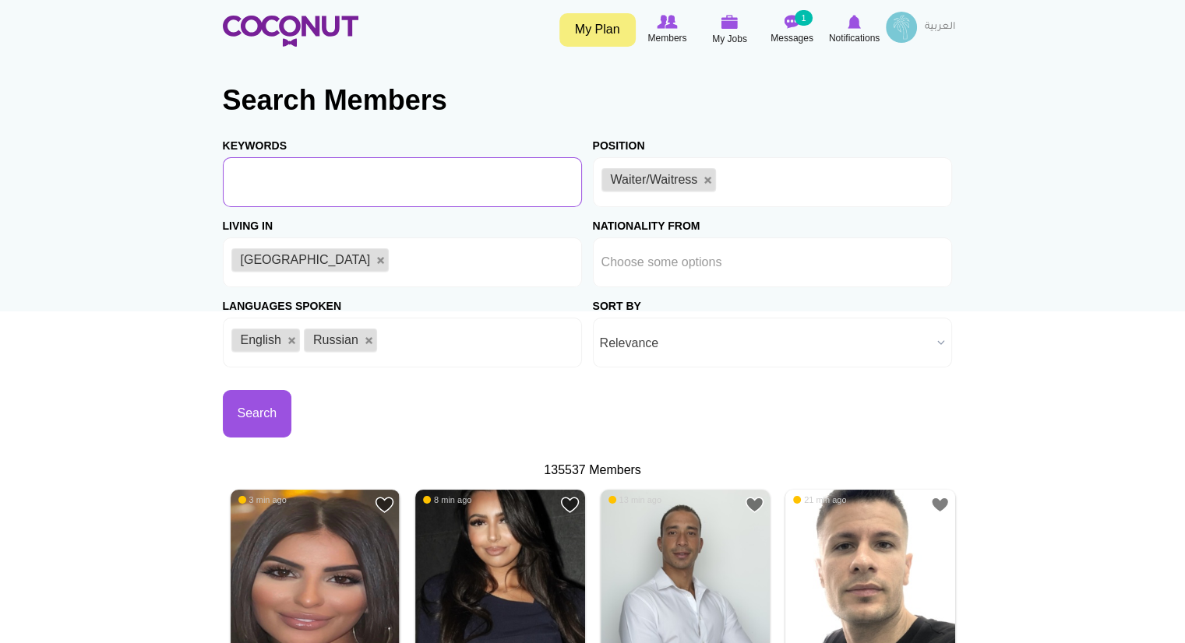
click at [449, 184] on input "Keywords" at bounding box center [402, 182] width 359 height 50
type input "Waiter DIFC"
click at [233, 421] on button "Search" at bounding box center [257, 414] width 69 height 48
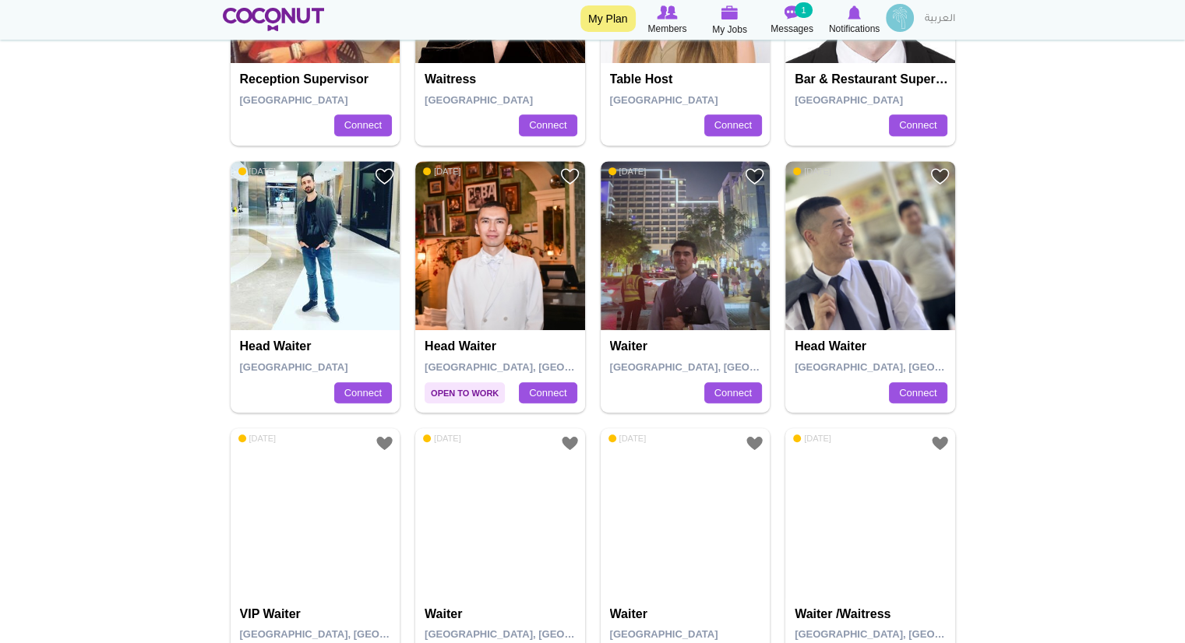
scroll to position [658, 0]
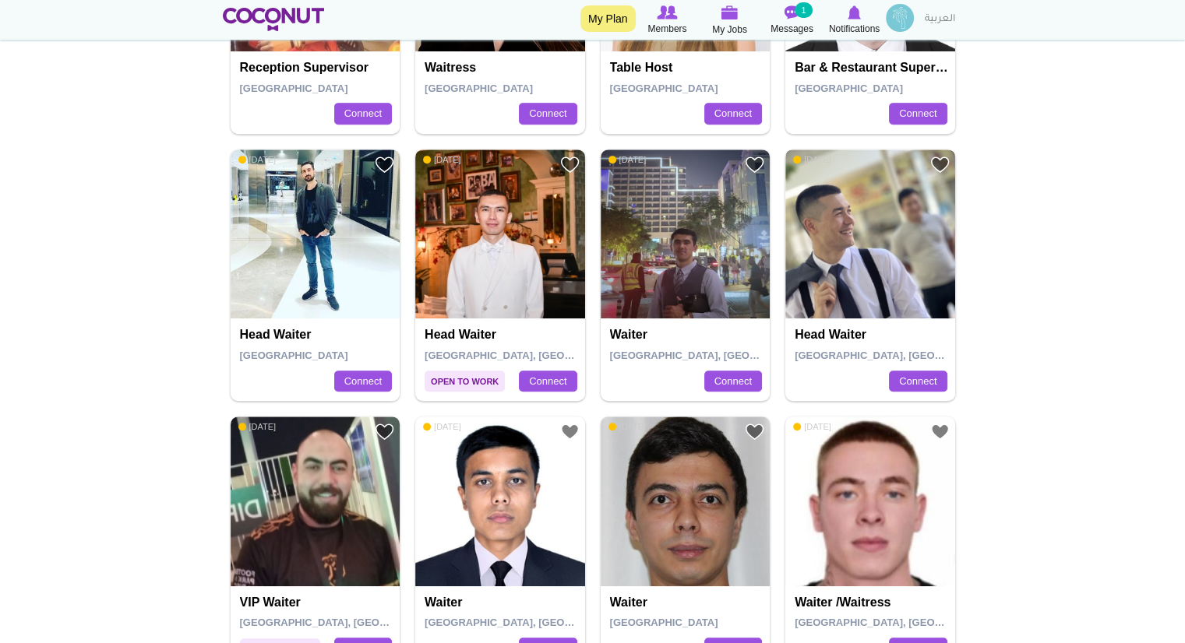
click at [894, 260] on img at bounding box center [870, 235] width 170 height 170
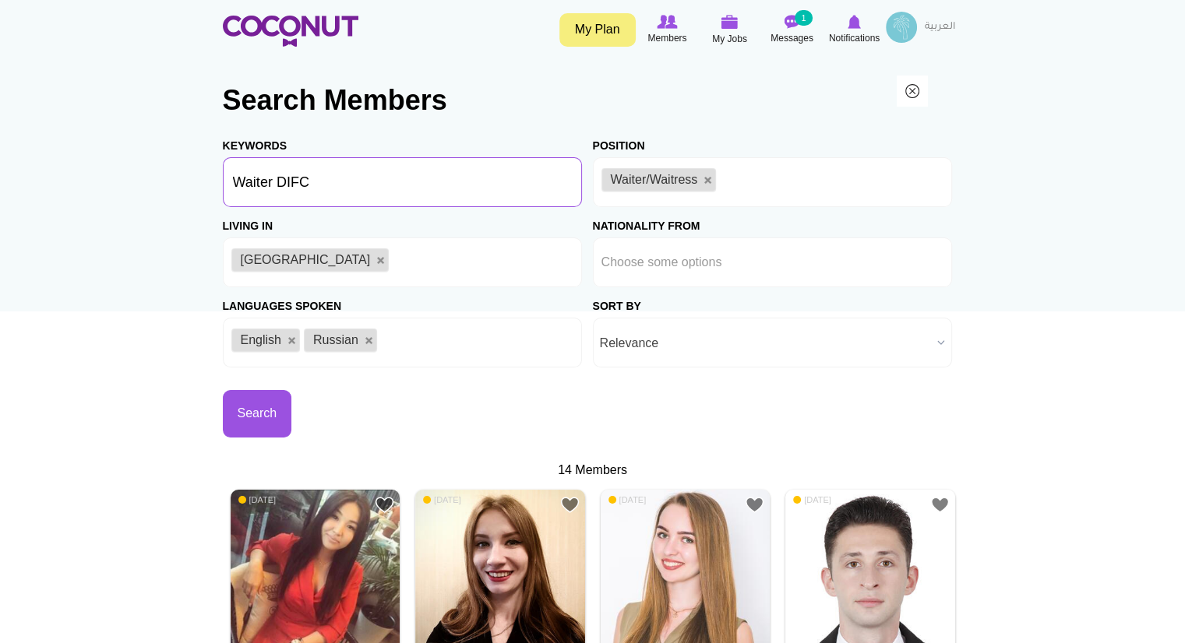
drag, startPoint x: 368, startPoint y: 178, endPoint x: 274, endPoint y: 182, distance: 94.3
click at [274, 182] on input "Waiter DIFC" at bounding box center [402, 182] width 359 height 50
type input "Waiter"
click at [259, 423] on button "Search" at bounding box center [257, 414] width 69 height 48
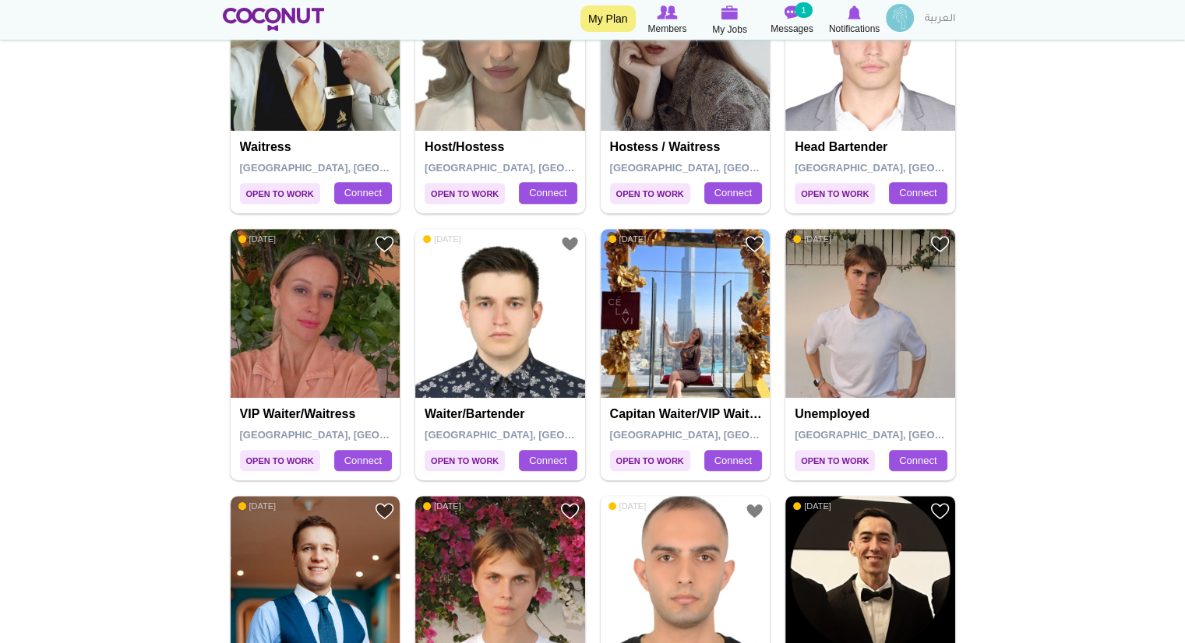
scroll to position [583, 0]
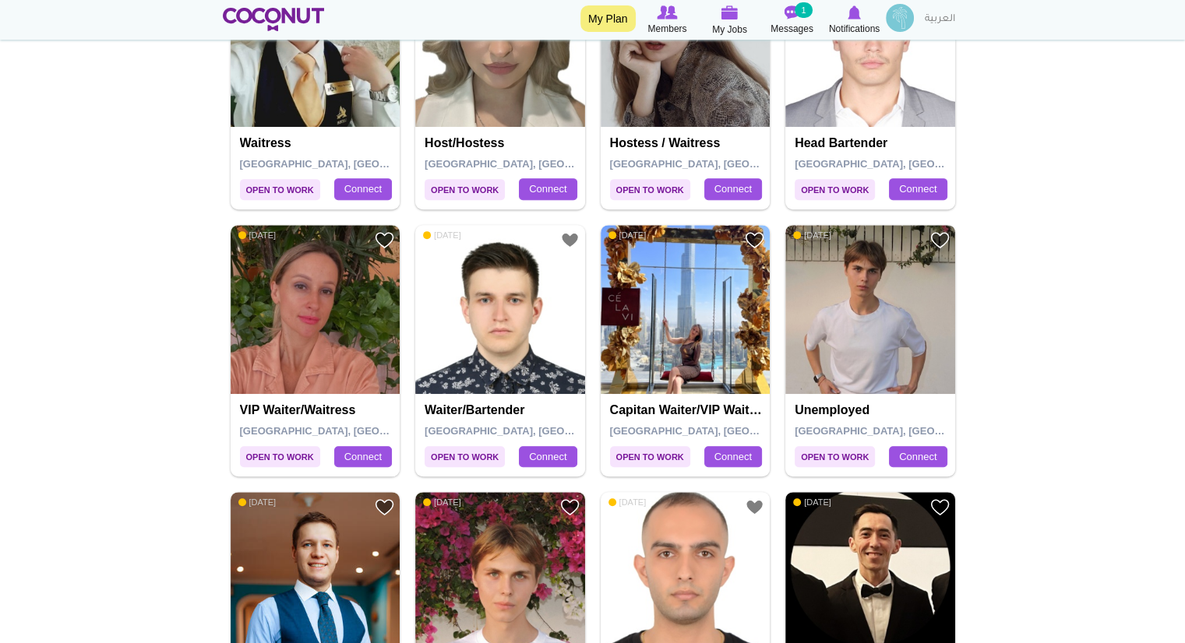
click at [878, 363] on img at bounding box center [870, 310] width 170 height 170
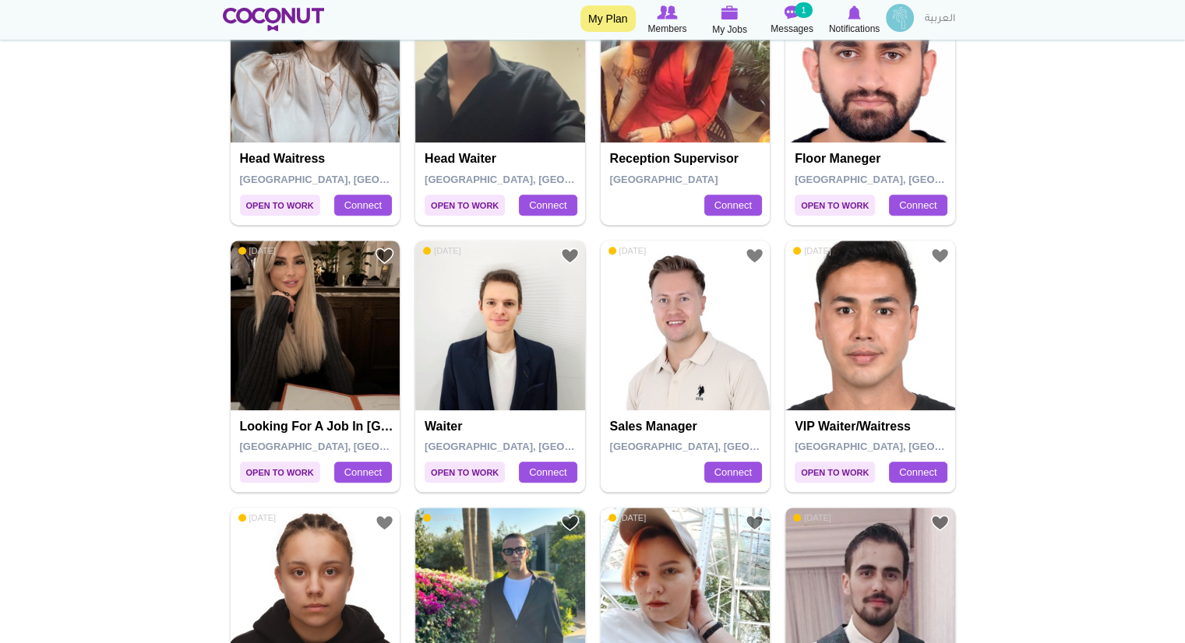
scroll to position [1344, 0]
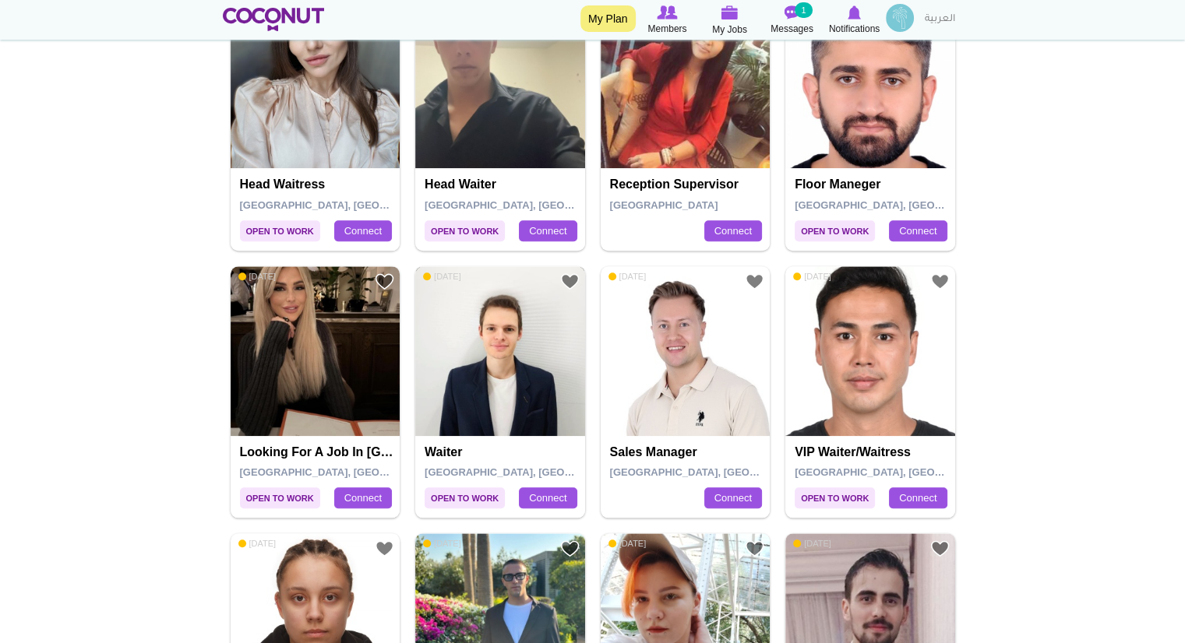
click at [494, 423] on img at bounding box center [500, 351] width 170 height 170
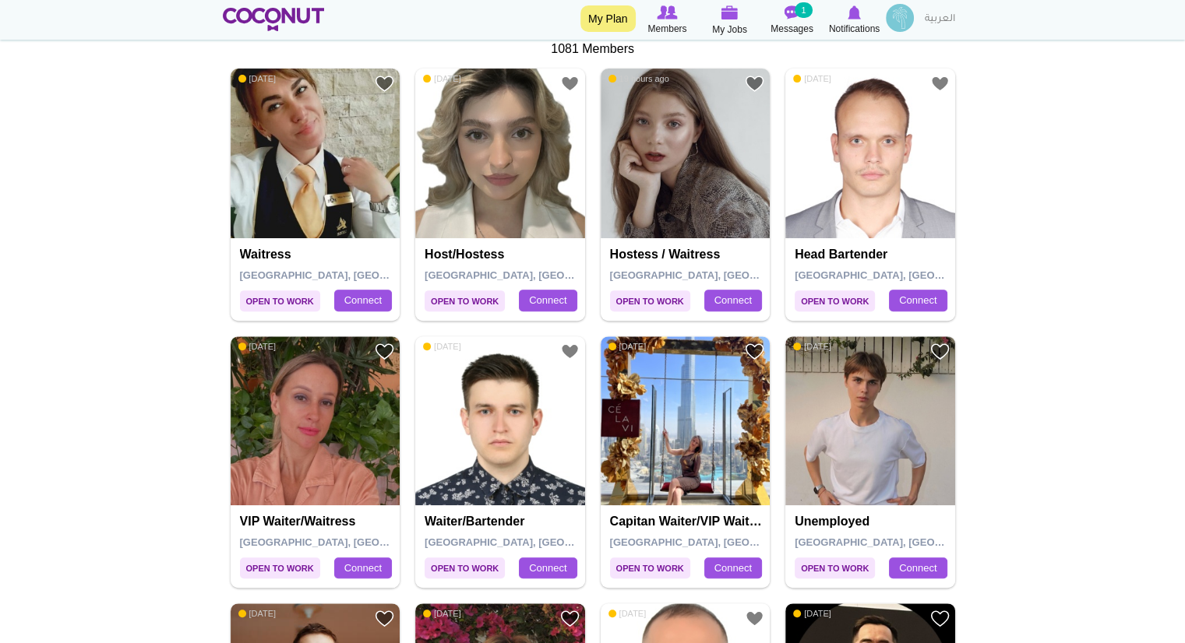
scroll to position [474, 0]
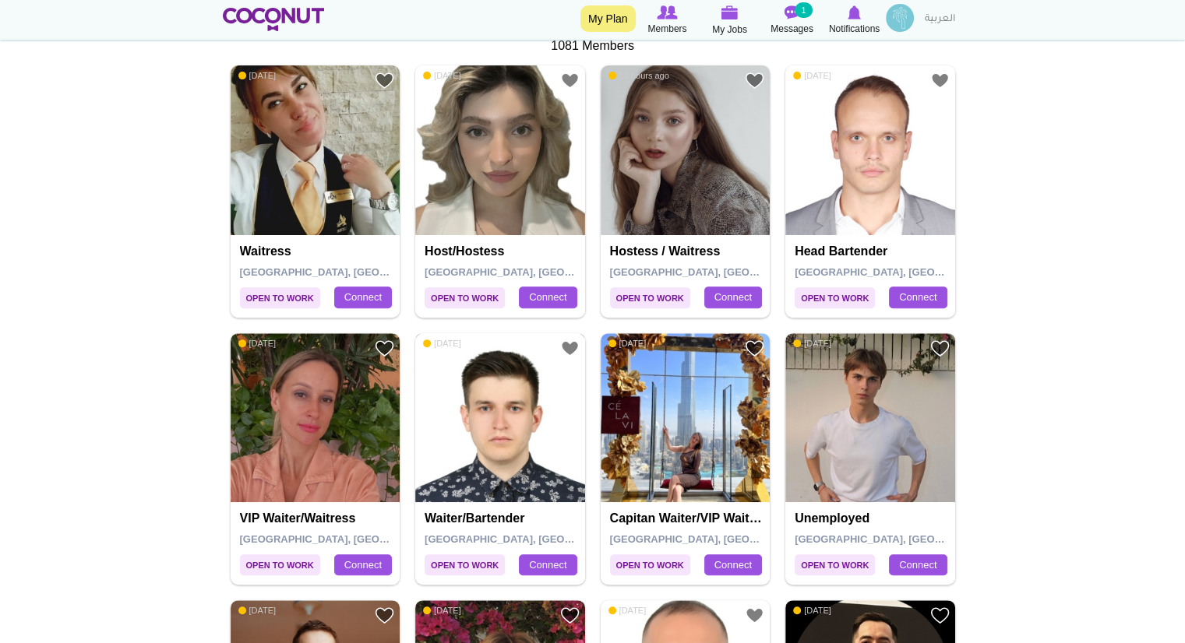
click at [521, 452] on img at bounding box center [500, 418] width 170 height 170
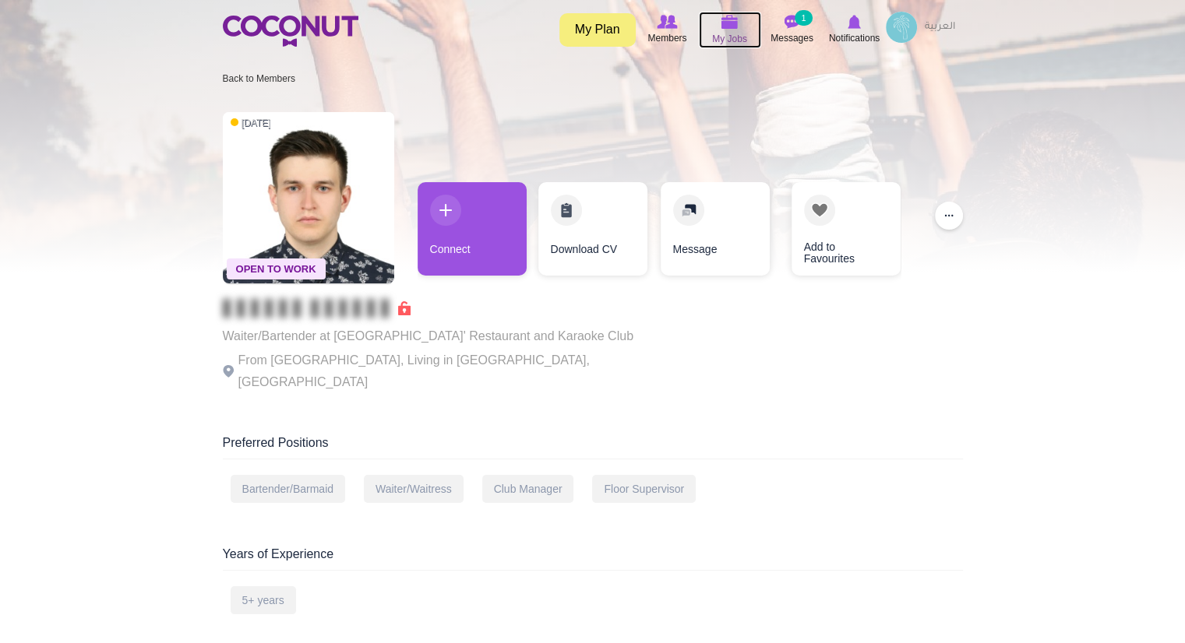
click at [730, 30] on icon at bounding box center [729, 22] width 59 height 18
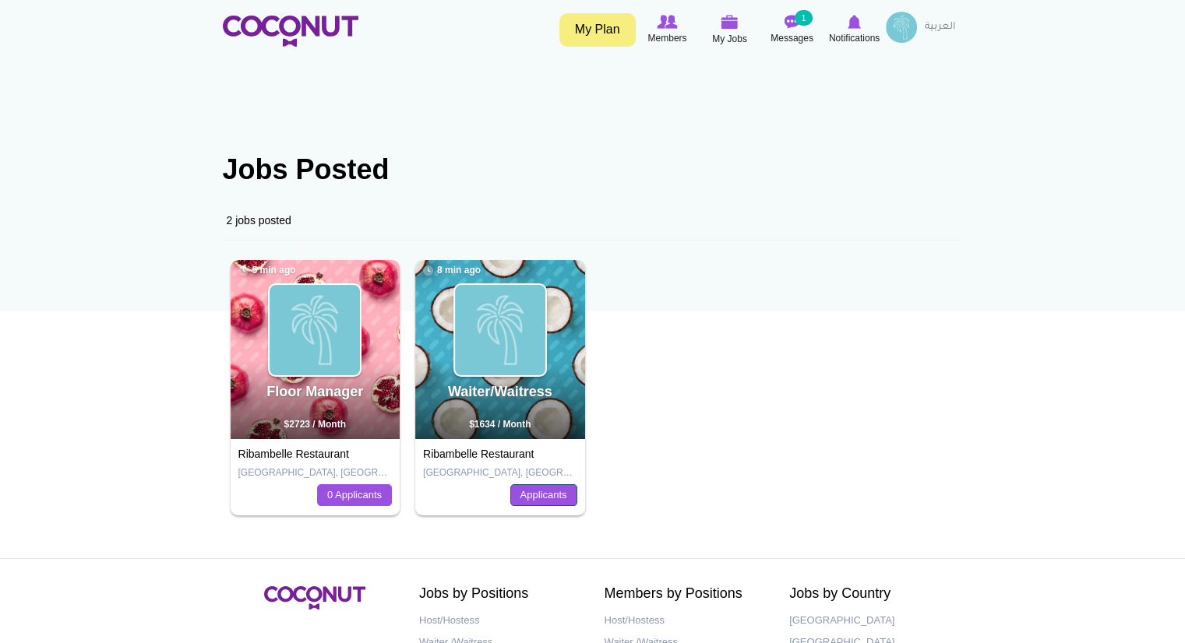
click at [527, 496] on link "Applicants" at bounding box center [543, 496] width 67 height 22
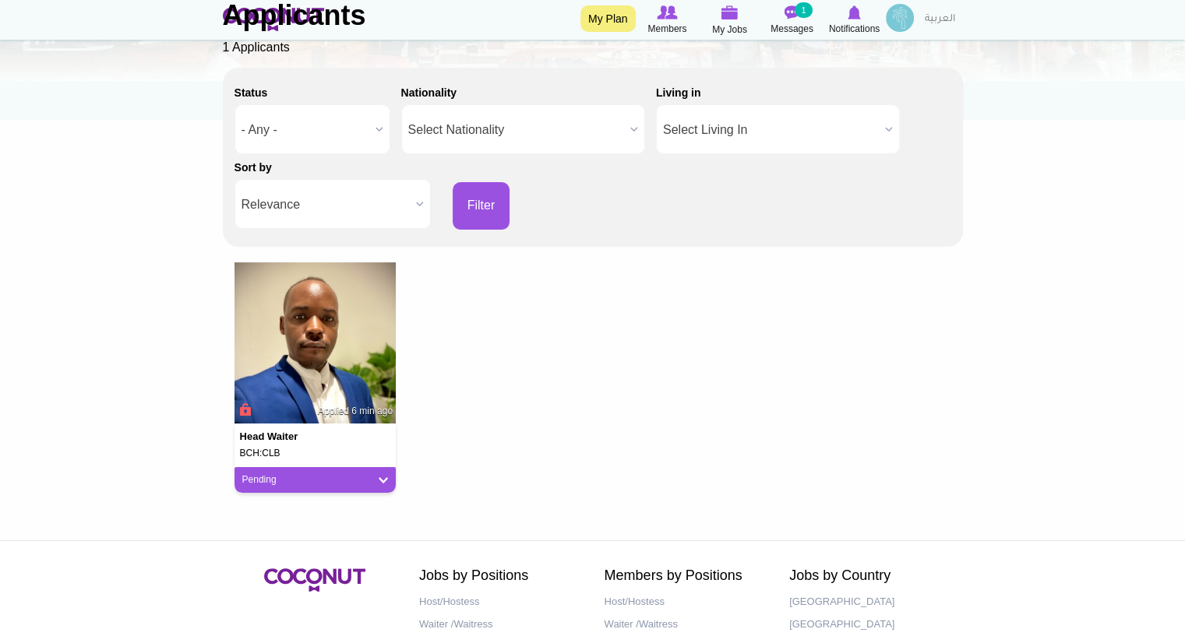
scroll to position [210, 0]
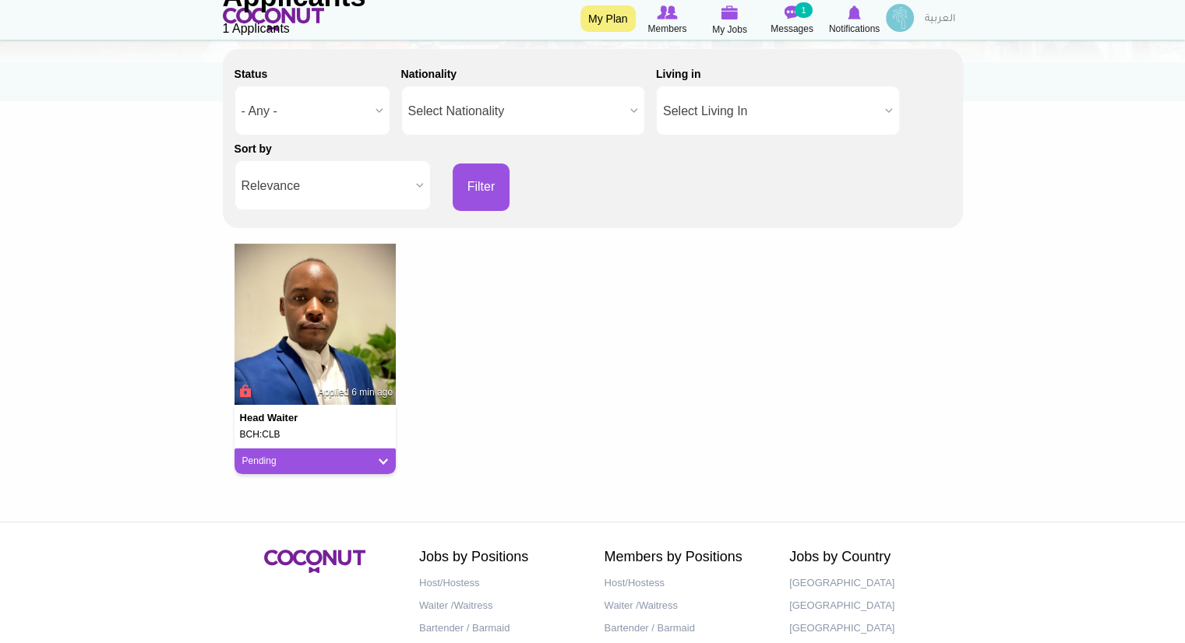
click at [383, 469] on div "Pending" at bounding box center [315, 462] width 162 height 26
click at [384, 465] on link "Pending" at bounding box center [315, 461] width 146 height 13
click at [288, 549] on link "Not a Fit" at bounding box center [305, 547] width 132 height 19
click at [620, 382] on div "Head Waiter BCH:CLB Applied 6 min ago Not a Fit Pending Good Fit Maybe Not a Fit" at bounding box center [593, 365] width 740 height 243
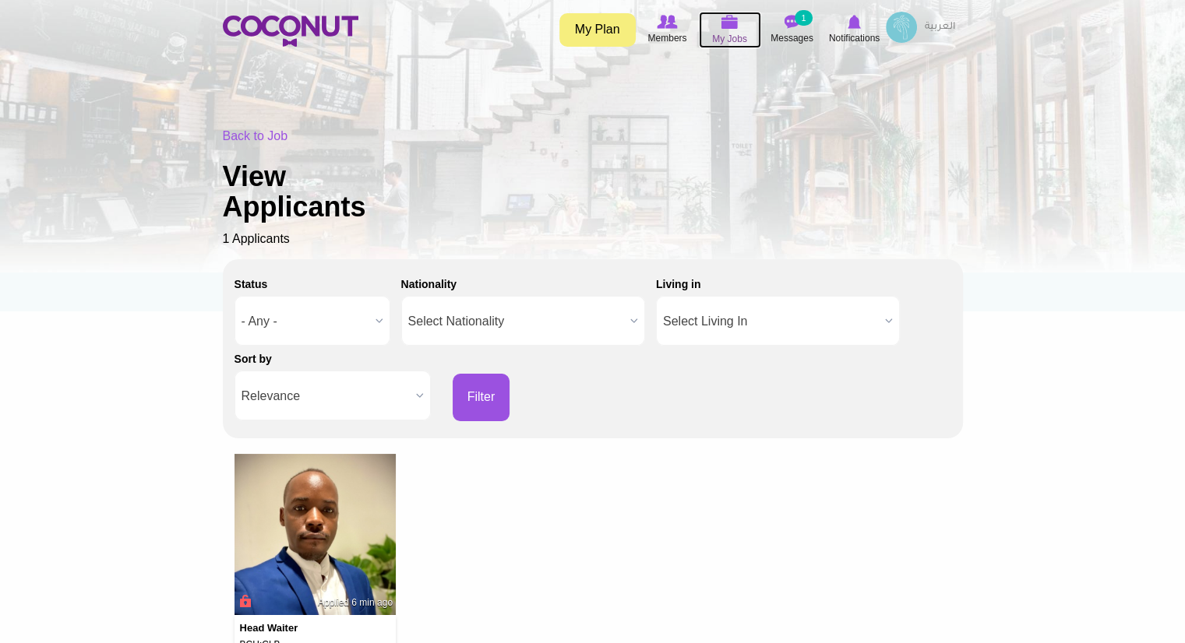
click at [720, 31] on span "My Jobs" at bounding box center [729, 39] width 35 height 16
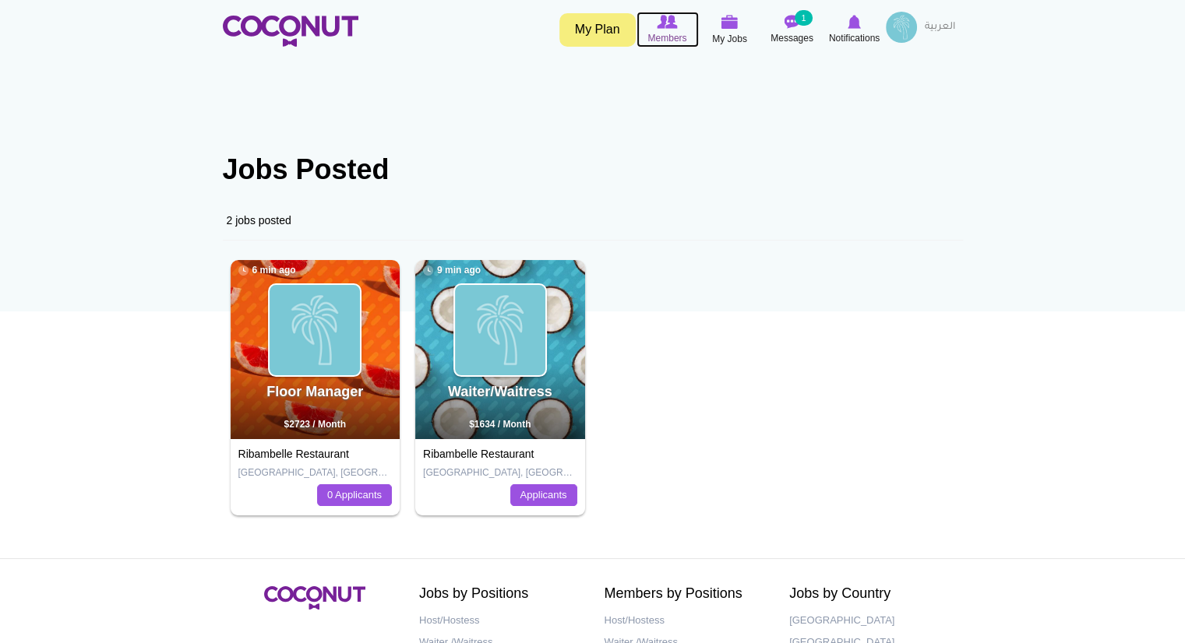
click at [675, 36] on span "Members" at bounding box center [666, 38] width 39 height 16
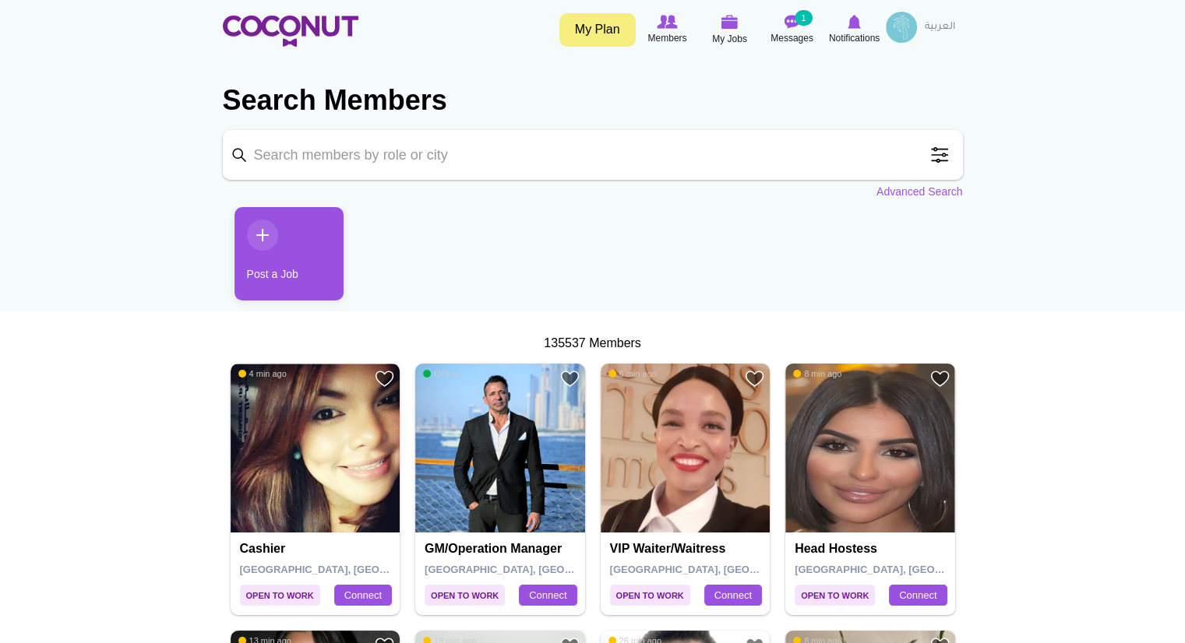
click at [511, 147] on input "Keyword" at bounding box center [593, 155] width 740 height 50
type input "FLOOR MANAGER"
click button "Search" at bounding box center [0, 0] width 0 height 0
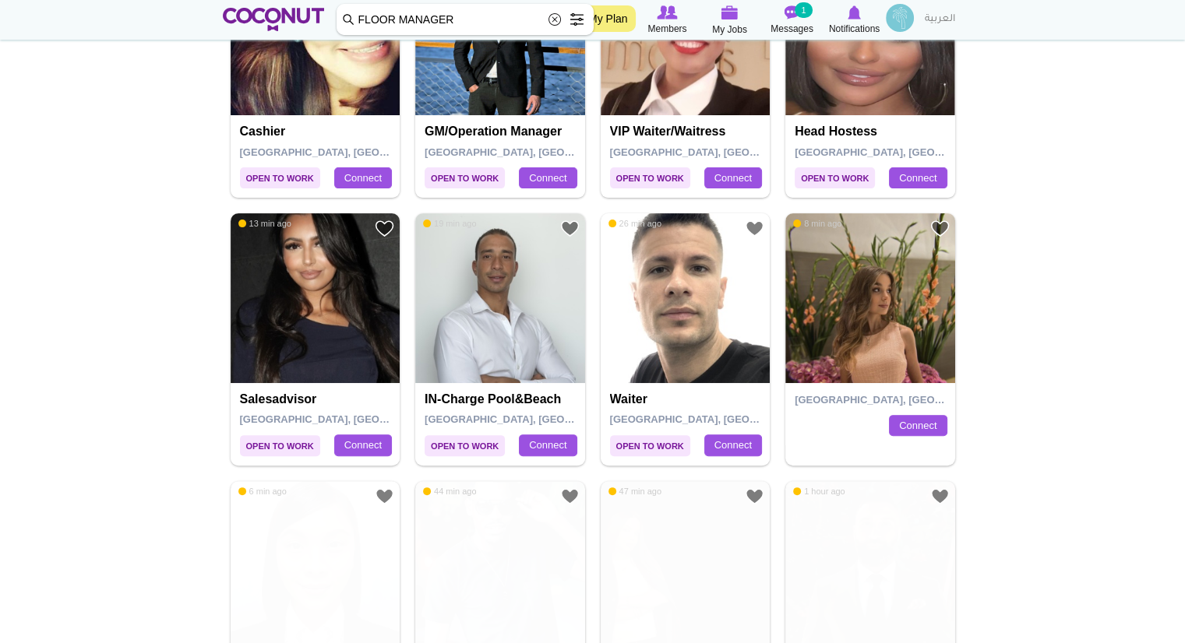
scroll to position [418, 0]
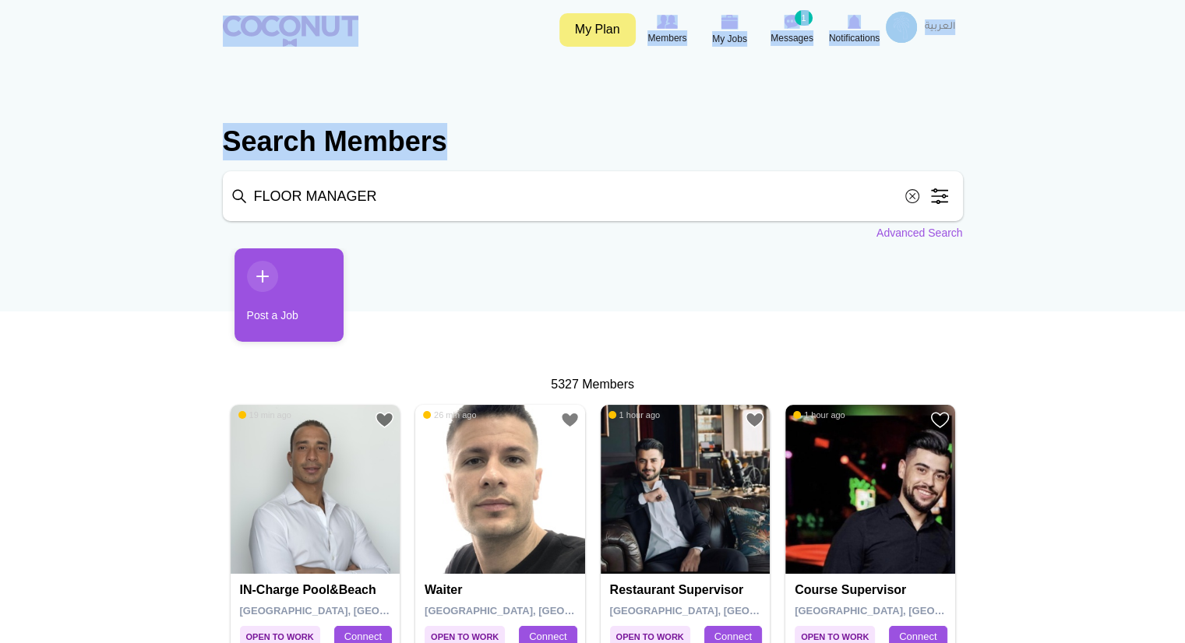
drag, startPoint x: 1184, startPoint y: 216, endPoint x: 1196, endPoint y: 108, distance: 108.9
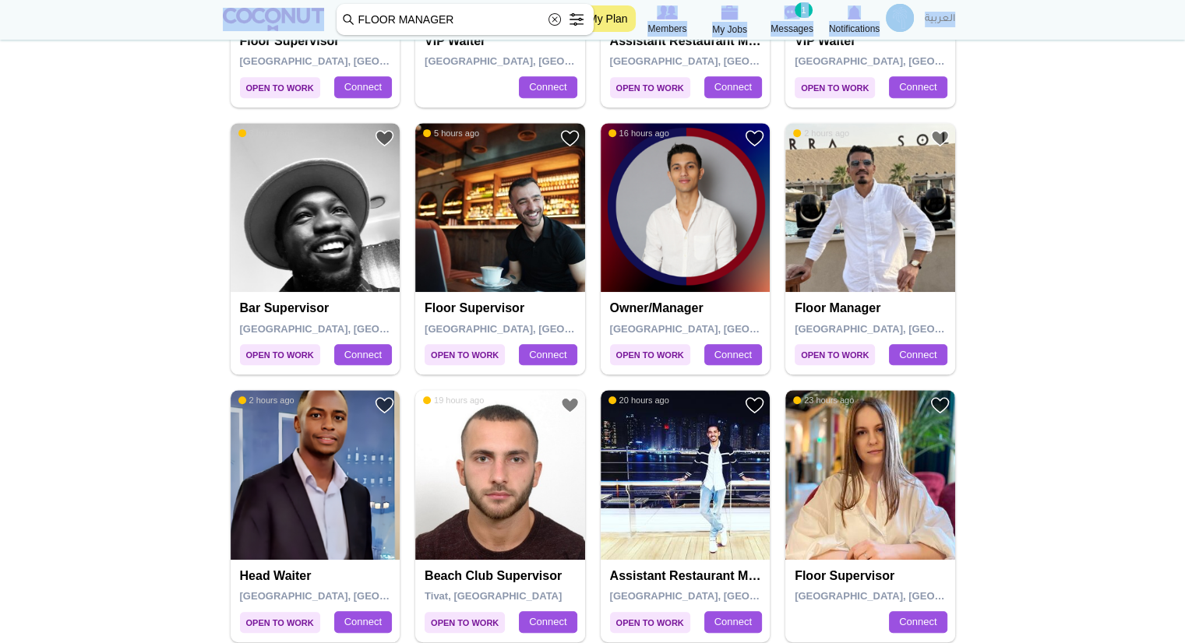
scroll to position [841, 0]
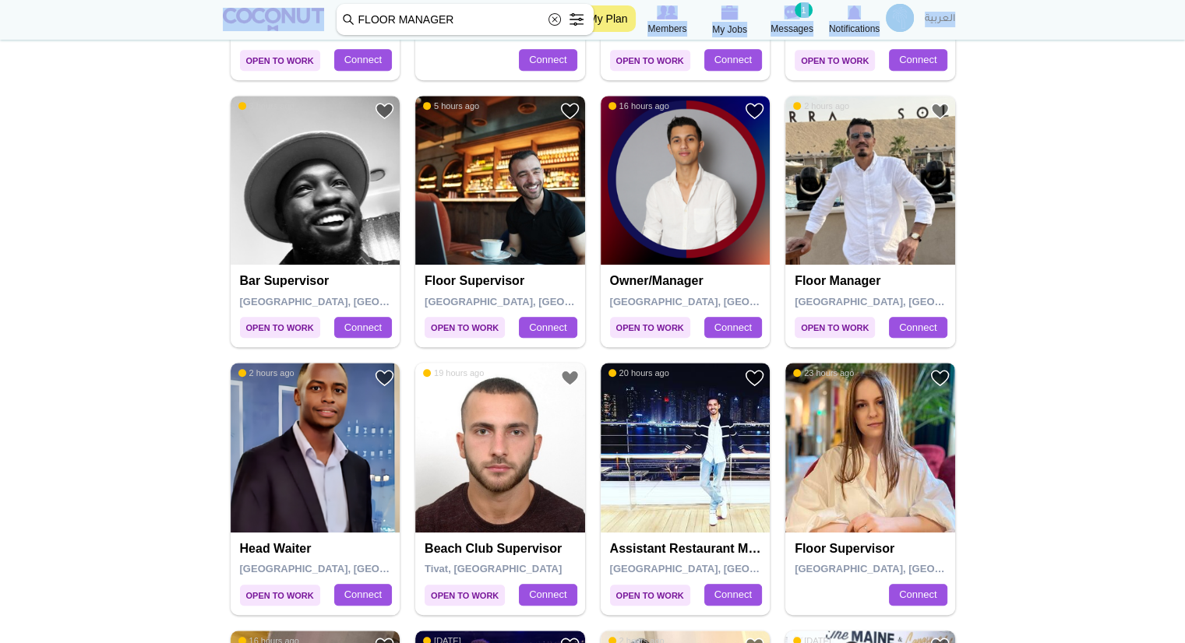
click at [446, 255] on img at bounding box center [500, 181] width 170 height 170
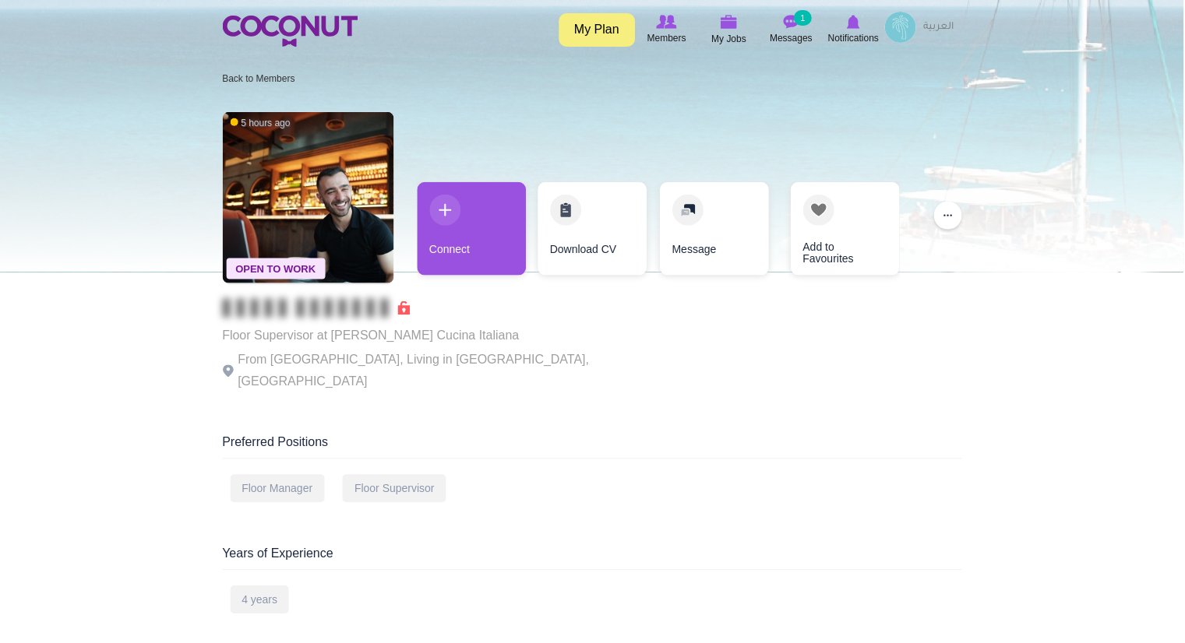
click at [503, 259] on link "Connect" at bounding box center [472, 228] width 109 height 93
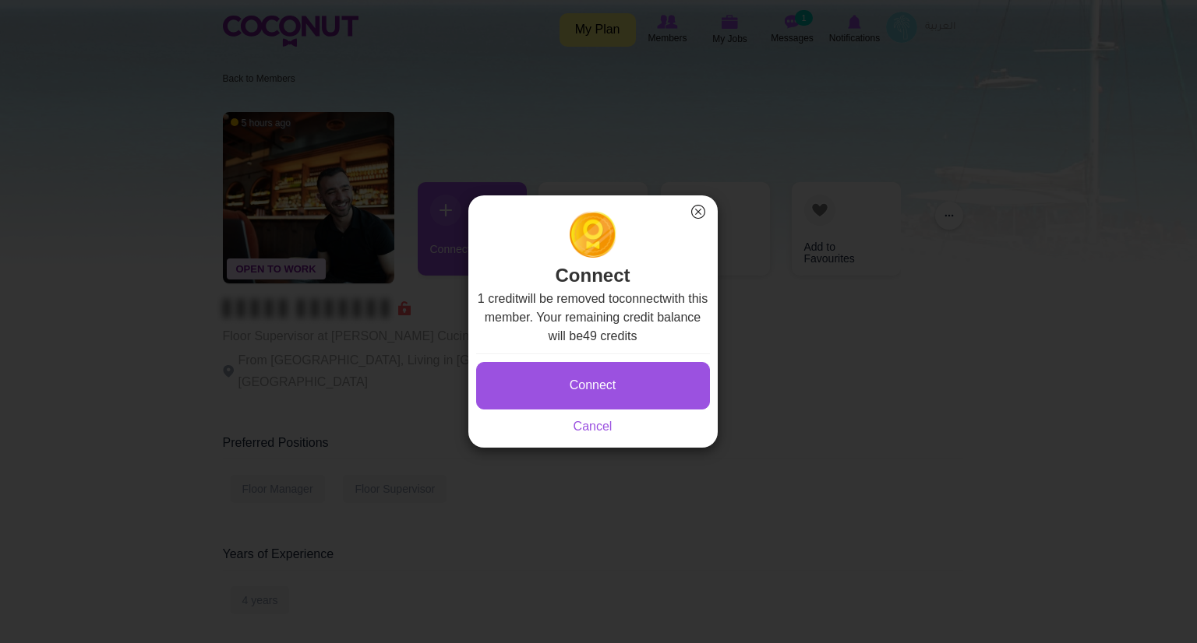
click at [706, 209] on button "×" at bounding box center [698, 212] width 20 height 20
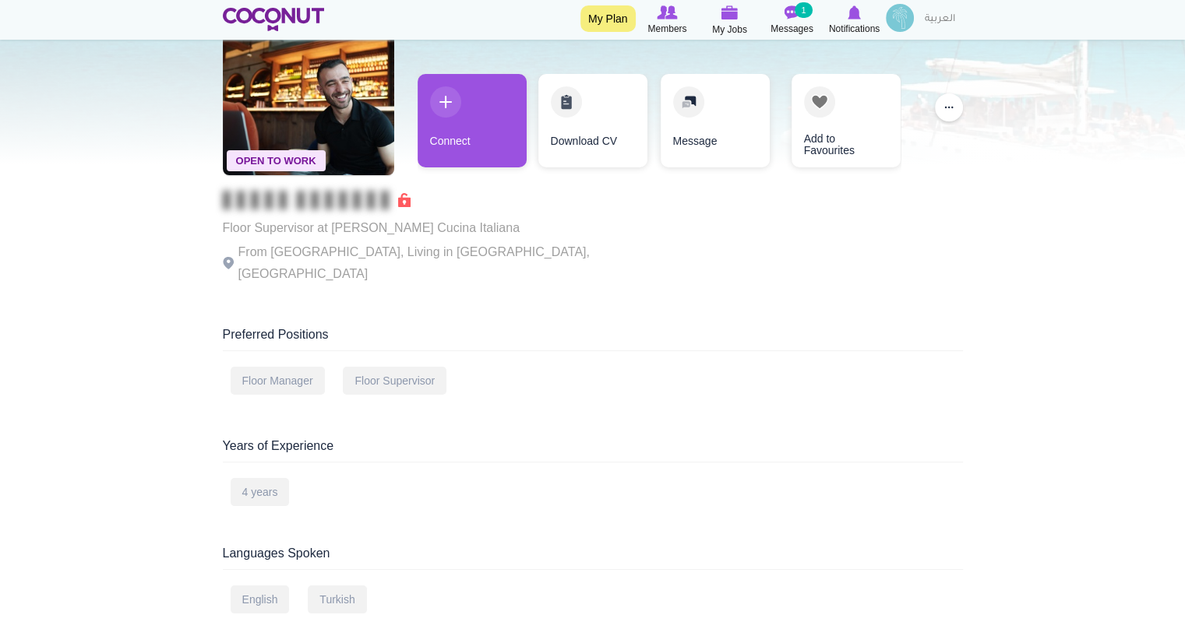
scroll to position [106, 0]
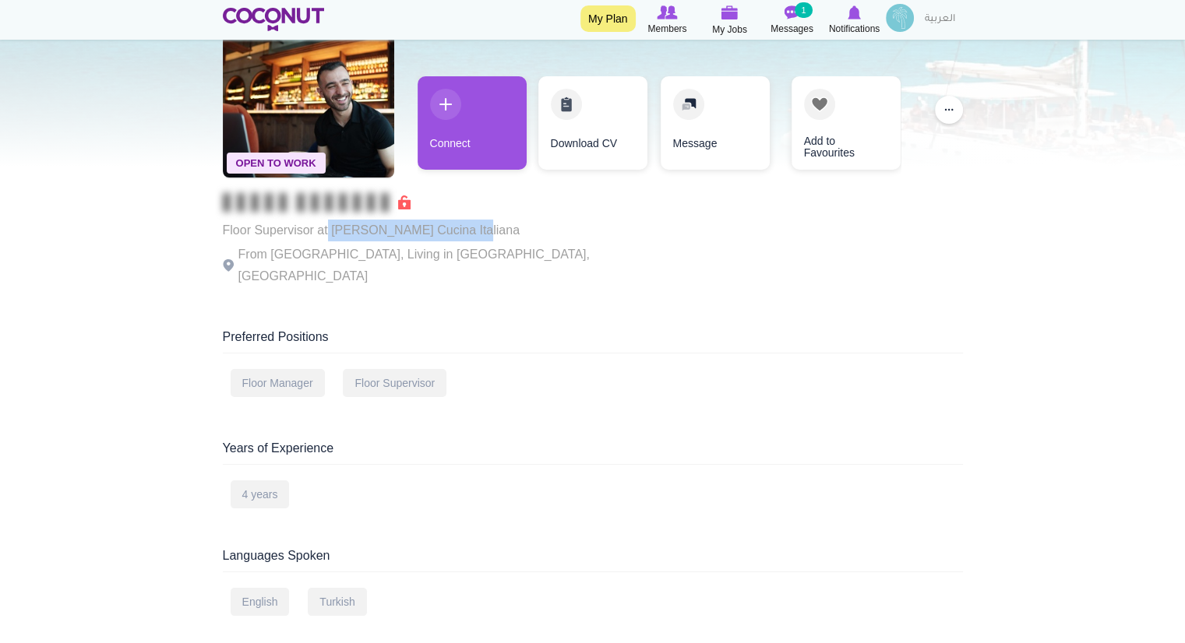
drag, startPoint x: 464, startPoint y: 229, endPoint x: 326, endPoint y: 219, distance: 137.5
click at [326, 220] on p "Floor Supervisor at Isabella Cucina Italiana" at bounding box center [437, 231] width 428 height 22
copy p "Isabella Cucina Italiana"
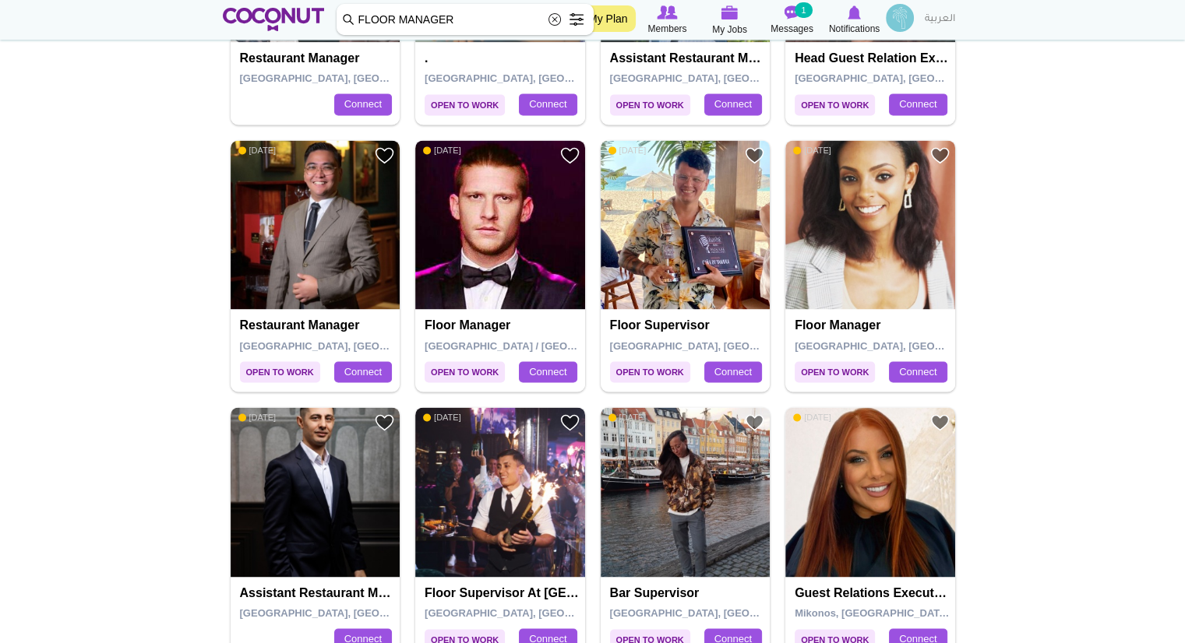
scroll to position [2190, 0]
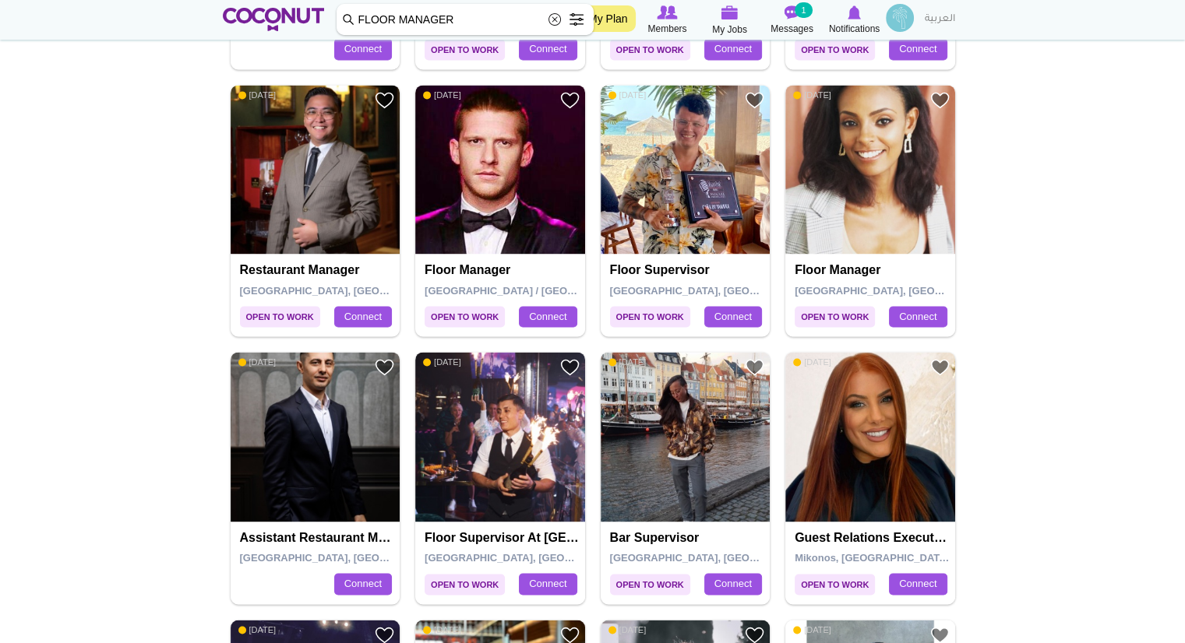
click at [501, 271] on h4 "Floor Manager" at bounding box center [502, 270] width 155 height 14
click at [506, 227] on img at bounding box center [500, 170] width 170 height 170
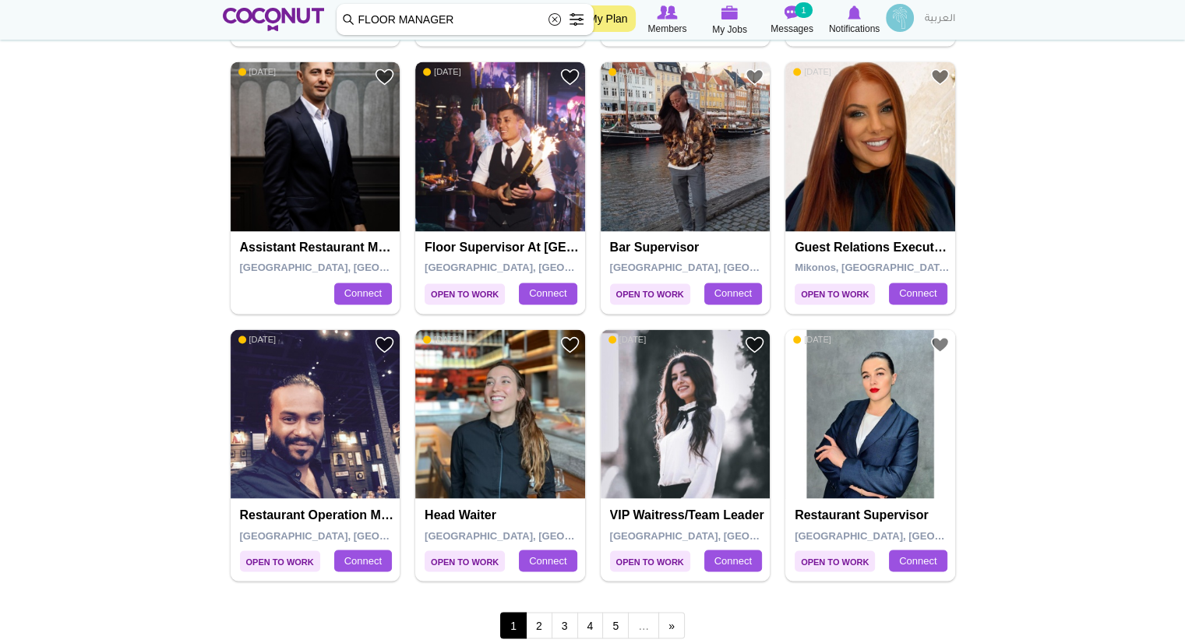
scroll to position [2540, 0]
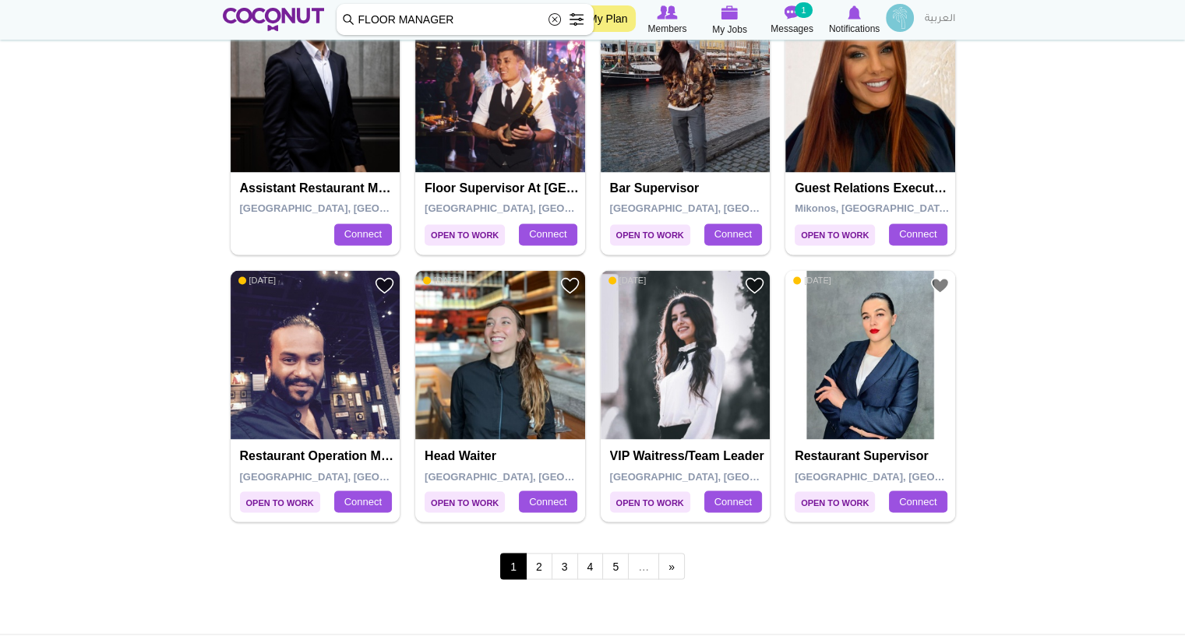
click at [541, 548] on div "1 2 3 4 5 … next › last »" at bounding box center [593, 569] width 740 height 62
click at [543, 565] on link "2" at bounding box center [539, 566] width 26 height 26
click at [542, 562] on link "2" at bounding box center [539, 566] width 26 height 26
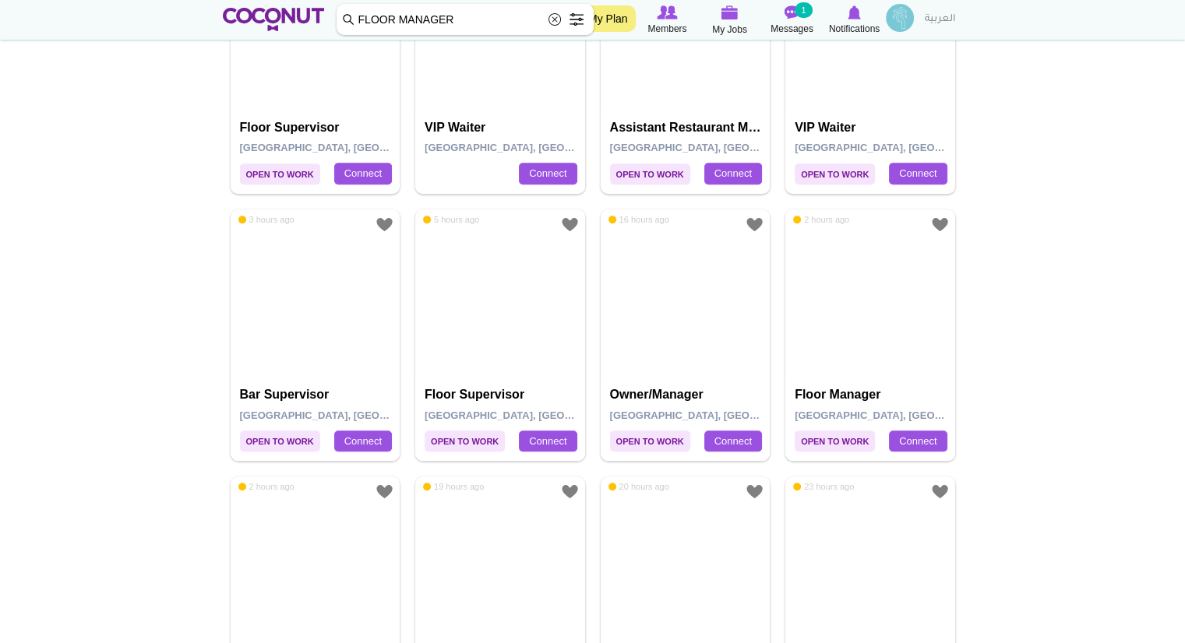
scroll to position [668, 0]
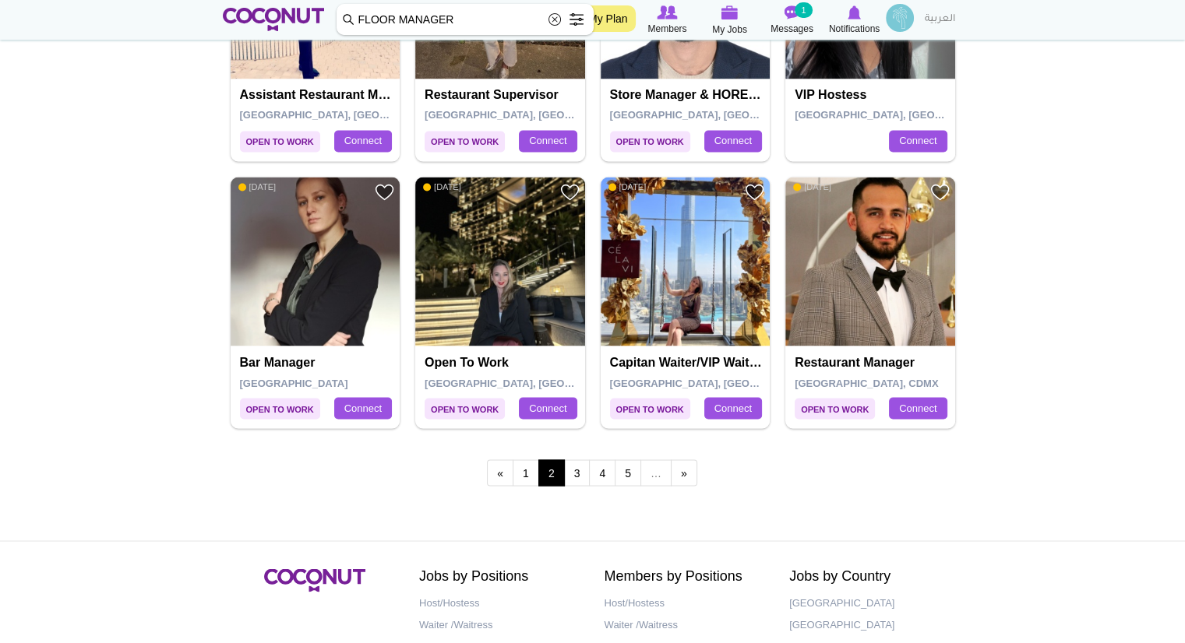
scroll to position [2630, 0]
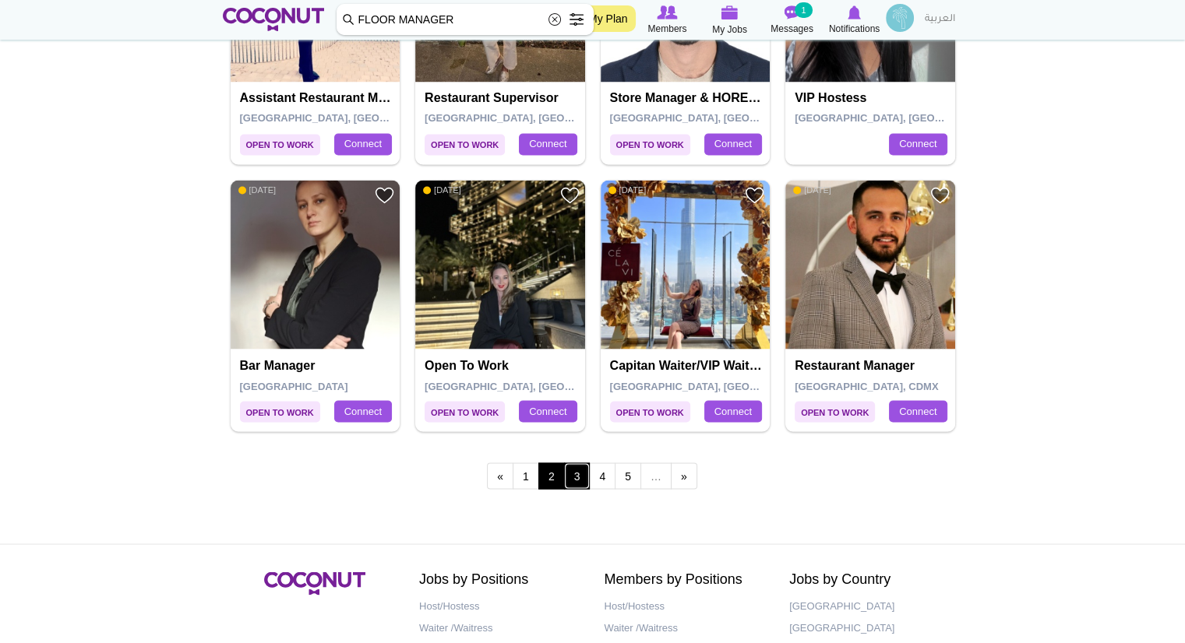
click at [576, 471] on link "3" at bounding box center [577, 476] width 26 height 26
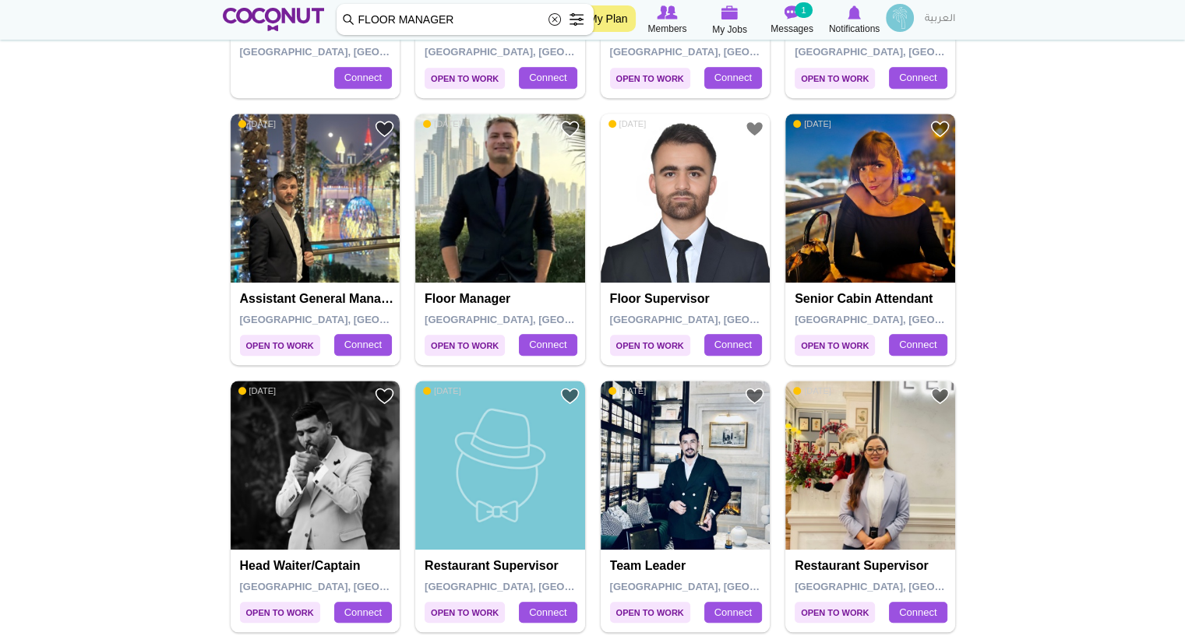
scroll to position [1355, 0]
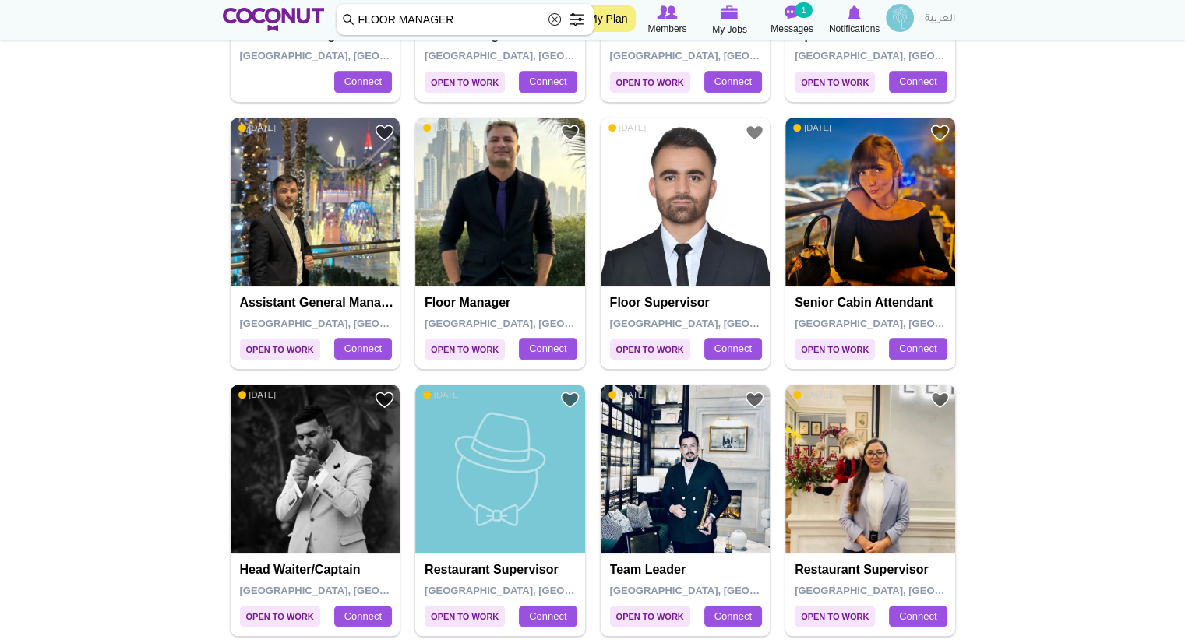
click at [653, 303] on h4 "Floor Supervisor" at bounding box center [687, 303] width 155 height 14
click at [661, 288] on div "Floor Supervisor Dubai, United Arab Emirates Connect" at bounding box center [686, 328] width 170 height 83
click at [701, 234] on img at bounding box center [686, 203] width 170 height 170
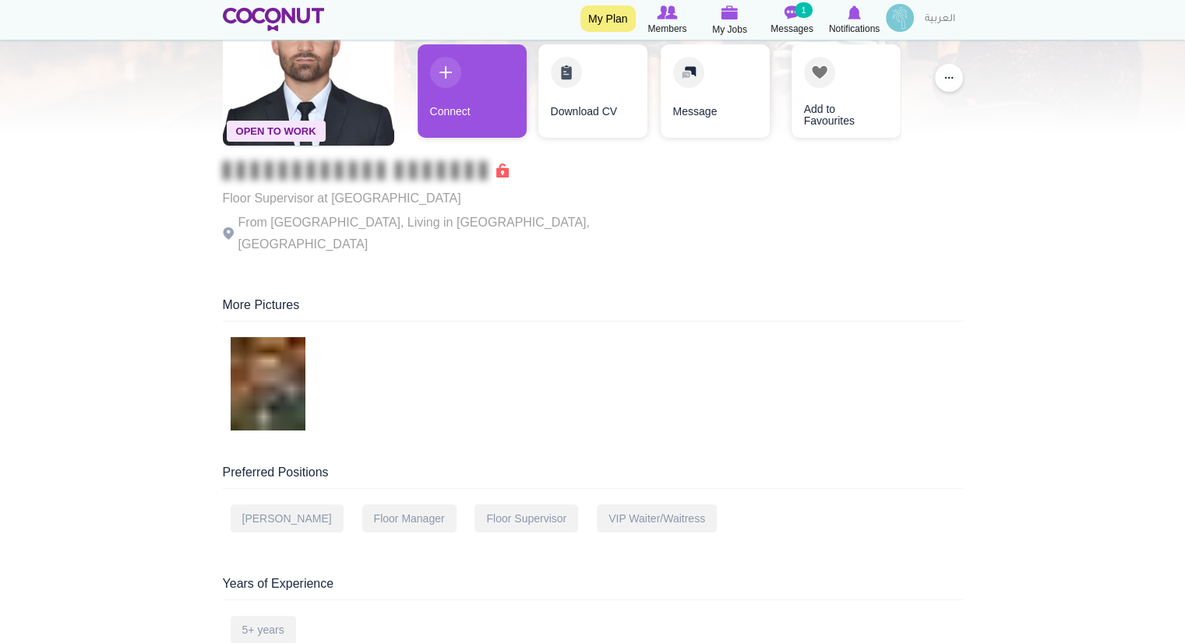
scroll to position [122, 0]
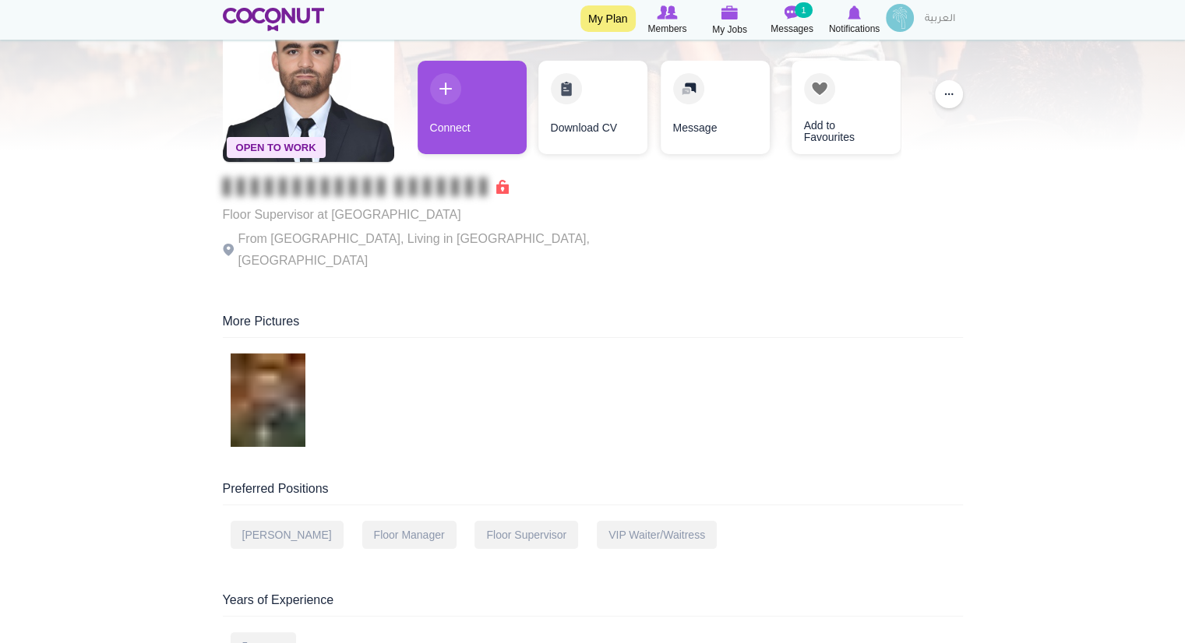
drag, startPoint x: 328, startPoint y: 215, endPoint x: 442, endPoint y: 213, distance: 114.5
click at [442, 213] on p "Floor Supervisor at The Arts Club Dubai" at bounding box center [437, 215] width 428 height 22
copy p "The Arts Club Dubai"
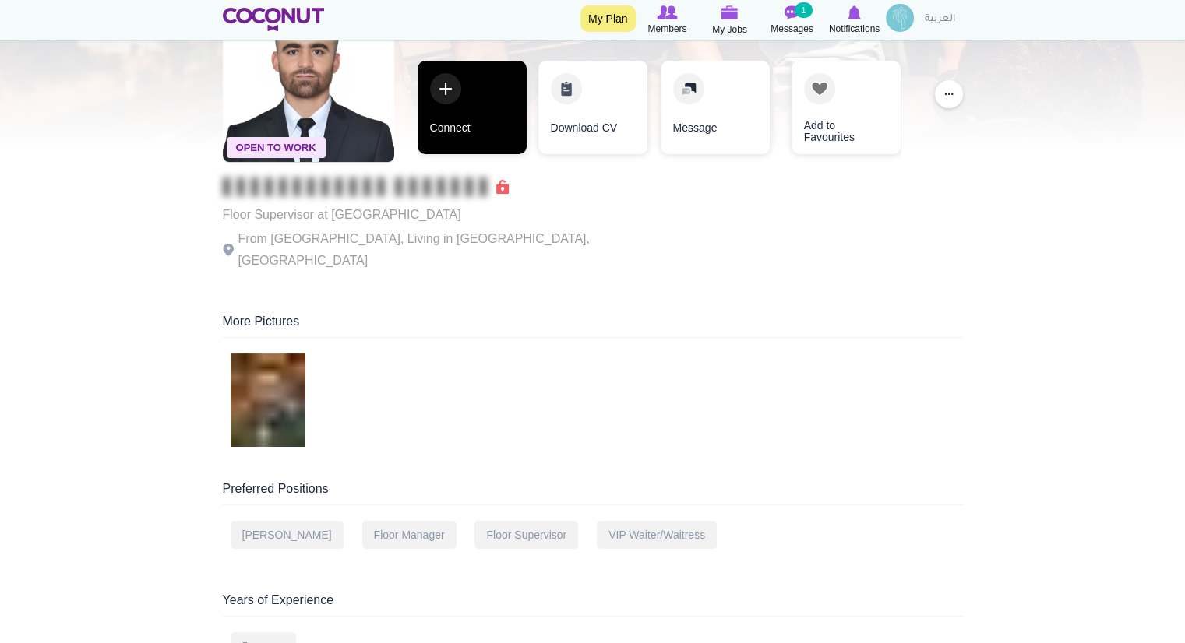
click at [439, 108] on link "Connect" at bounding box center [472, 107] width 109 height 93
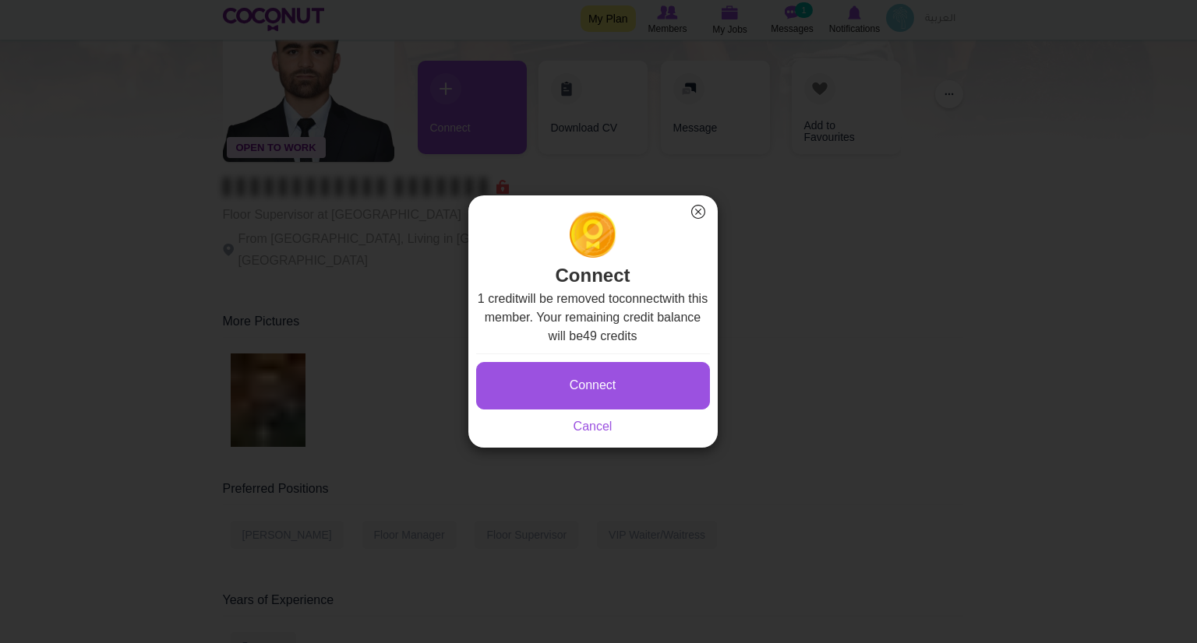
click at [701, 220] on button "×" at bounding box center [698, 212] width 20 height 20
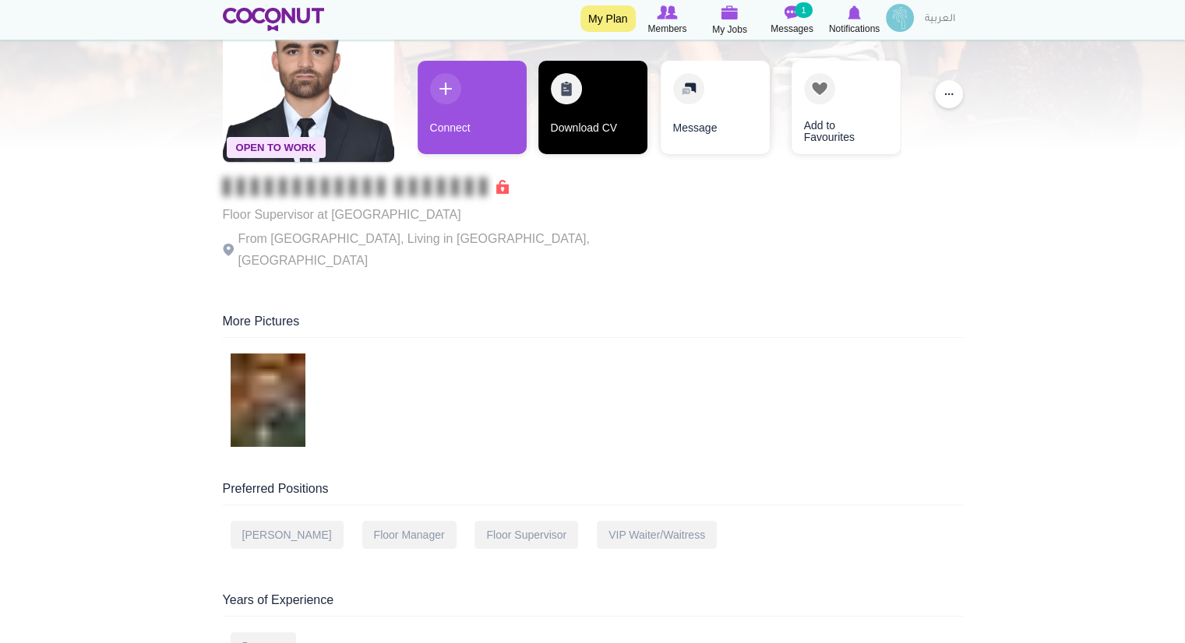
click at [570, 110] on link "Download CV" at bounding box center [592, 107] width 109 height 93
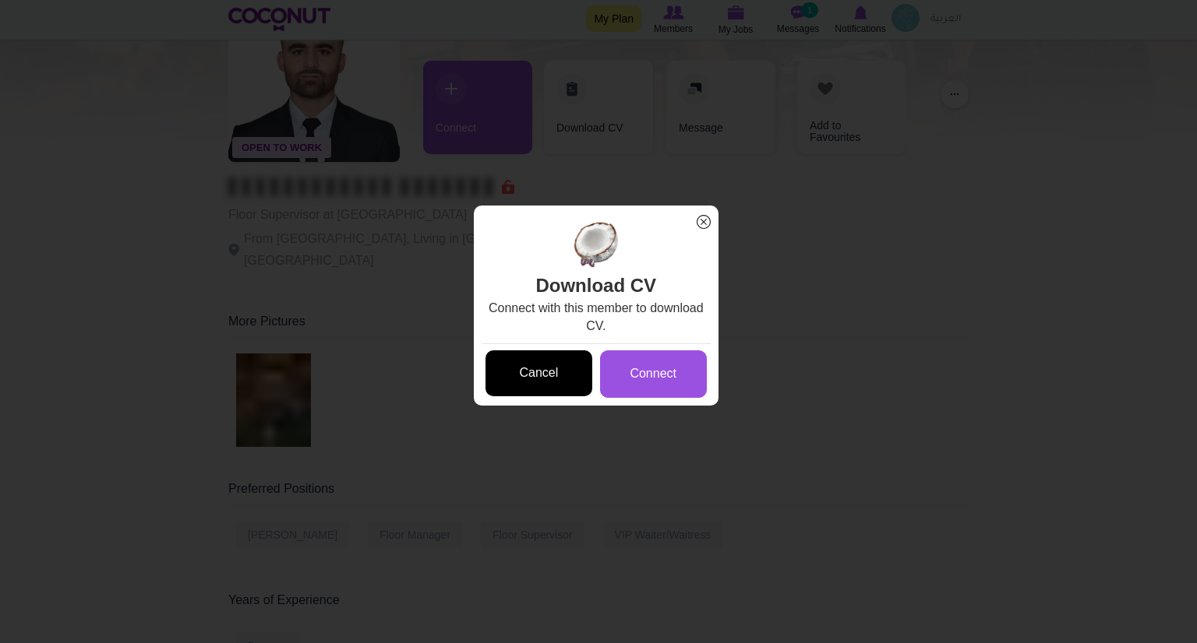
click at [530, 372] on link "Cancel" at bounding box center [538, 374] width 107 height 46
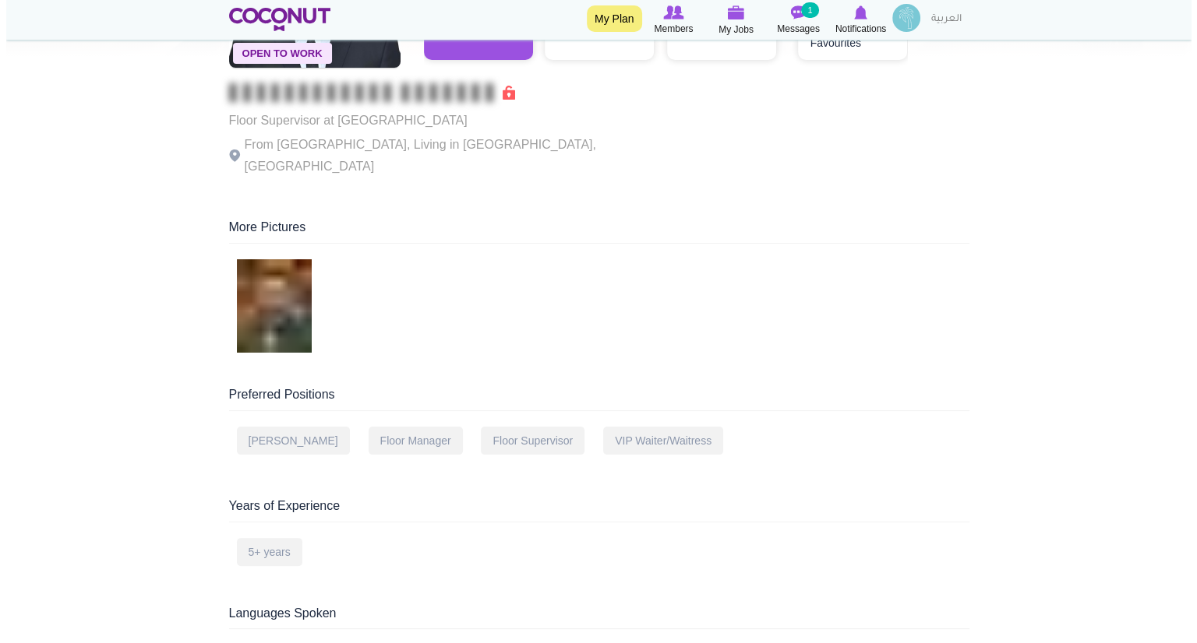
scroll to position [81, 0]
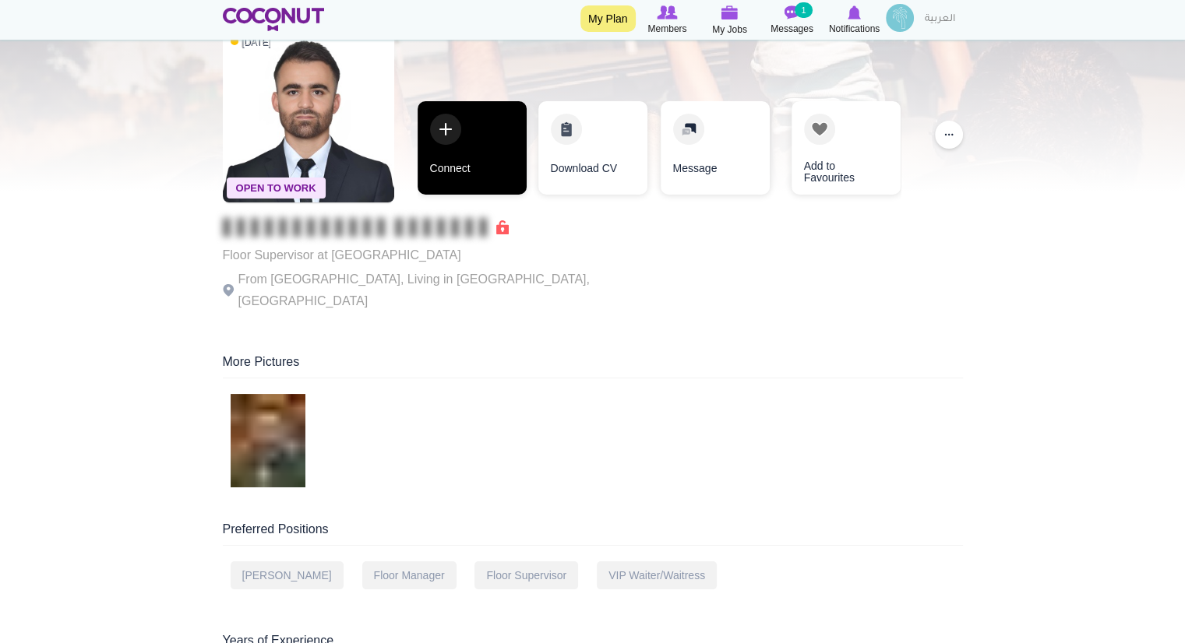
click at [478, 156] on link "Connect" at bounding box center [472, 147] width 109 height 93
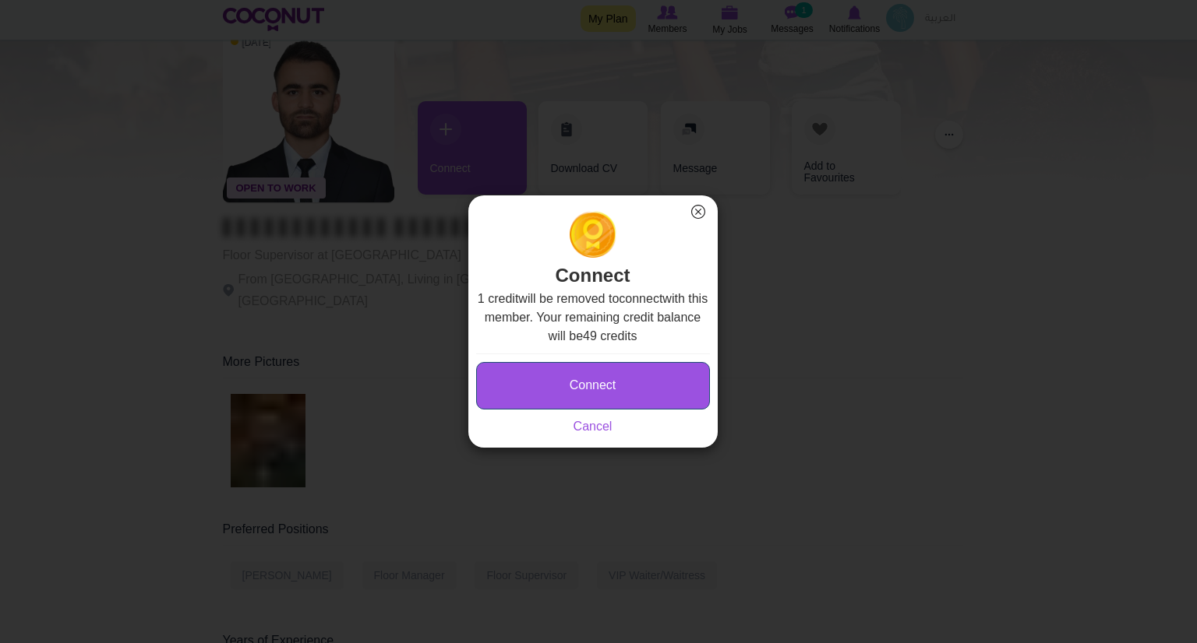
click at [597, 379] on button "Connect" at bounding box center [593, 386] width 234 height 48
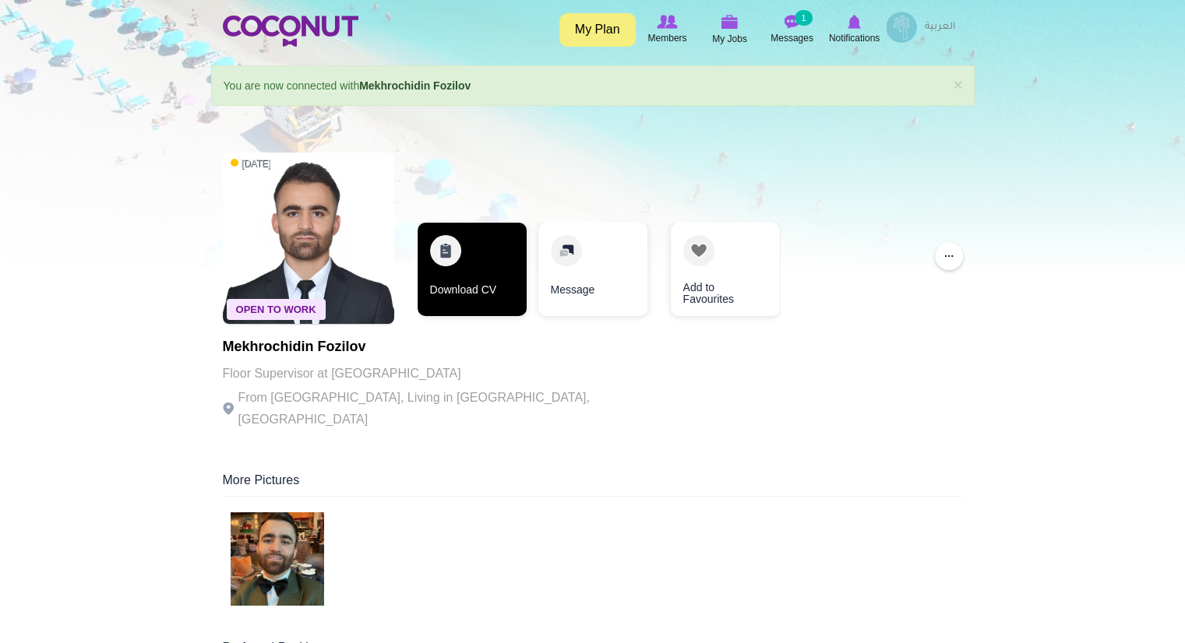
click at [484, 290] on link "Download CV" at bounding box center [472, 269] width 109 height 93
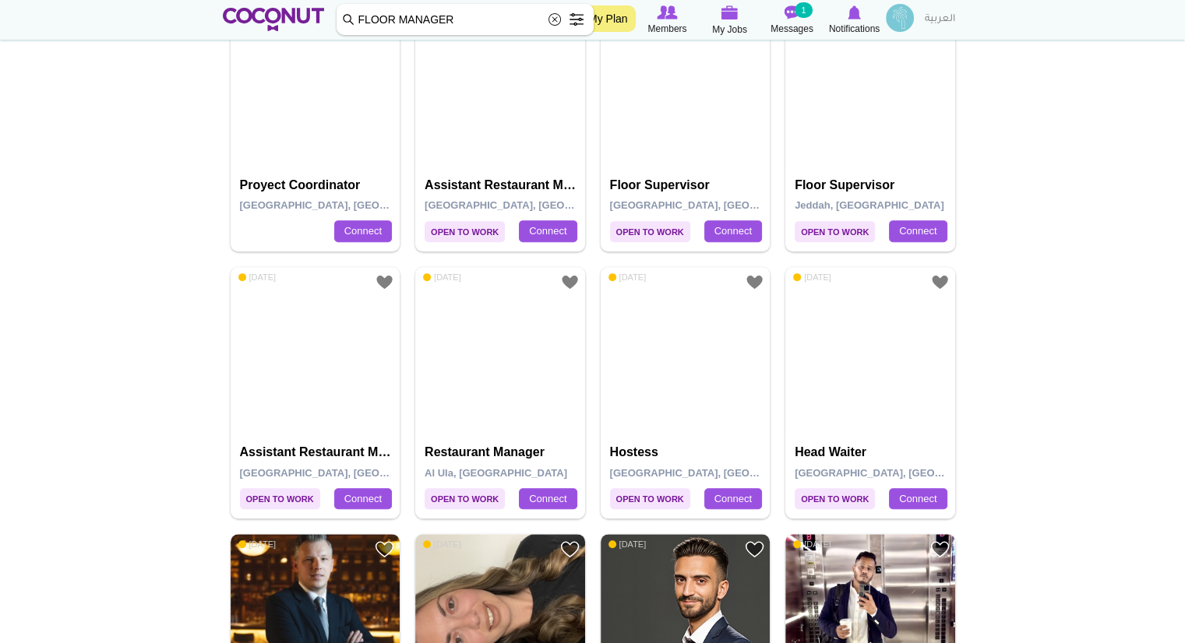
scroll to position [499, 0]
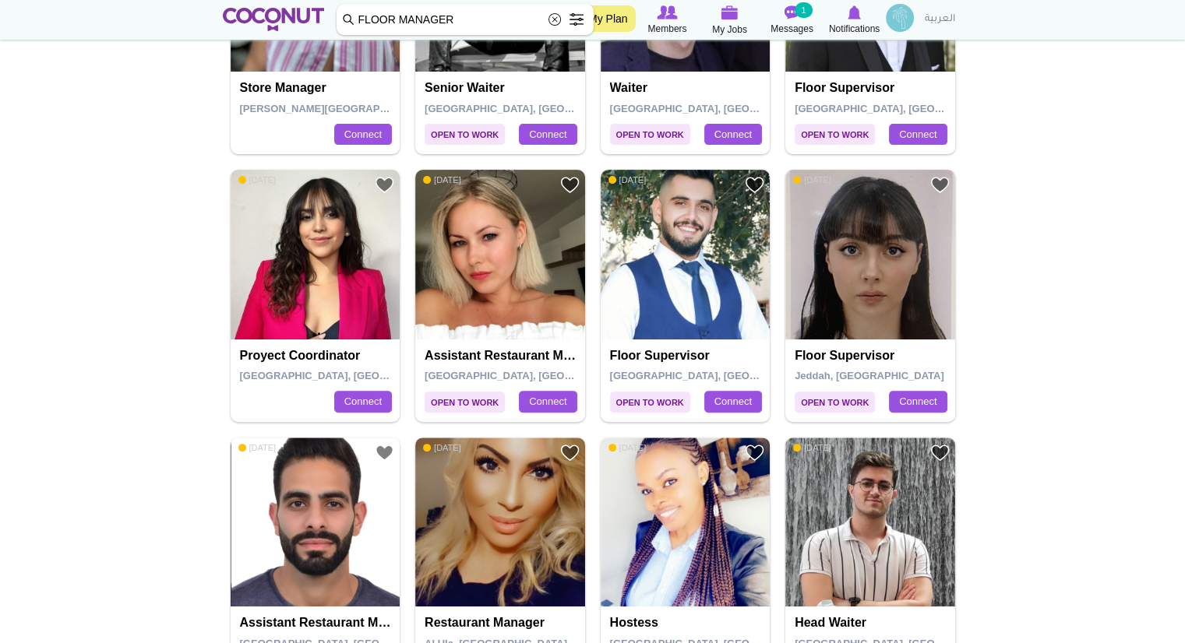
drag, startPoint x: 515, startPoint y: 23, endPoint x: 303, endPoint y: 16, distance: 212.0
click at [730, 16] on img at bounding box center [729, 12] width 17 height 14
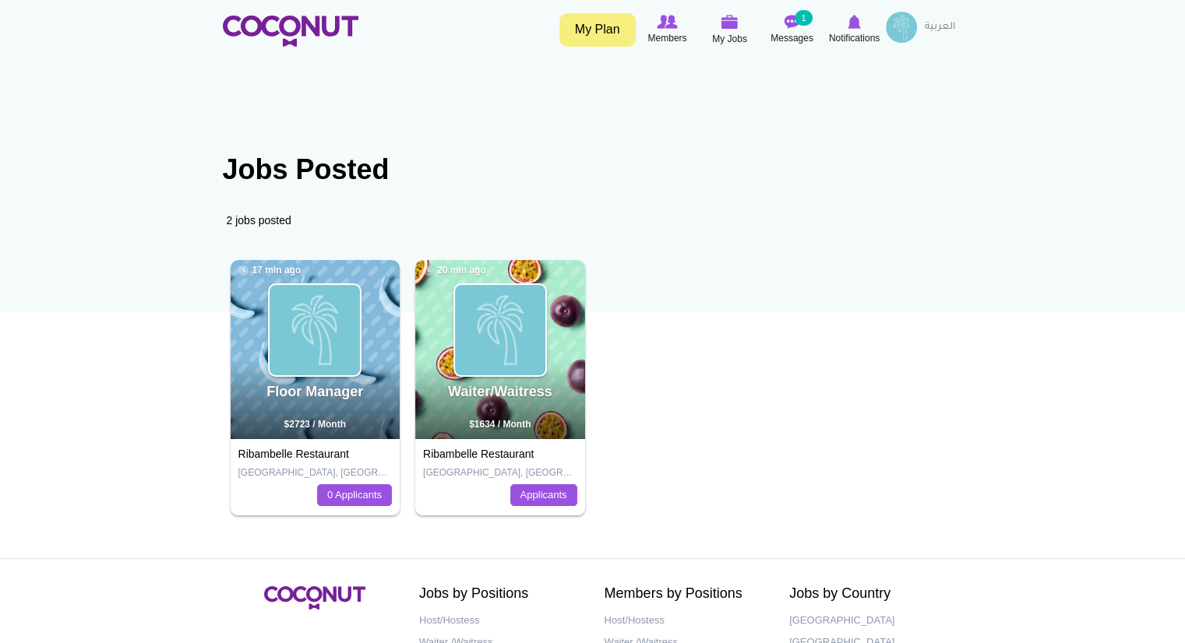
click at [719, 18] on icon at bounding box center [729, 22] width 59 height 18
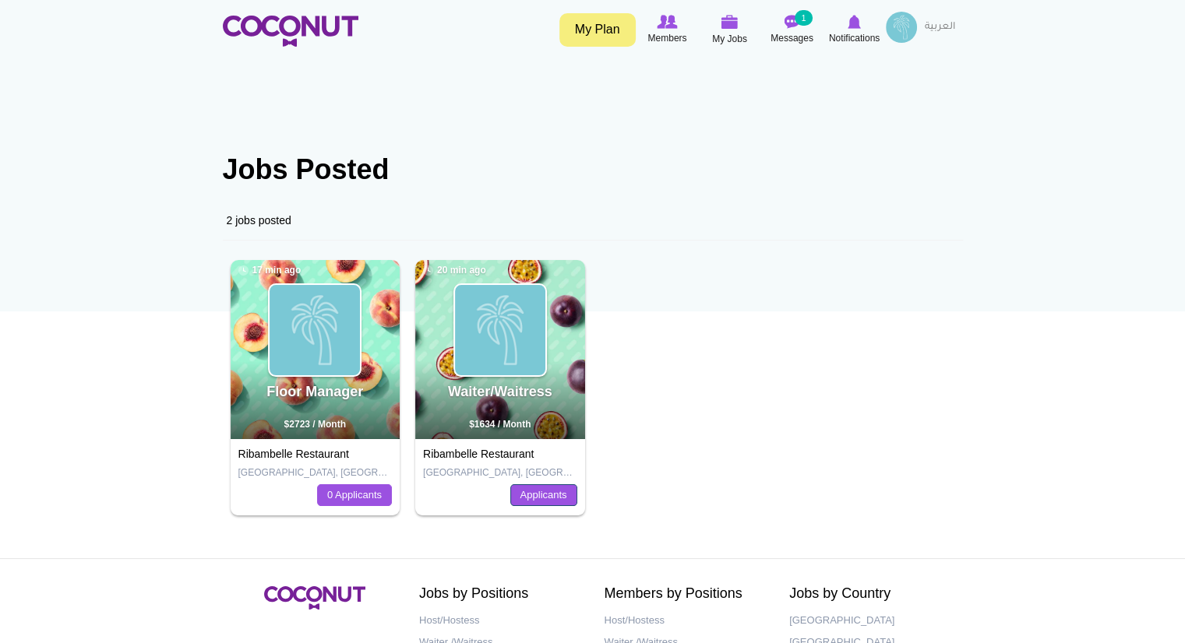
click at [542, 488] on link "Applicants" at bounding box center [543, 496] width 67 height 22
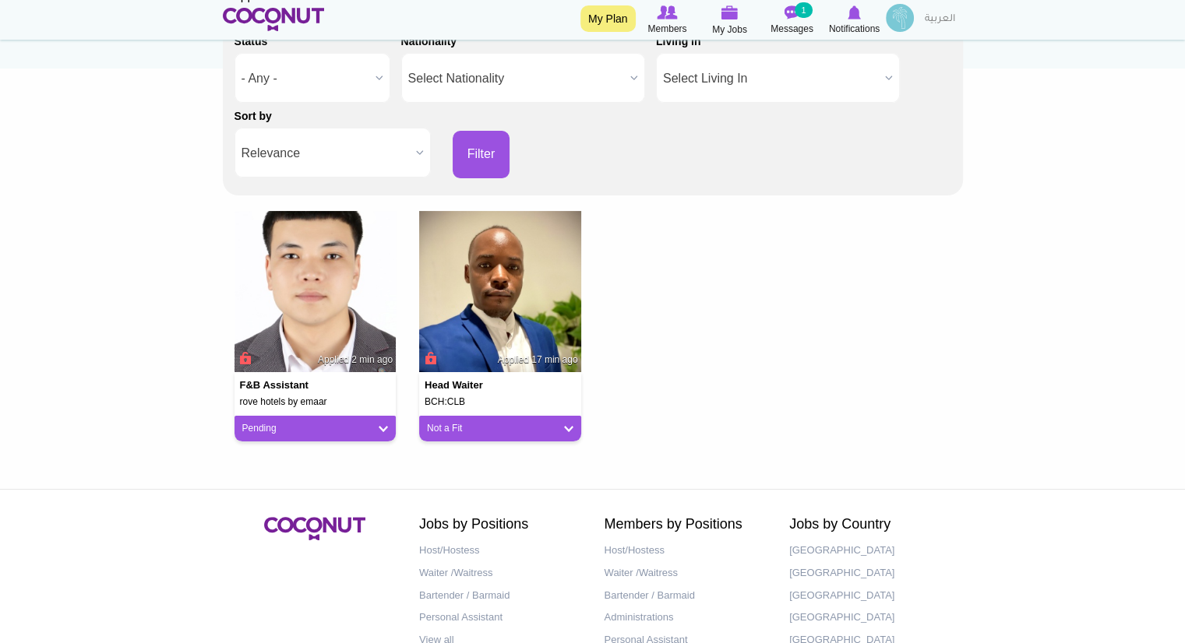
scroll to position [243, 0]
click at [332, 358] on span "Applied 2 min ago" at bounding box center [355, 360] width 75 height 13
click at [280, 381] on h4 "F&B Assistant" at bounding box center [285, 385] width 90 height 11
click at [355, 425] on link "Pending" at bounding box center [315, 428] width 146 height 13
click at [332, 392] on div "F&B Assistant rove hotels by emaar Applied 2 min ago" at bounding box center [315, 389] width 162 height 35
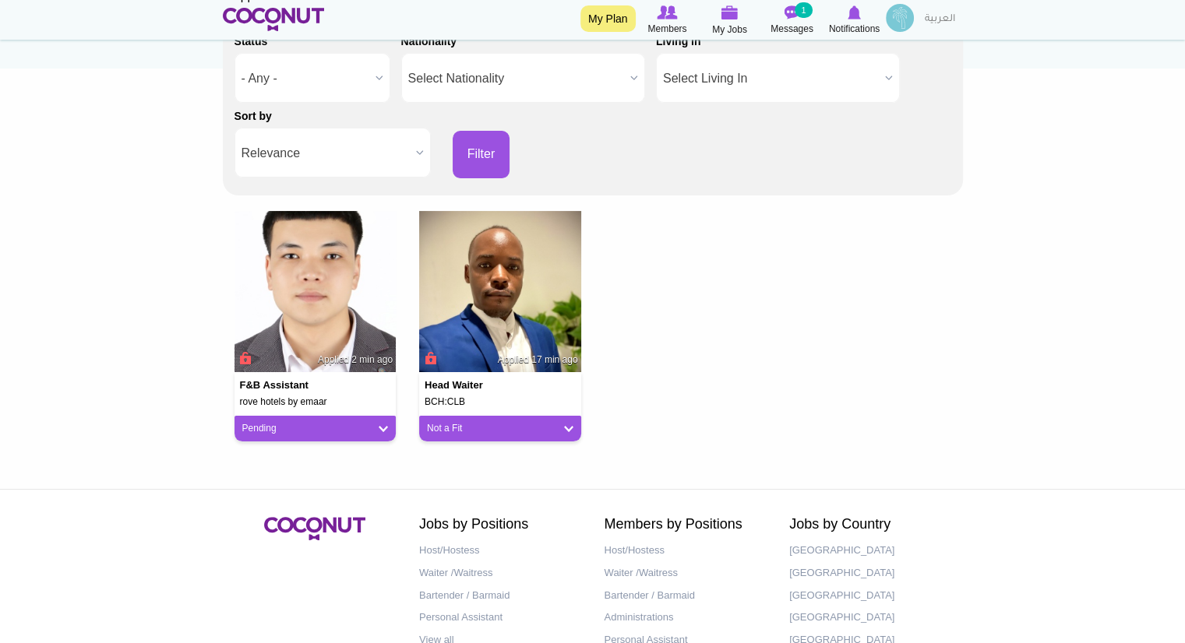
click at [332, 392] on div "F&B Assistant rove hotels by emaar Applied 2 min ago" at bounding box center [315, 389] width 162 height 35
click at [347, 334] on img at bounding box center [315, 292] width 162 height 162
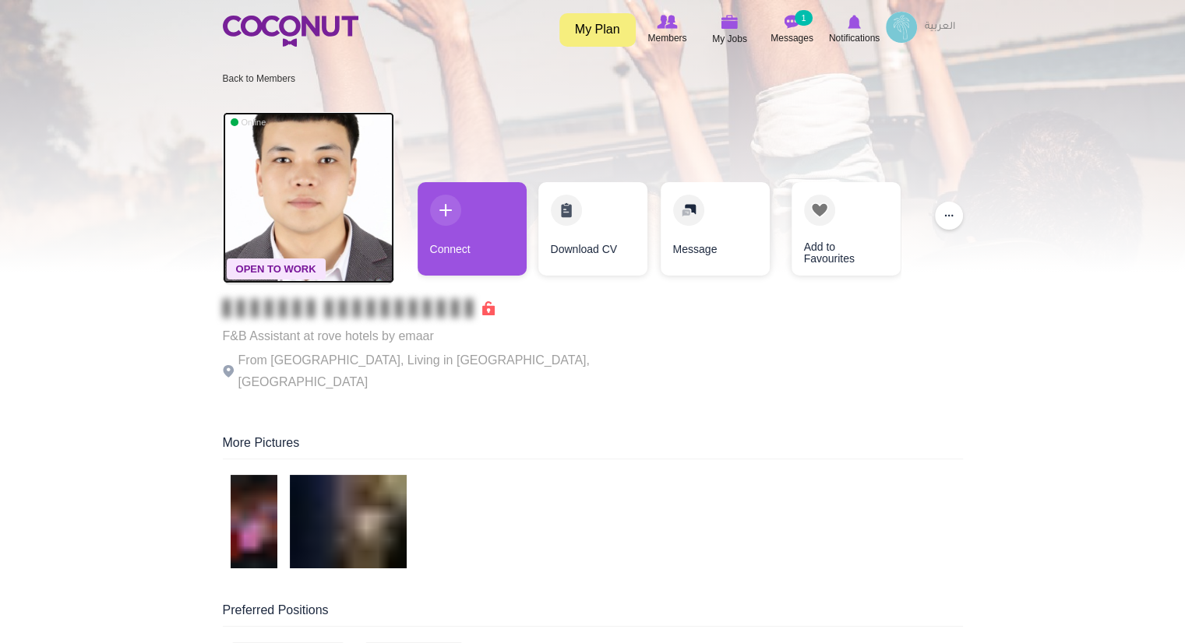
click at [265, 254] on img at bounding box center [308, 197] width 171 height 171
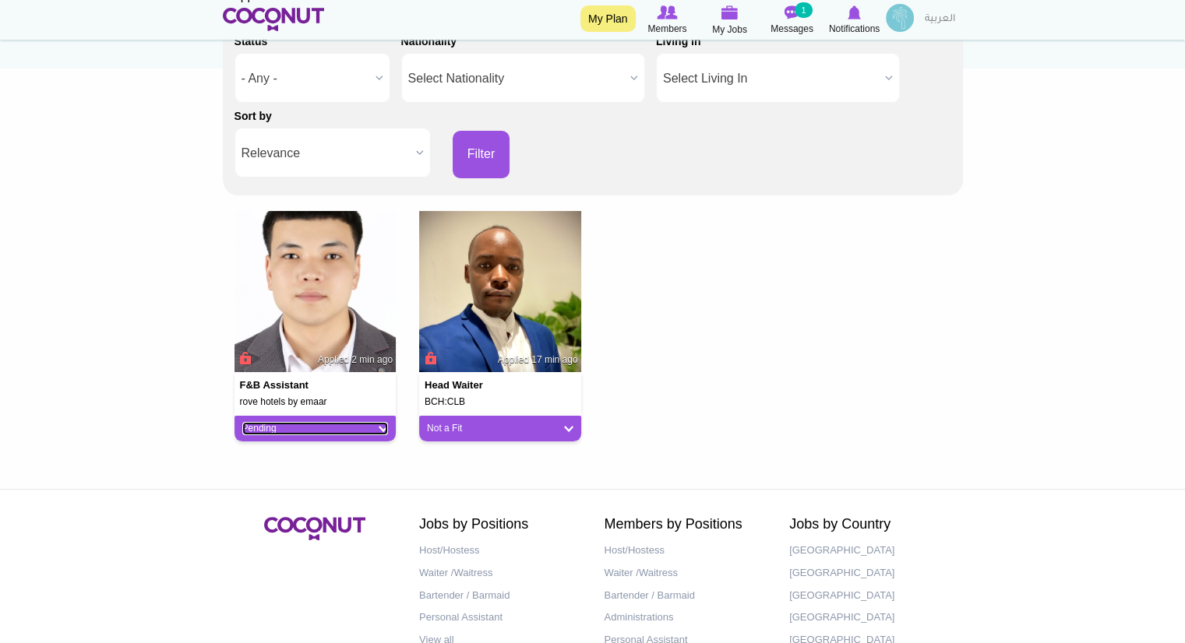
click at [359, 430] on link "Pending" at bounding box center [315, 428] width 146 height 13
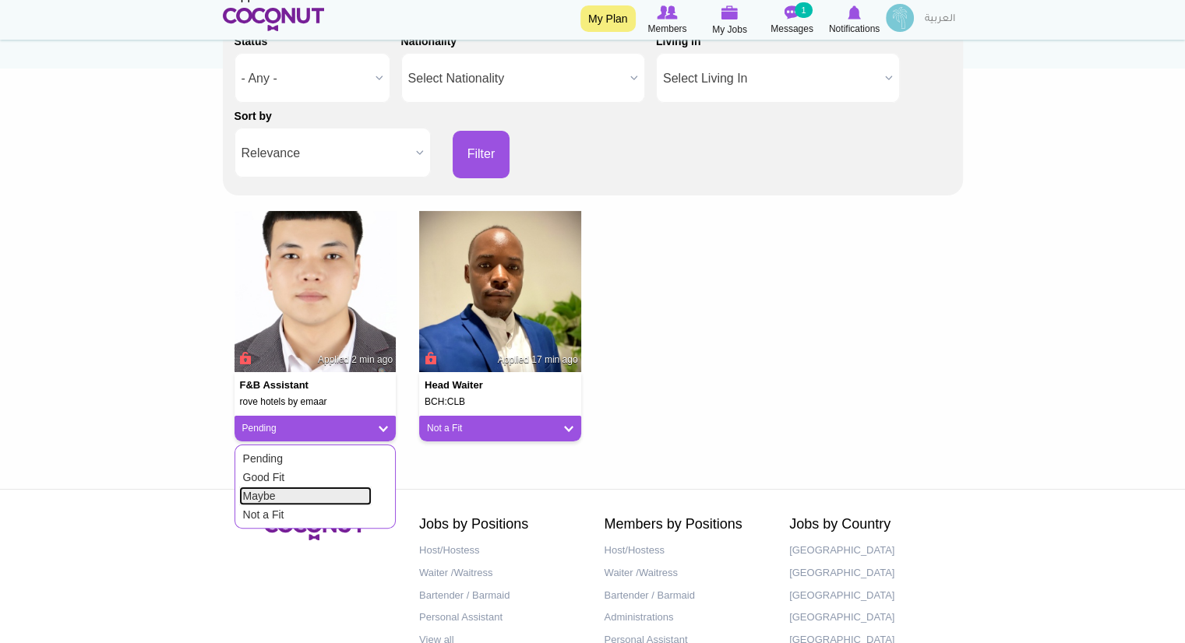
click at [297, 487] on link "Maybe" at bounding box center [305, 496] width 132 height 19
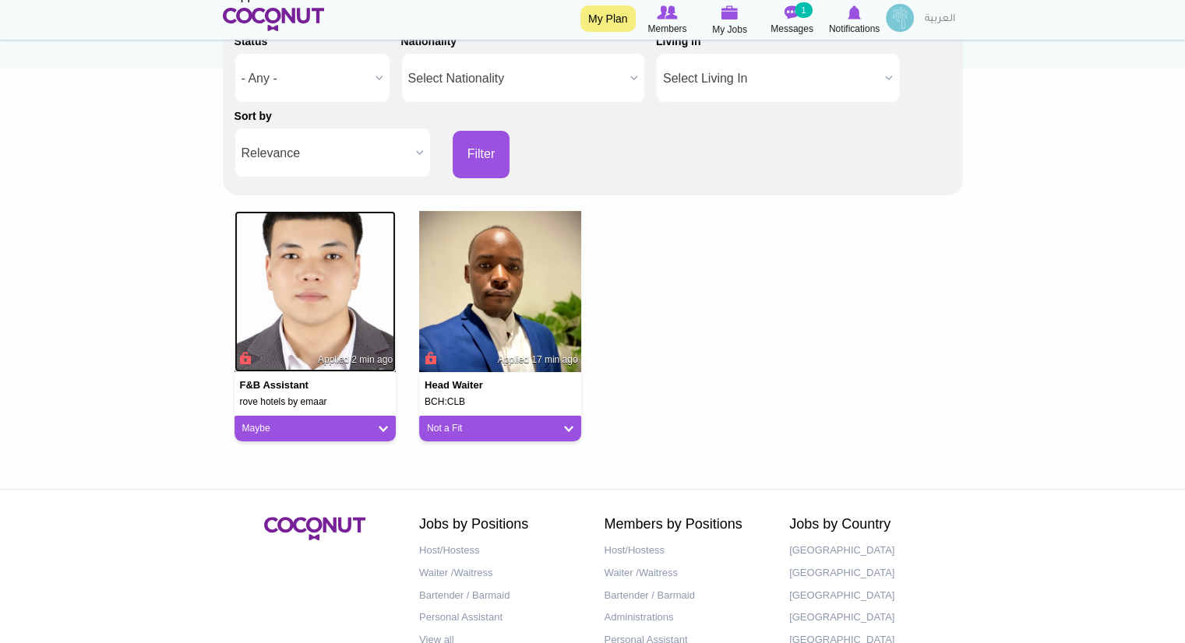
click at [312, 347] on img at bounding box center [315, 292] width 162 height 162
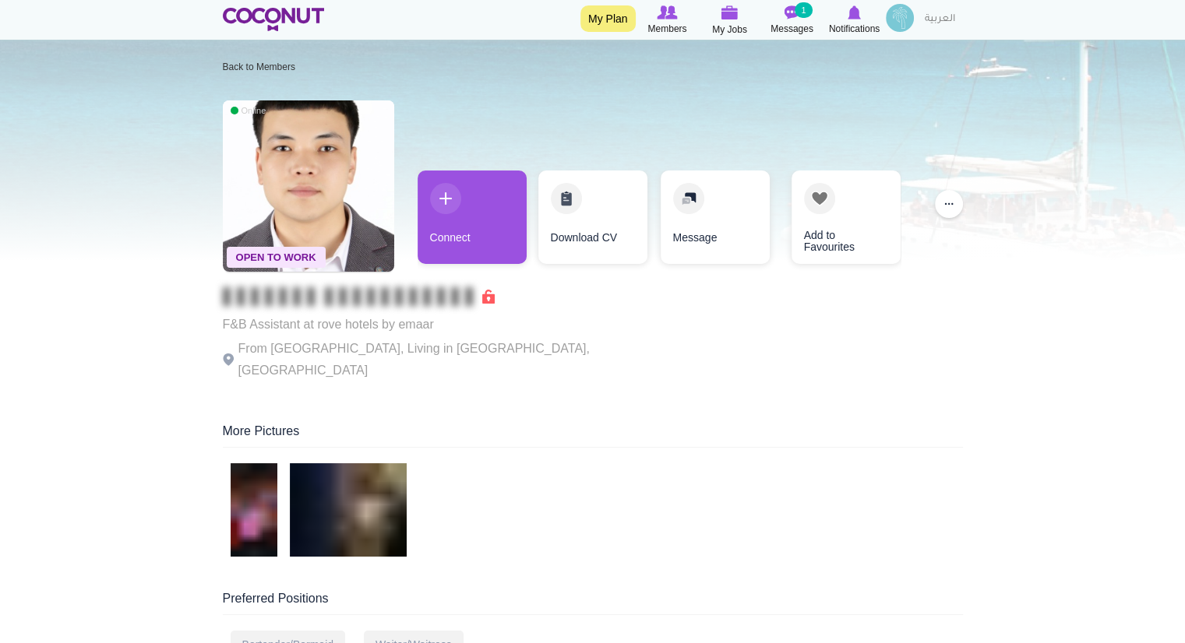
scroll to position [16, 0]
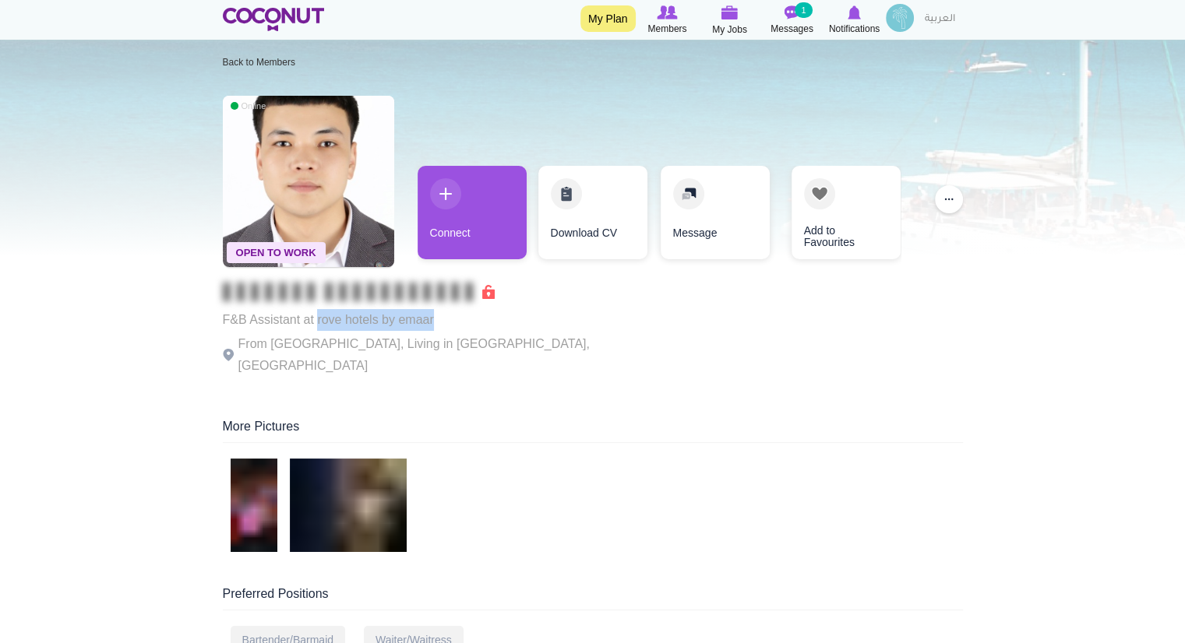
drag, startPoint x: 438, startPoint y: 322, endPoint x: 318, endPoint y: 322, distance: 120.0
click at [318, 322] on p "F&B Assistant at rove hotels by emaar" at bounding box center [437, 320] width 428 height 22
copy p "rove hotels by emaar"
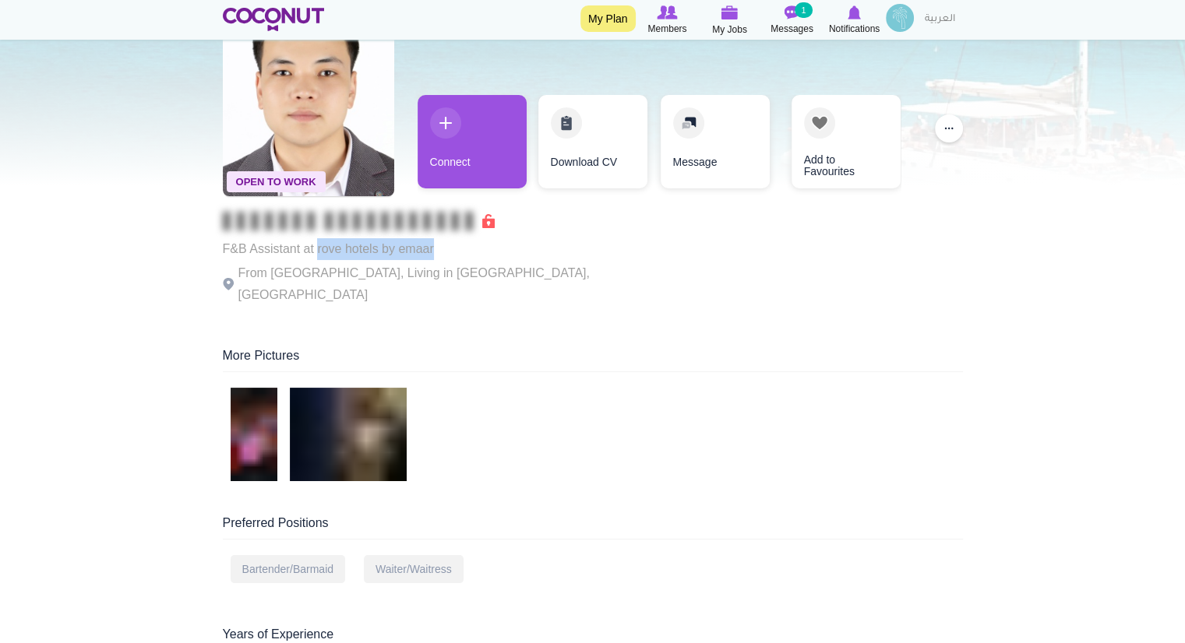
scroll to position [41, 0]
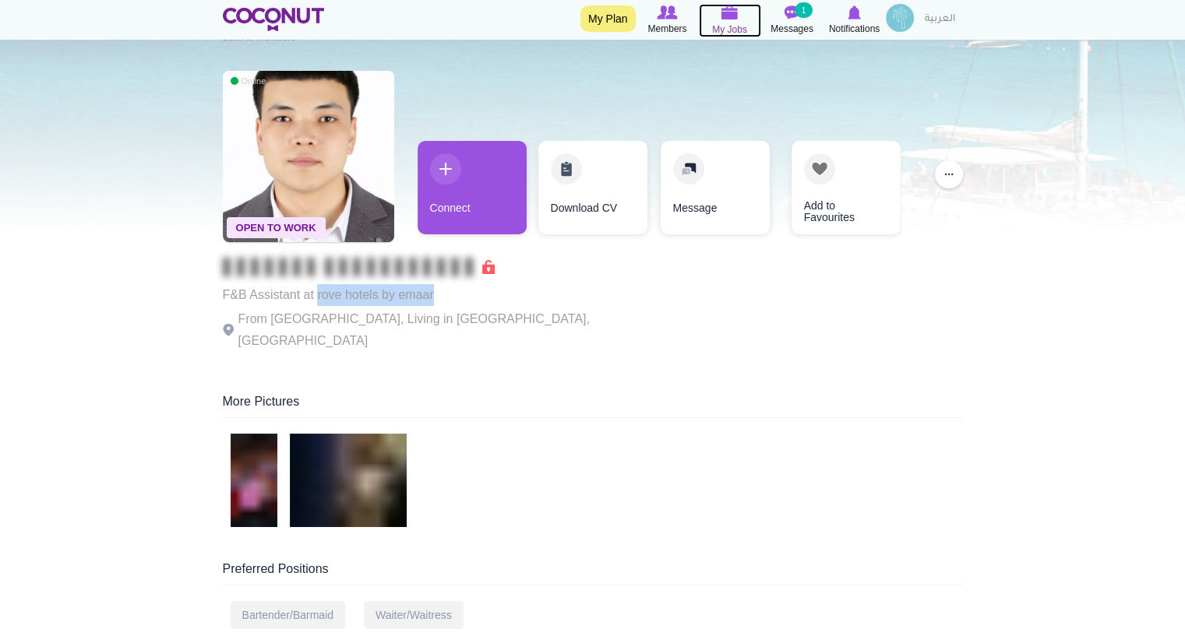
click at [731, 26] on span "My Jobs" at bounding box center [729, 30] width 35 height 16
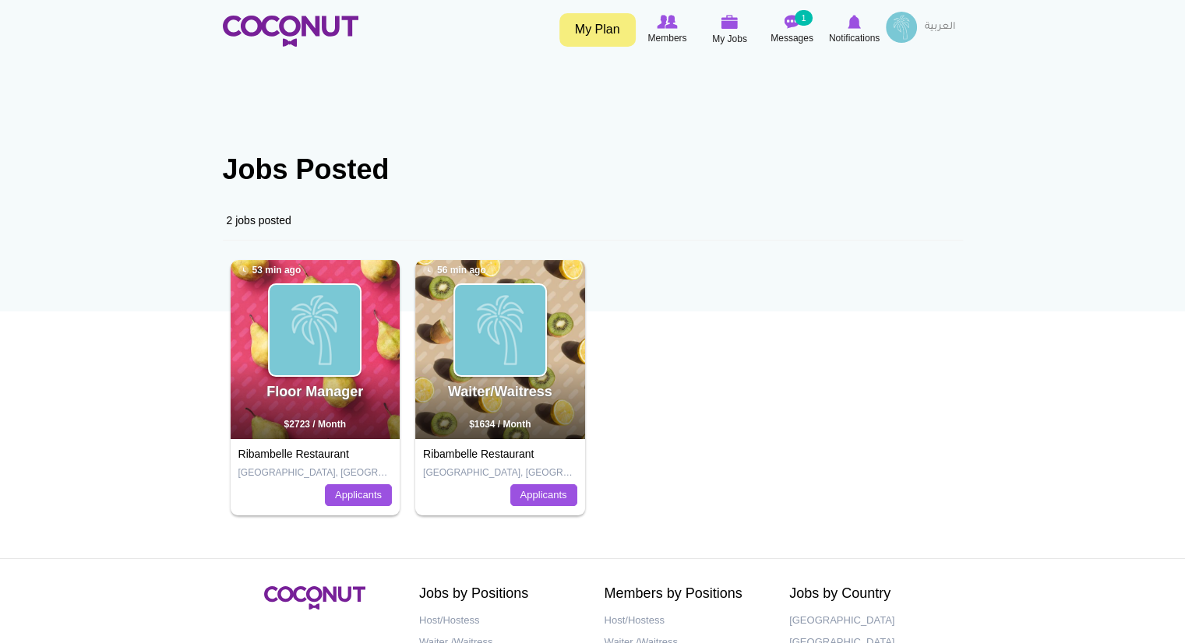
click at [499, 485] on div "Applicants" at bounding box center [500, 496] width 154 height 22
click at [539, 487] on link "Applicants" at bounding box center [543, 496] width 67 height 22
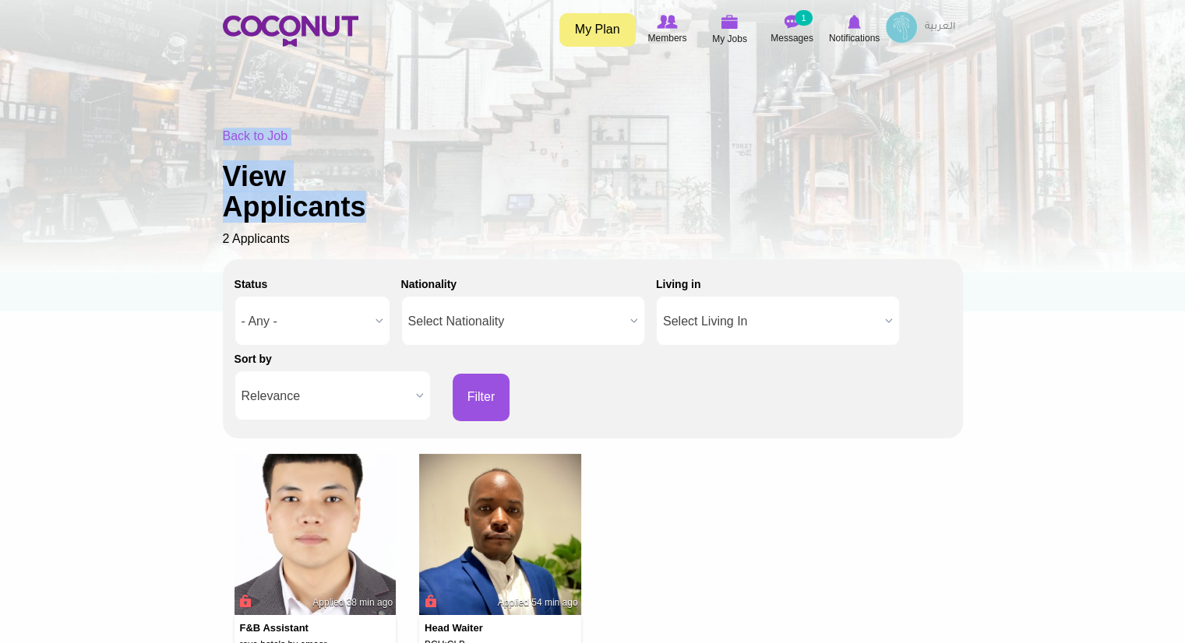
click at [1184, 192] on html "Toggle navigation My Plan Members My Jobs Post a Job Messages 1 Notifications R…" at bounding box center [592, 491] width 1185 height 983
click at [608, 36] on link "My Plan" at bounding box center [597, 29] width 76 height 33
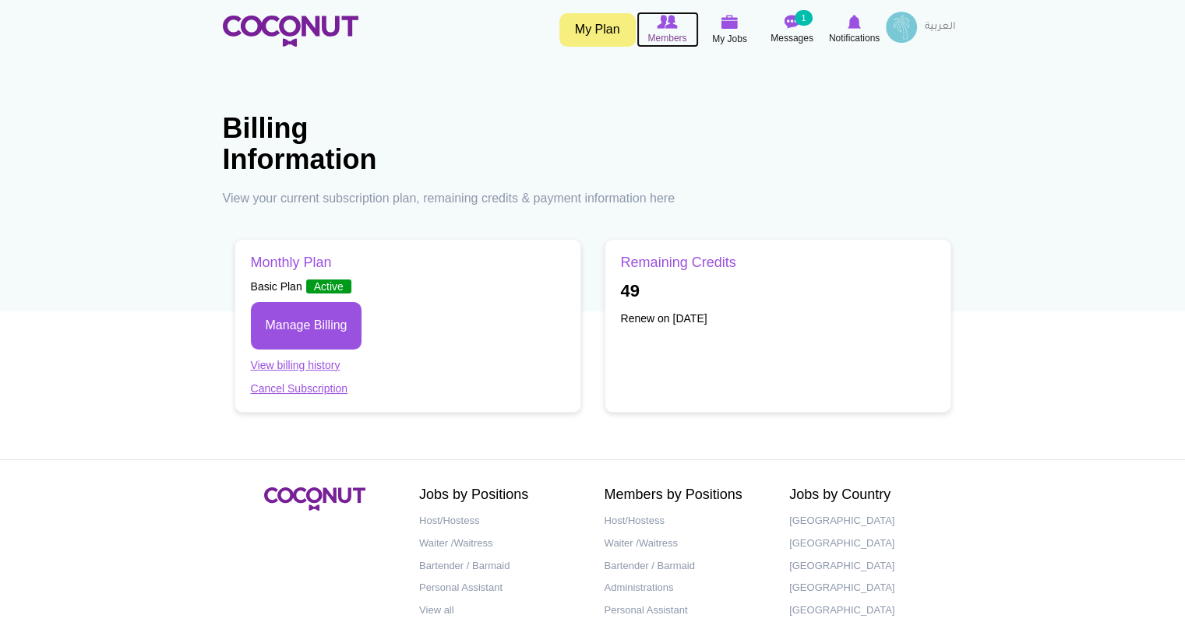
click at [658, 26] on img at bounding box center [667, 22] width 20 height 14
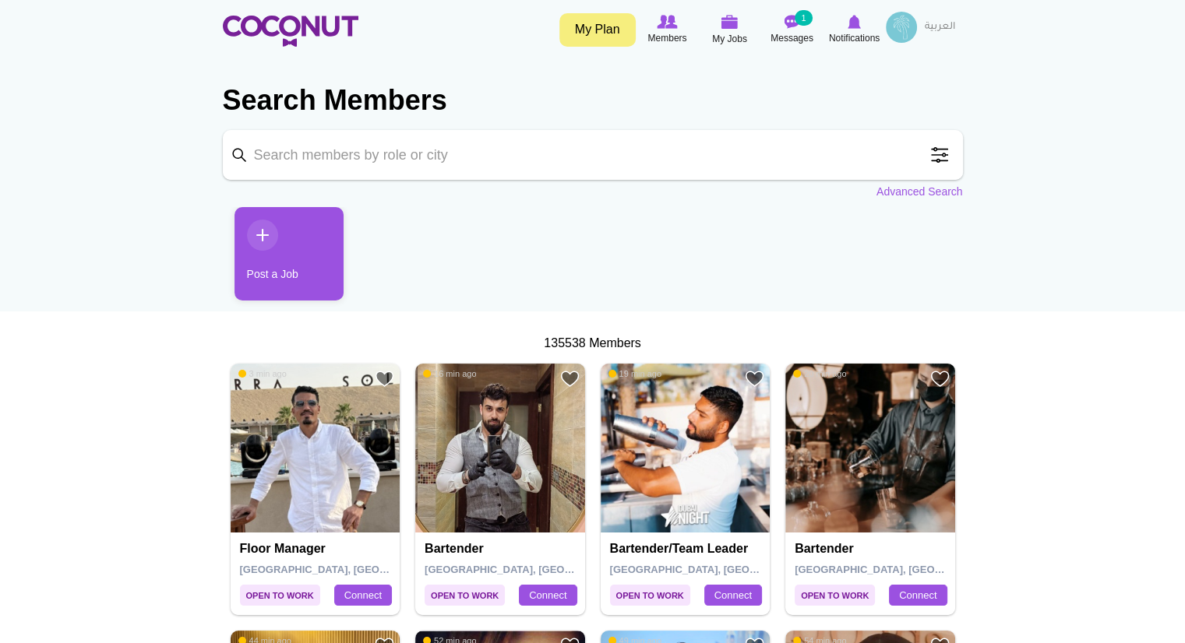
click at [513, 171] on input "Keyword" at bounding box center [593, 155] width 740 height 50
type input "waiter"
click button "Search" at bounding box center [0, 0] width 0 height 0
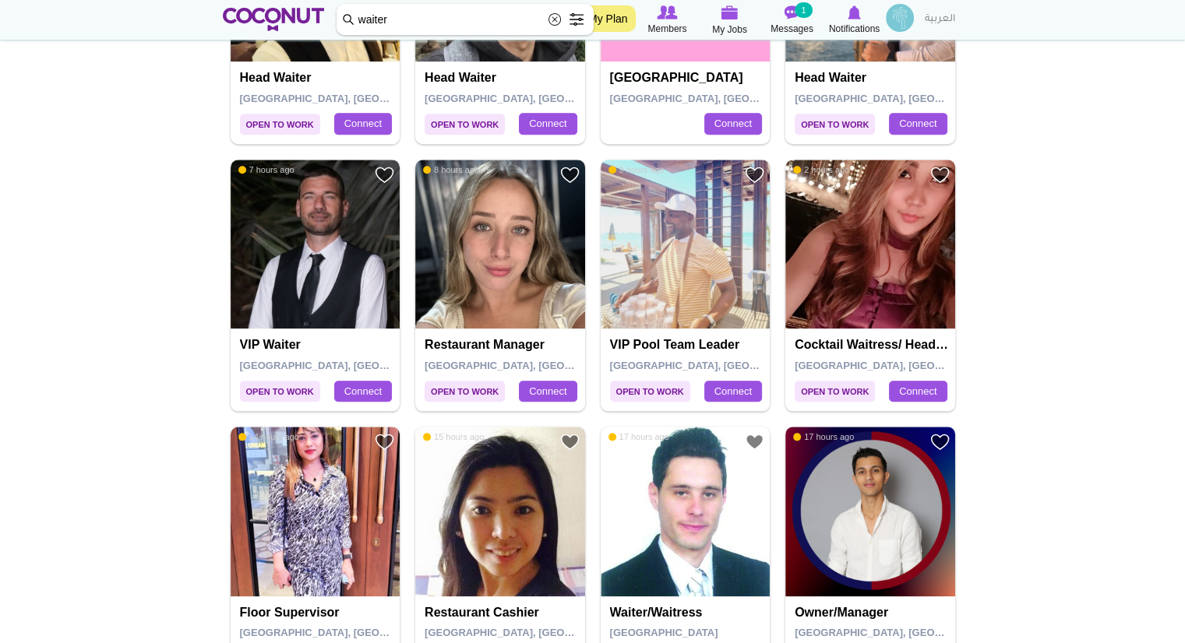
scroll to position [1590, 0]
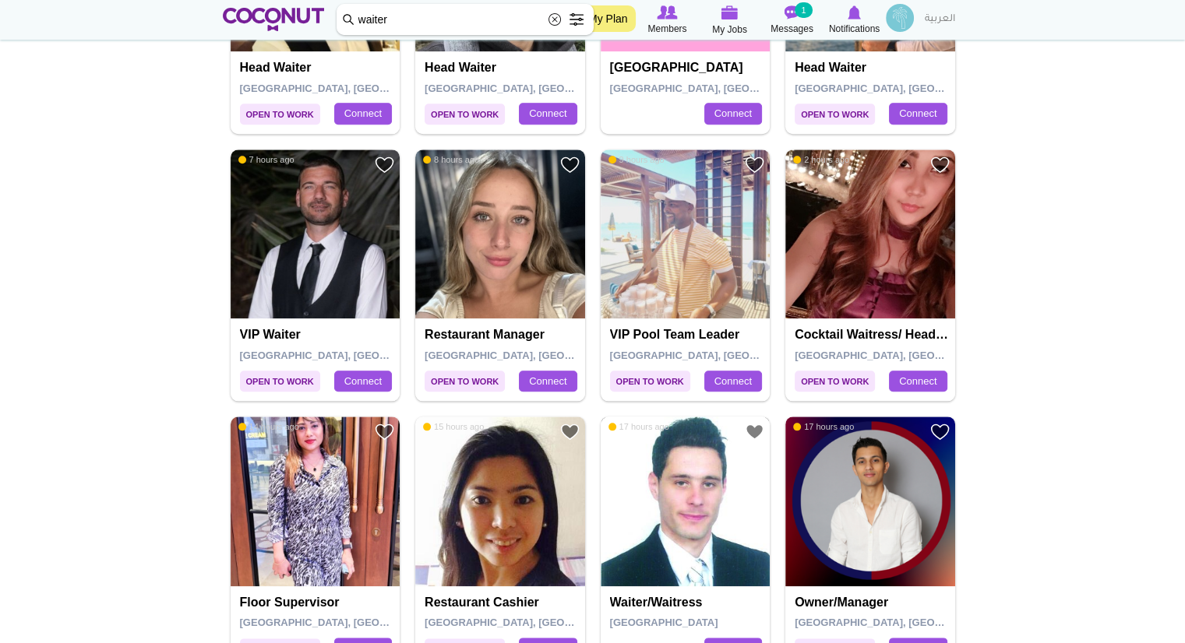
click at [695, 538] on img at bounding box center [686, 502] width 170 height 170
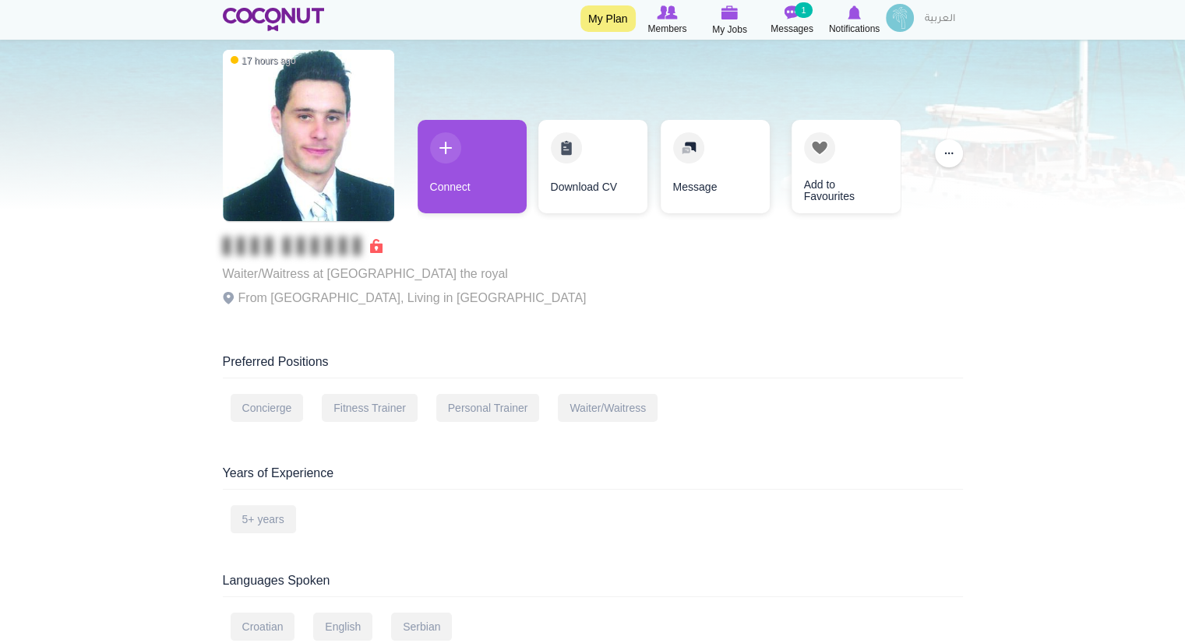
scroll to position [63, 0]
drag, startPoint x: 330, startPoint y: 278, endPoint x: 456, endPoint y: 263, distance: 126.4
click at [456, 263] on p "Waiter/Waitress at [GEOGRAPHIC_DATA] the royal" at bounding box center [405, 274] width 364 height 22
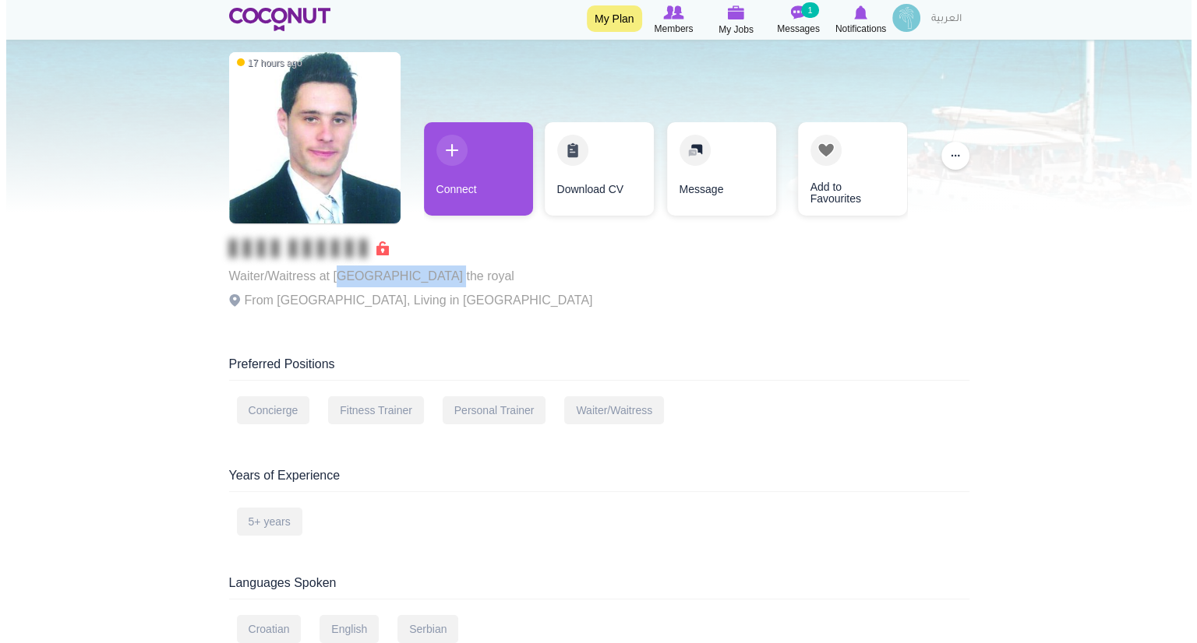
scroll to position [0, 0]
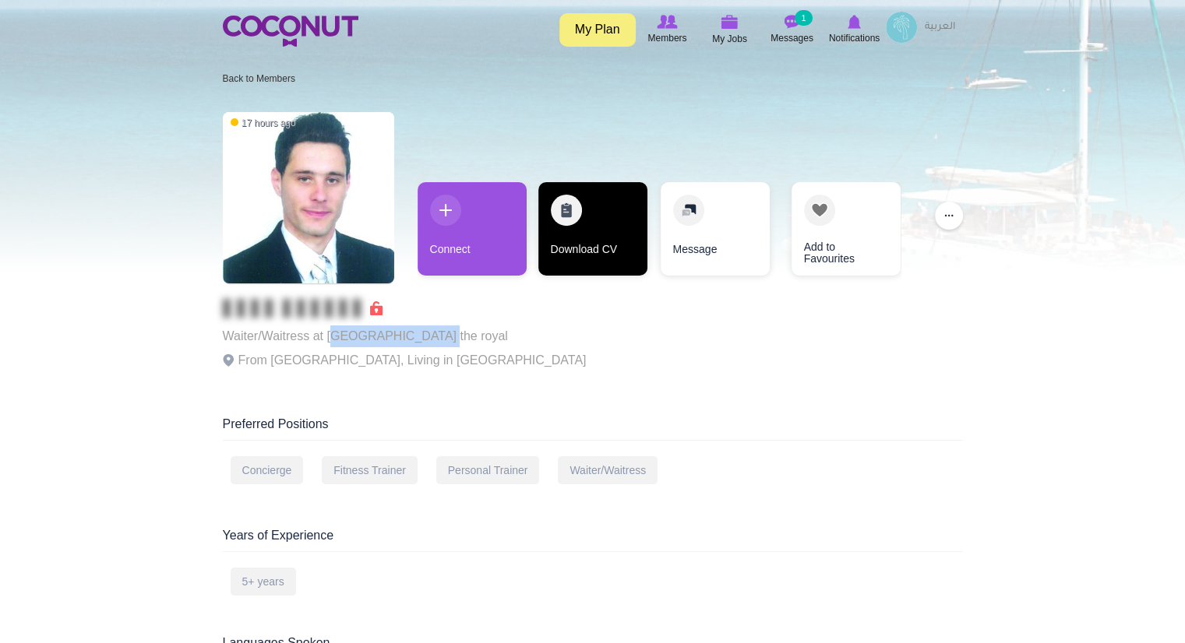
click at [572, 245] on link "Download CV" at bounding box center [592, 228] width 109 height 93
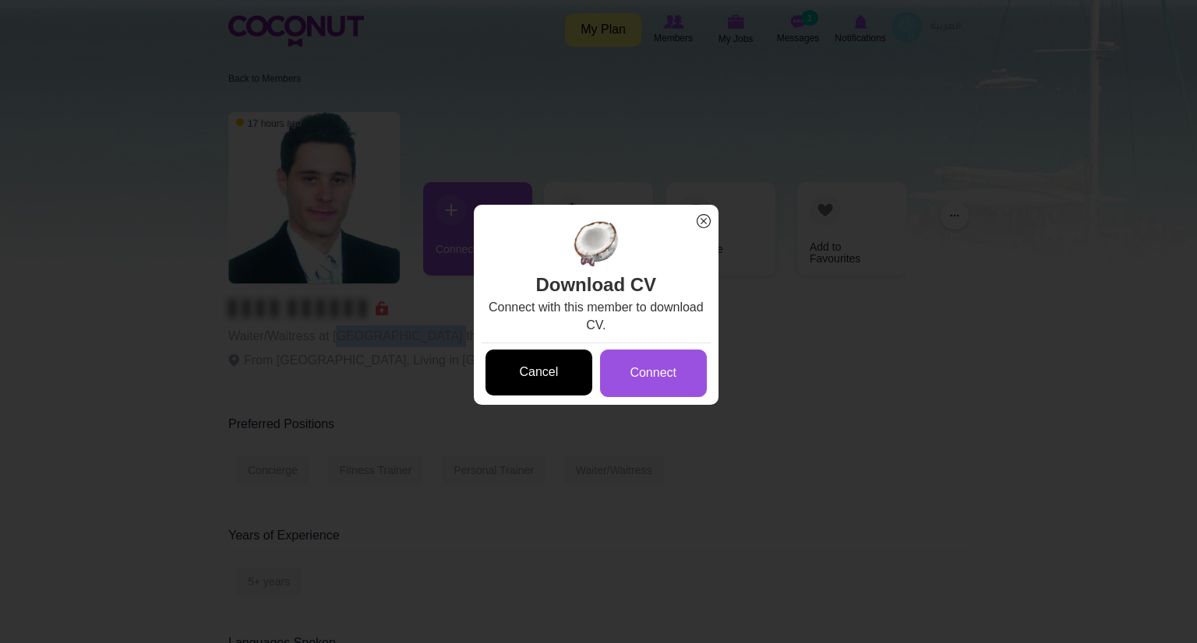
click at [552, 378] on link "Cancel" at bounding box center [538, 373] width 107 height 46
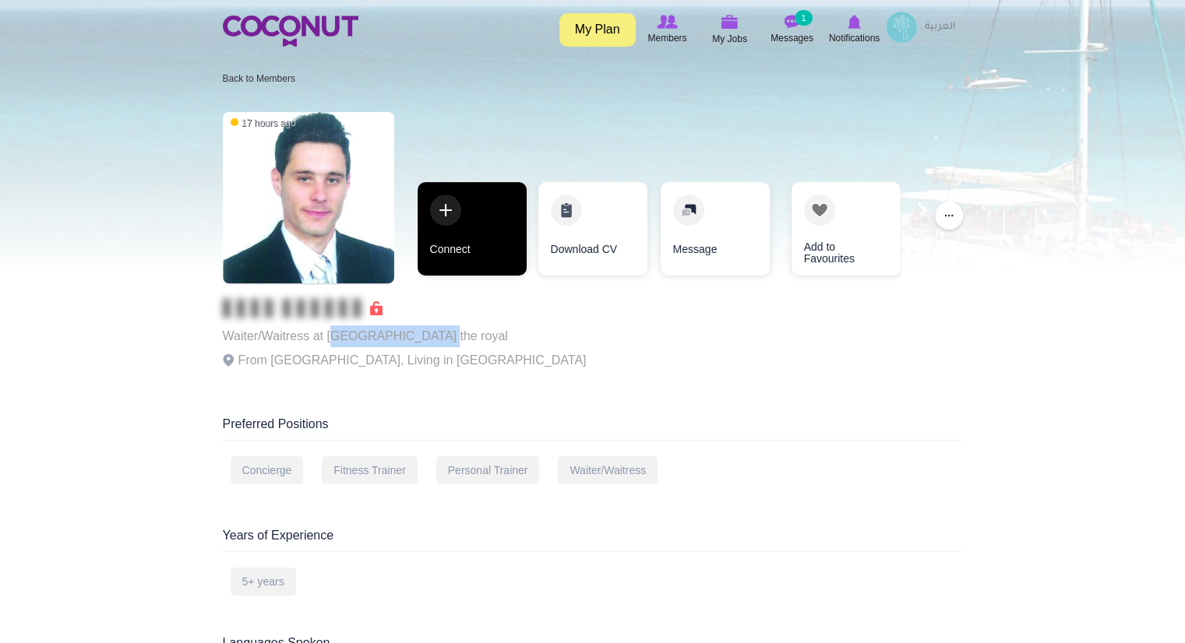
click at [471, 228] on link "Connect" at bounding box center [472, 228] width 109 height 93
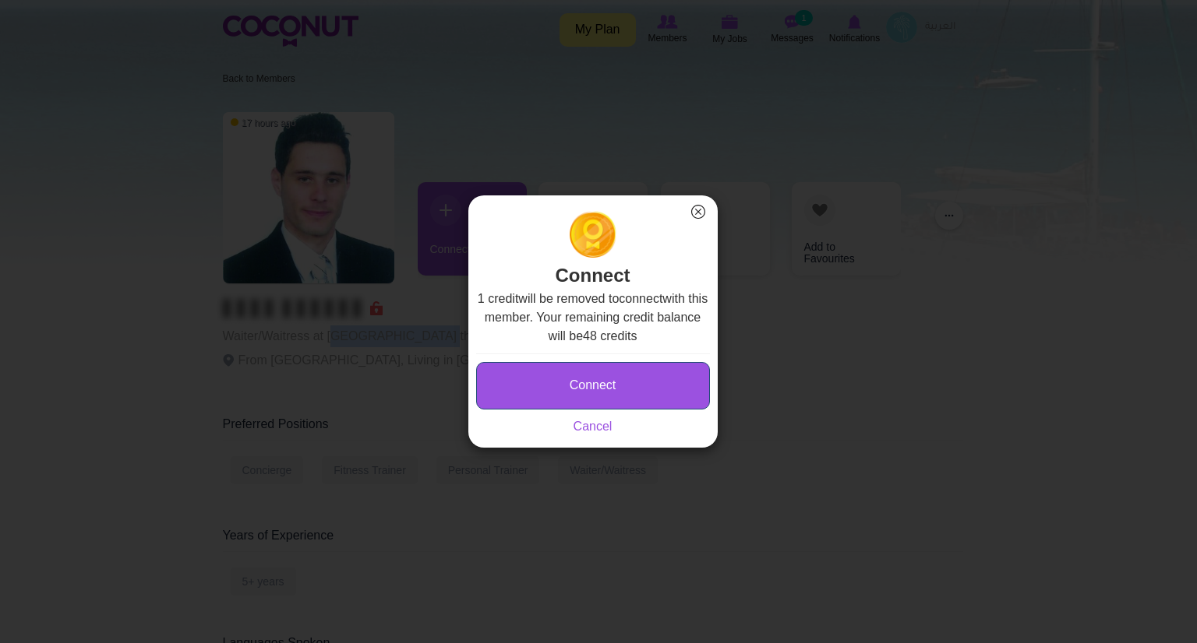
drag, startPoint x: 612, startPoint y: 386, endPoint x: 583, endPoint y: 388, distance: 28.9
click at [583, 388] on button "Connect" at bounding box center [593, 386] width 234 height 48
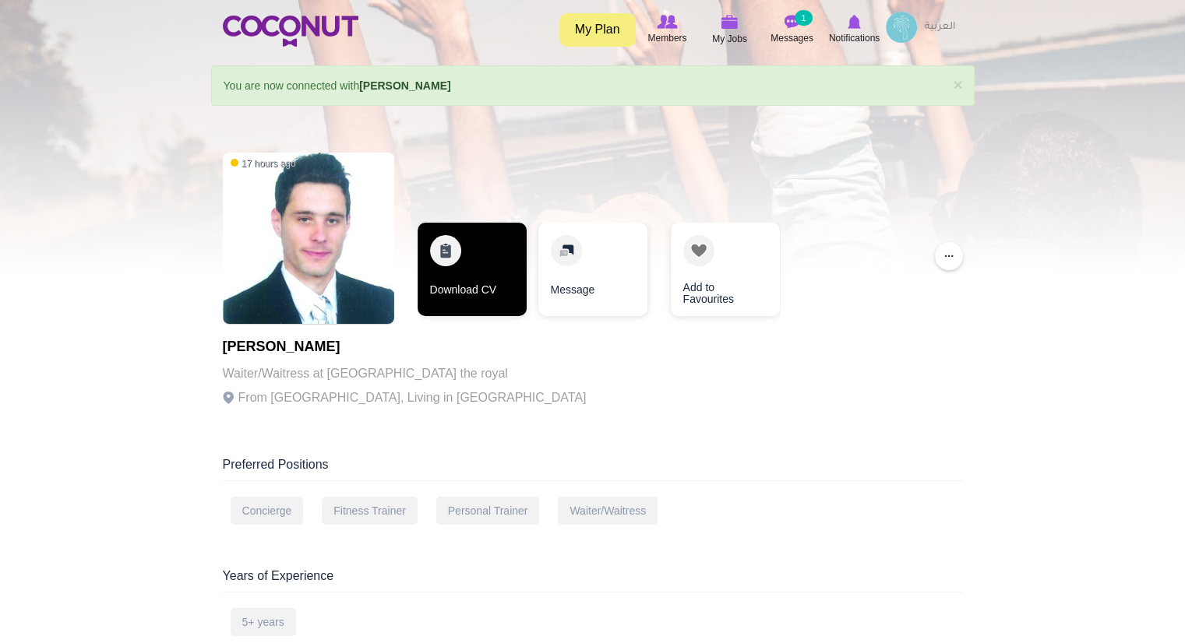
click at [485, 288] on link "Download CV" at bounding box center [472, 269] width 109 height 93
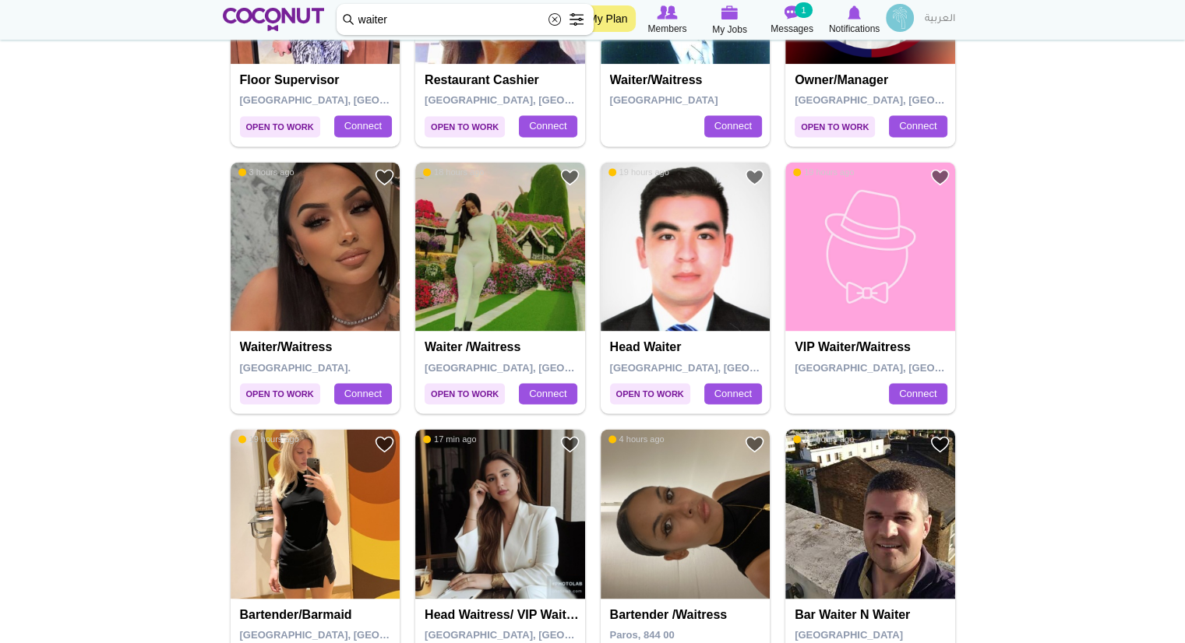
scroll to position [2127, 0]
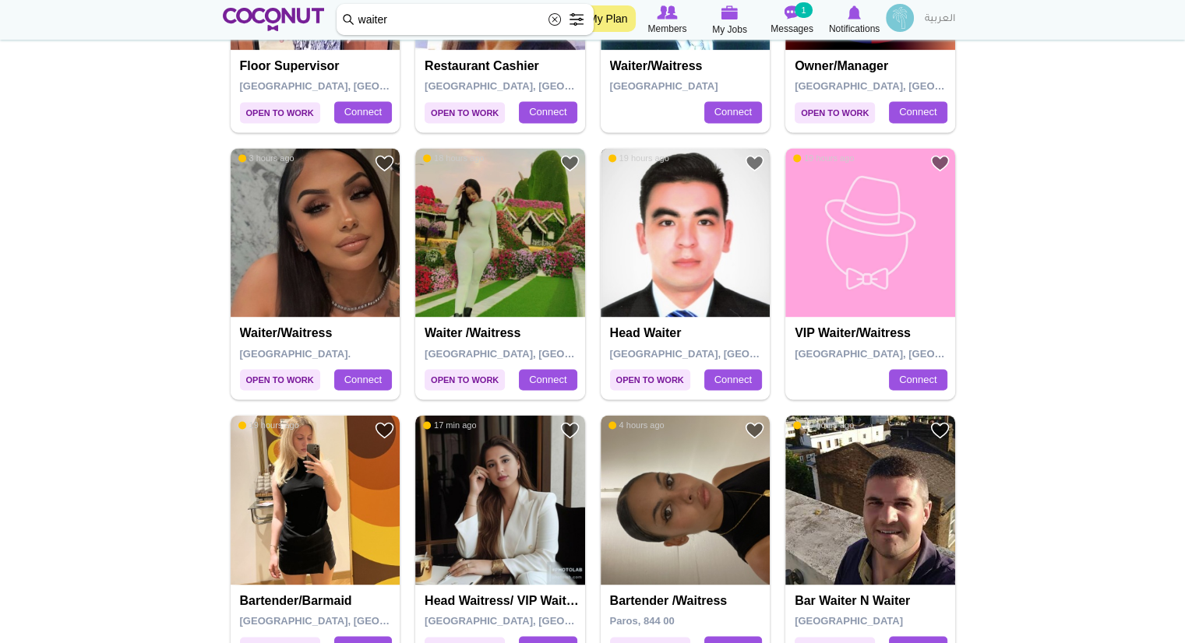
click at [689, 305] on img at bounding box center [686, 233] width 170 height 170
click at [656, 331] on h4 "Head Waiter" at bounding box center [687, 333] width 155 height 14
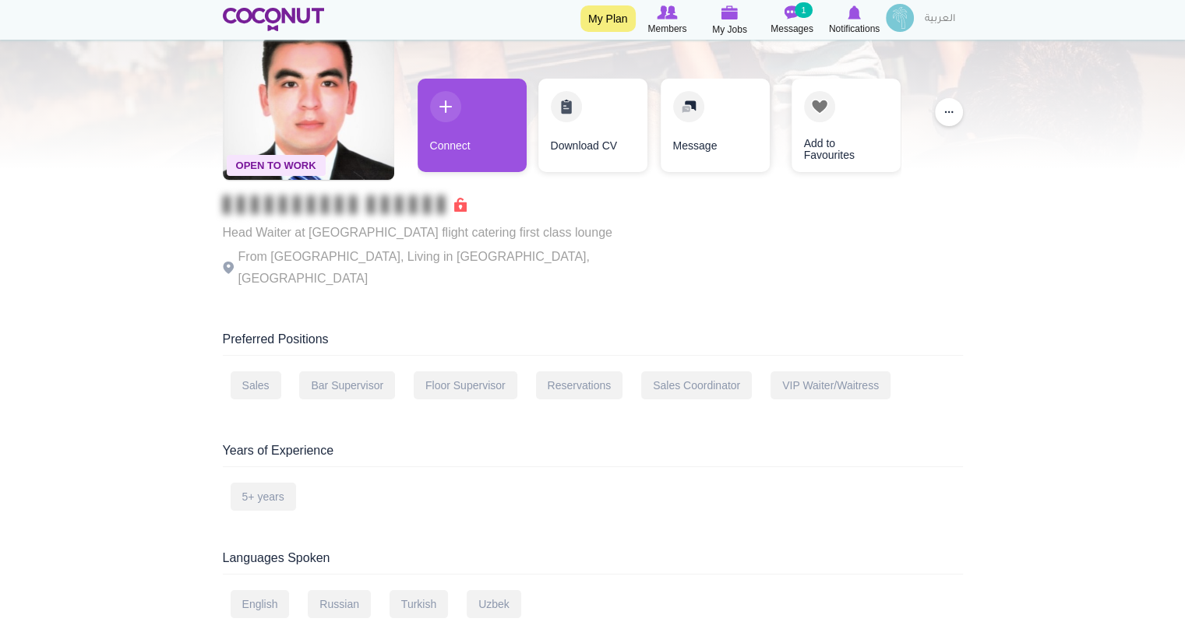
scroll to position [111, 0]
